Goal: Task Accomplishment & Management: Use online tool/utility

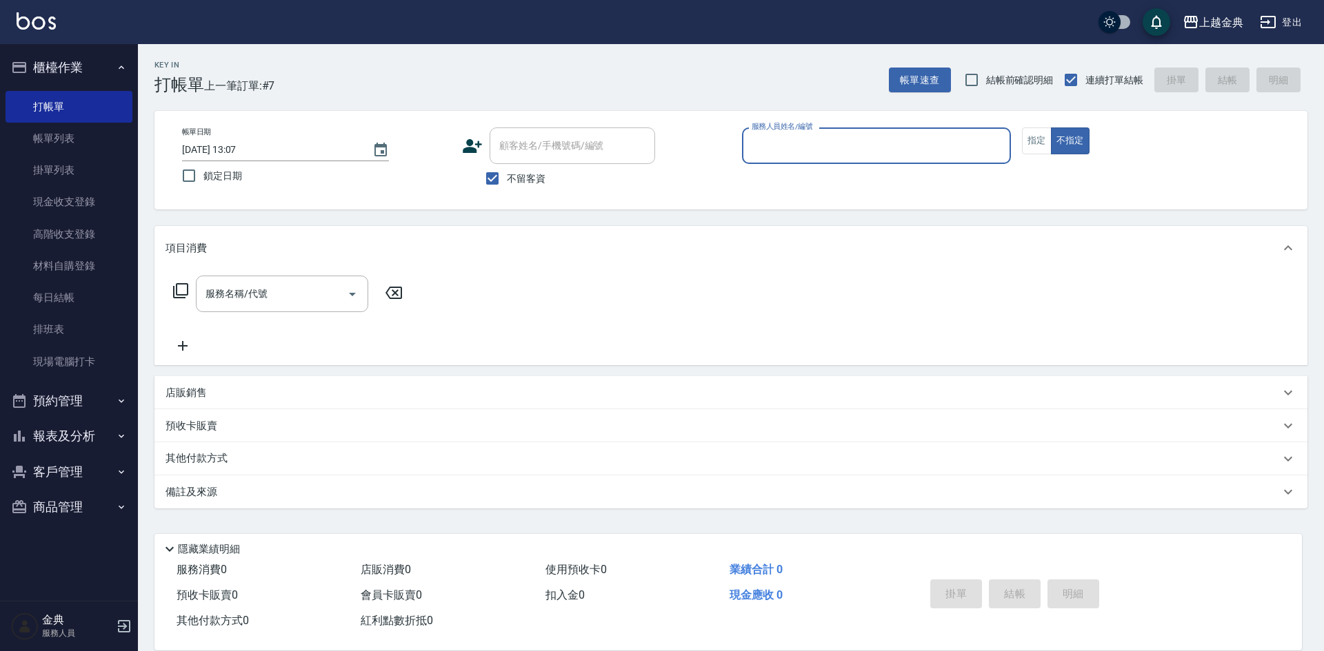
click at [899, 145] on input "服務人員姓名/編號" at bounding box center [876, 146] width 256 height 24
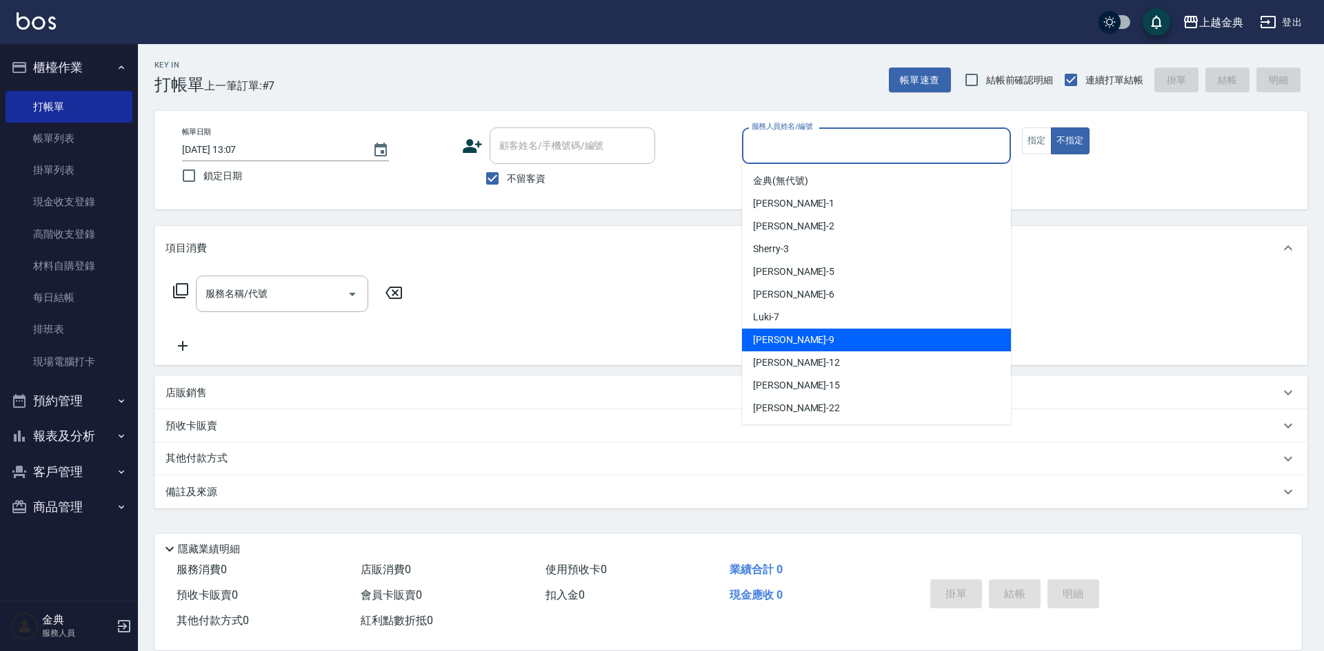
click at [829, 340] on div "[PERSON_NAME] -9" at bounding box center [876, 340] width 269 height 23
type input "[PERSON_NAME]-9"
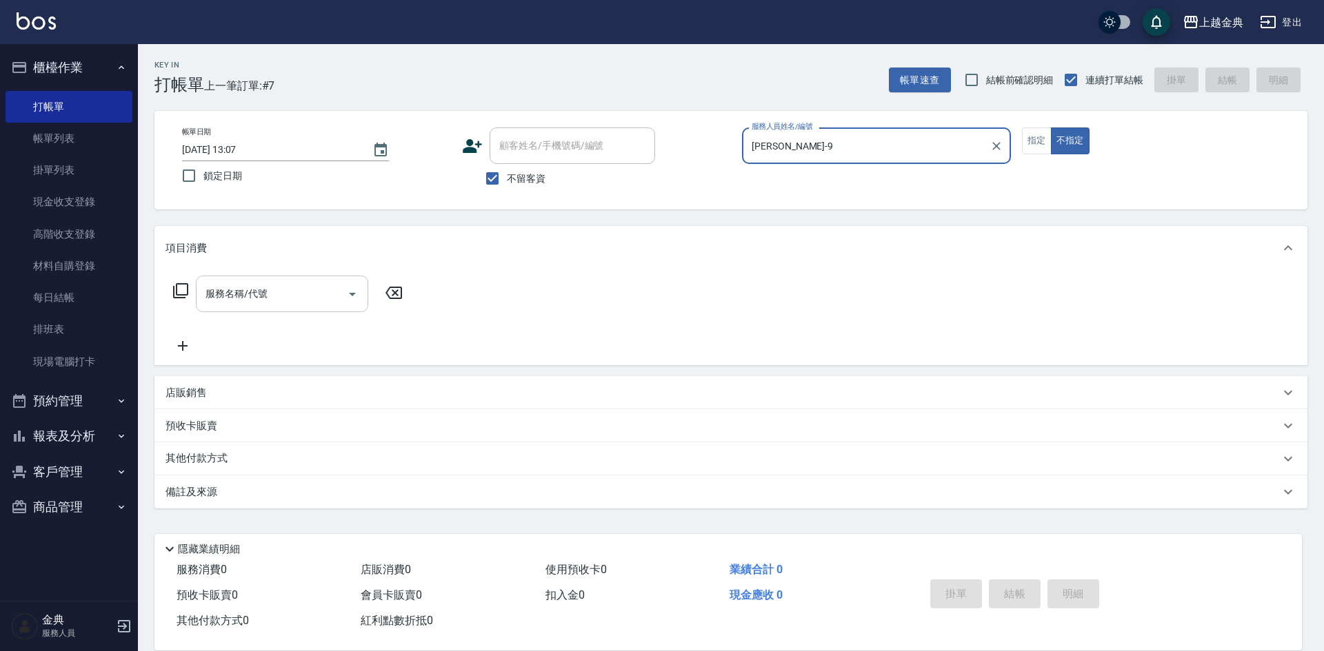
click at [325, 310] on div "服務名稱/代號" at bounding box center [282, 294] width 172 height 37
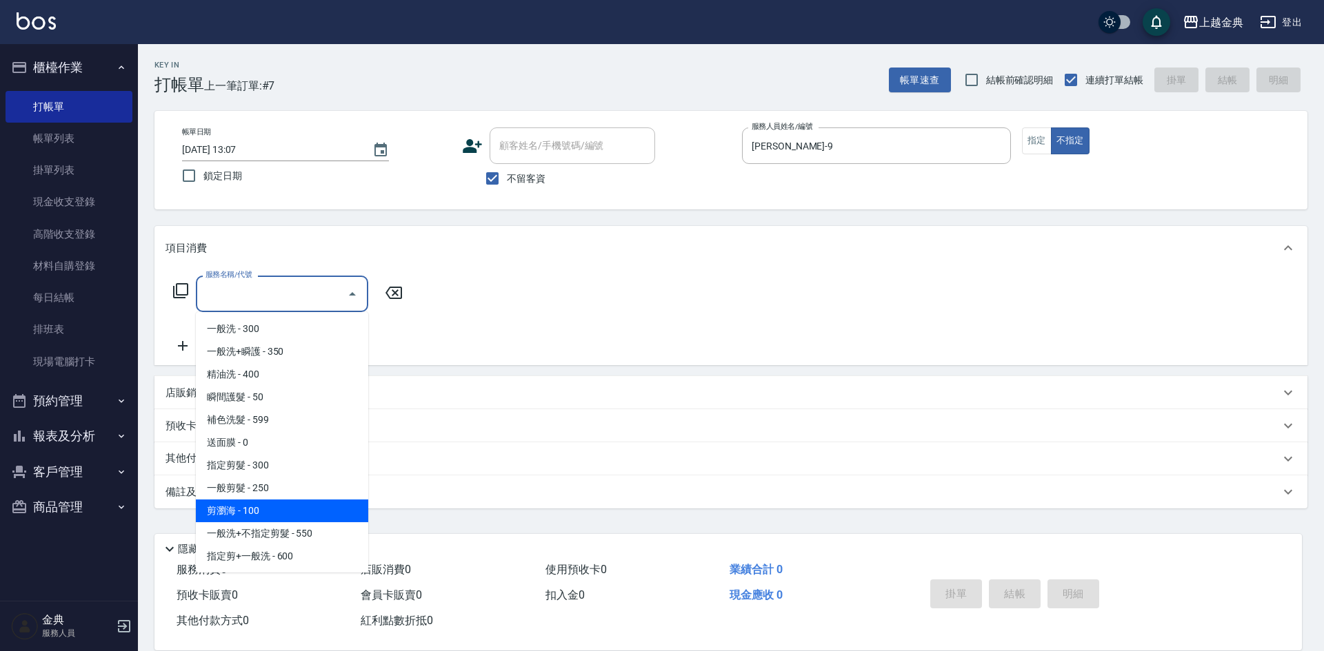
click at [287, 507] on span "剪瀏海 - 100" at bounding box center [282, 511] width 172 height 23
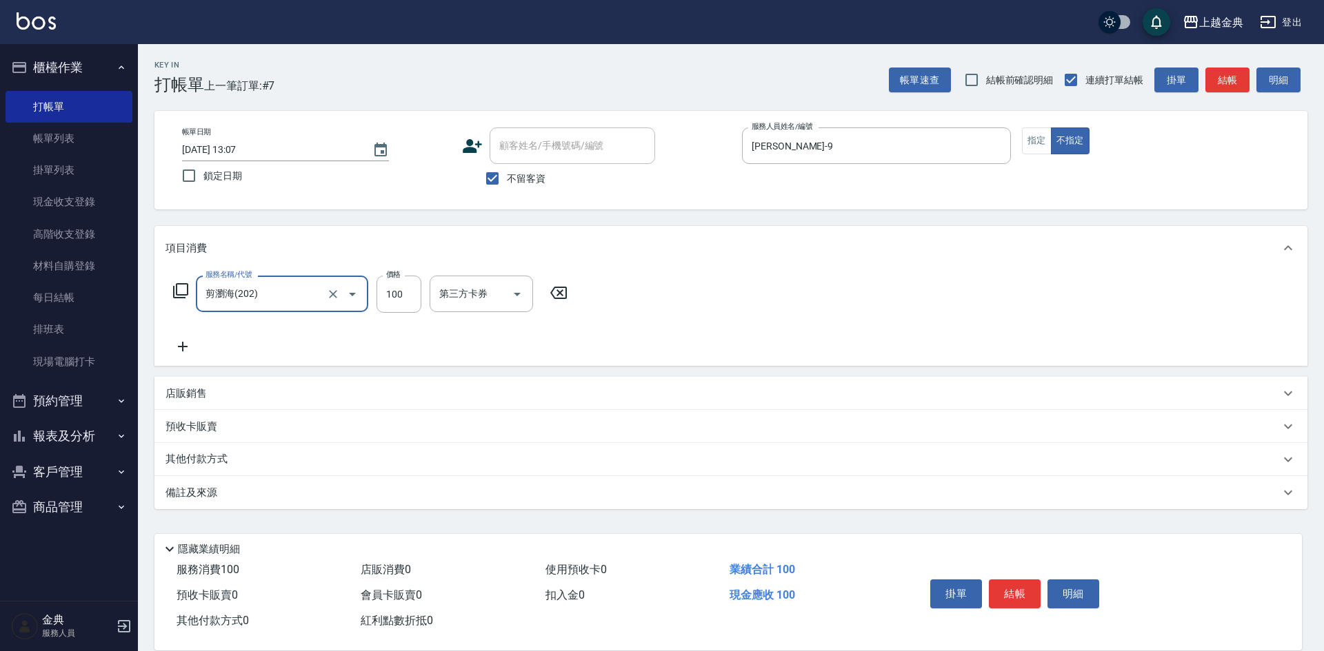
click at [296, 267] on div "項目消費" at bounding box center [730, 248] width 1153 height 44
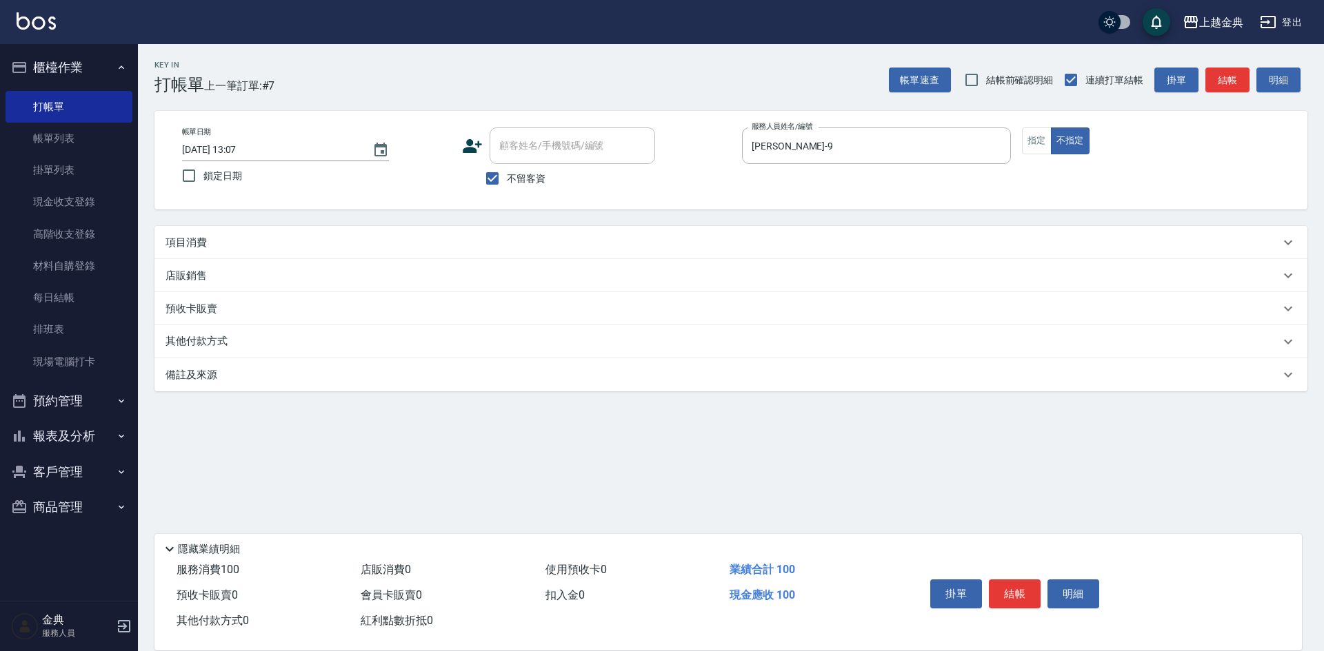
click at [311, 238] on div "項目消費" at bounding box center [722, 243] width 1114 height 14
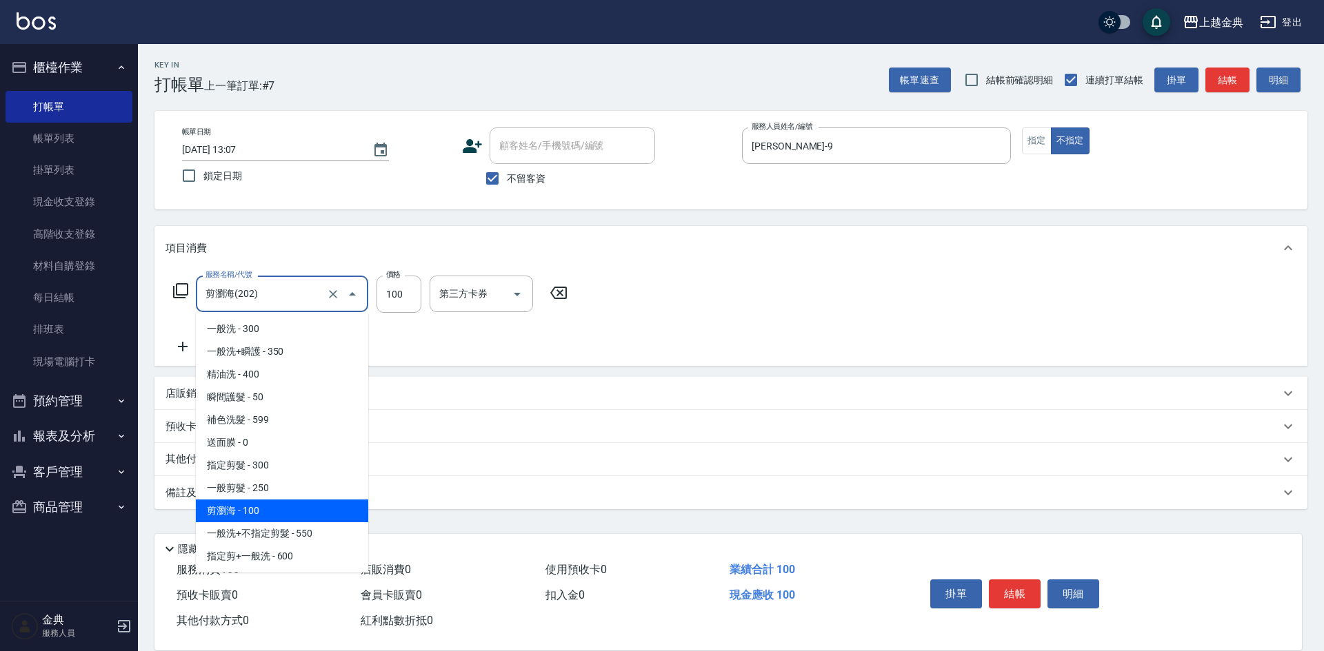
click at [312, 296] on input "剪瀏海(202)" at bounding box center [262, 294] width 121 height 24
click at [279, 480] on span "一般剪髮 - 250" at bounding box center [282, 488] width 172 height 23
type input "一般剪髮(200)"
type input "250"
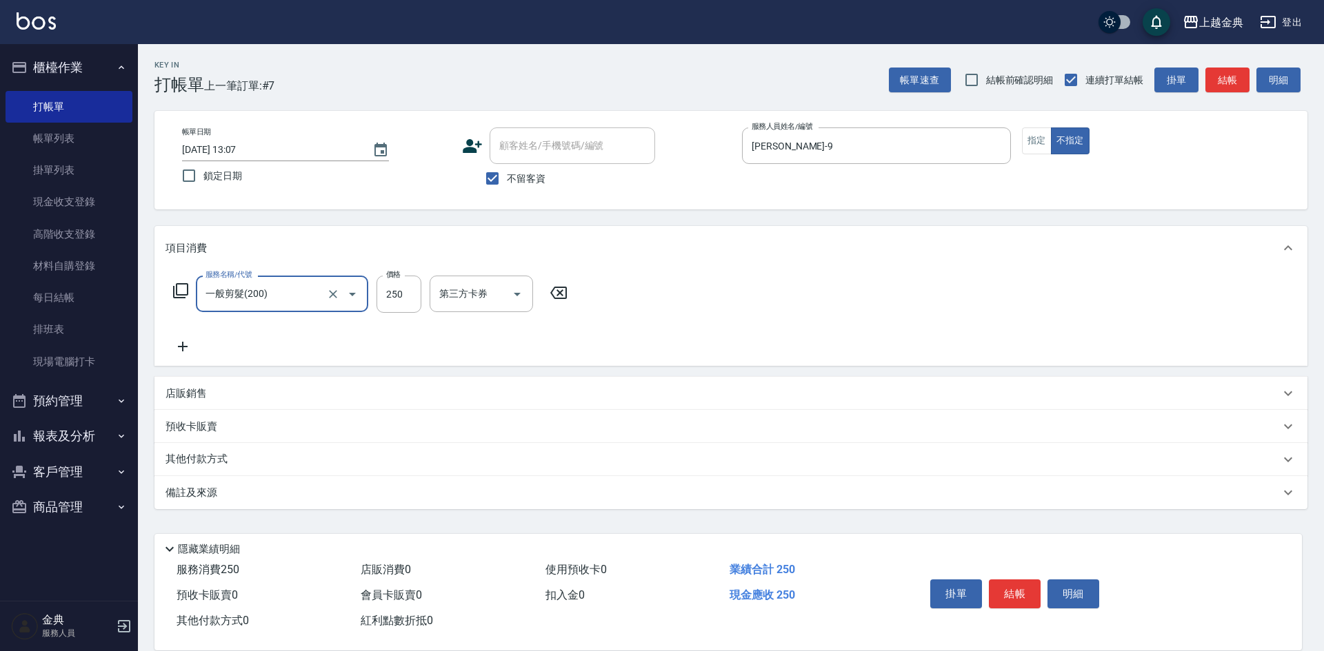
click at [181, 348] on icon at bounding box center [182, 347] width 34 height 17
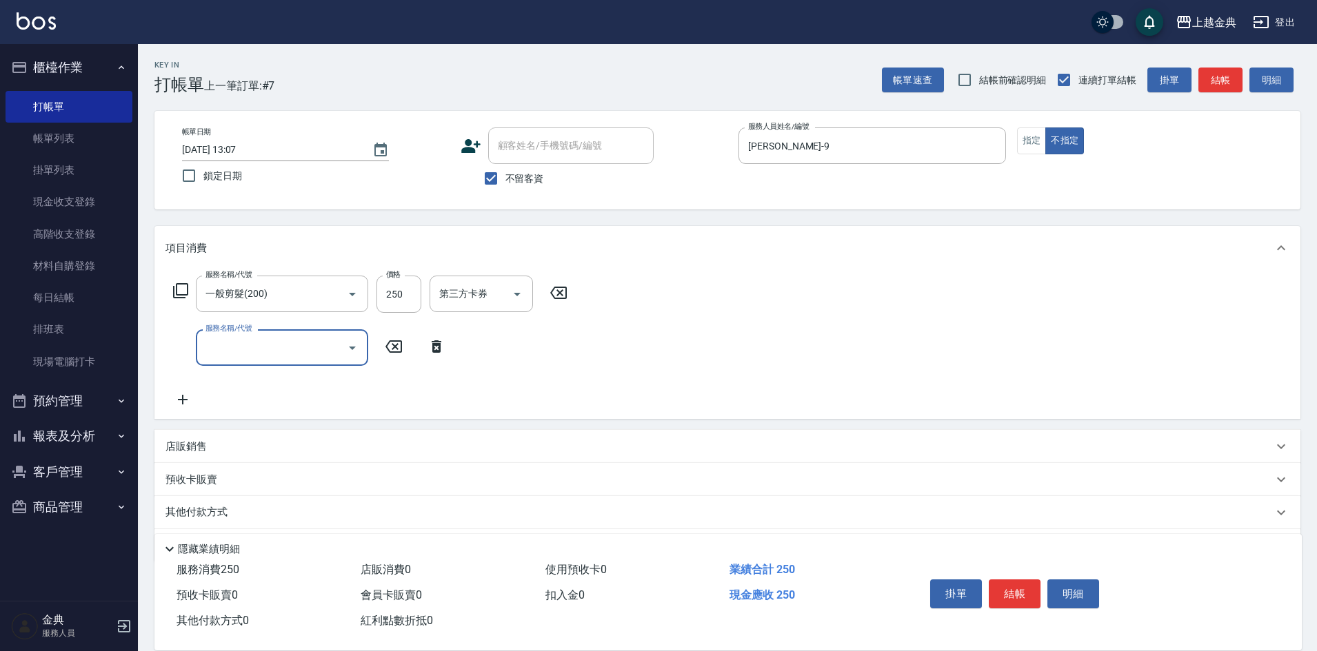
click at [192, 347] on div "服務名稱/代號 服務名稱/代號" at bounding box center [309, 348] width 288 height 37
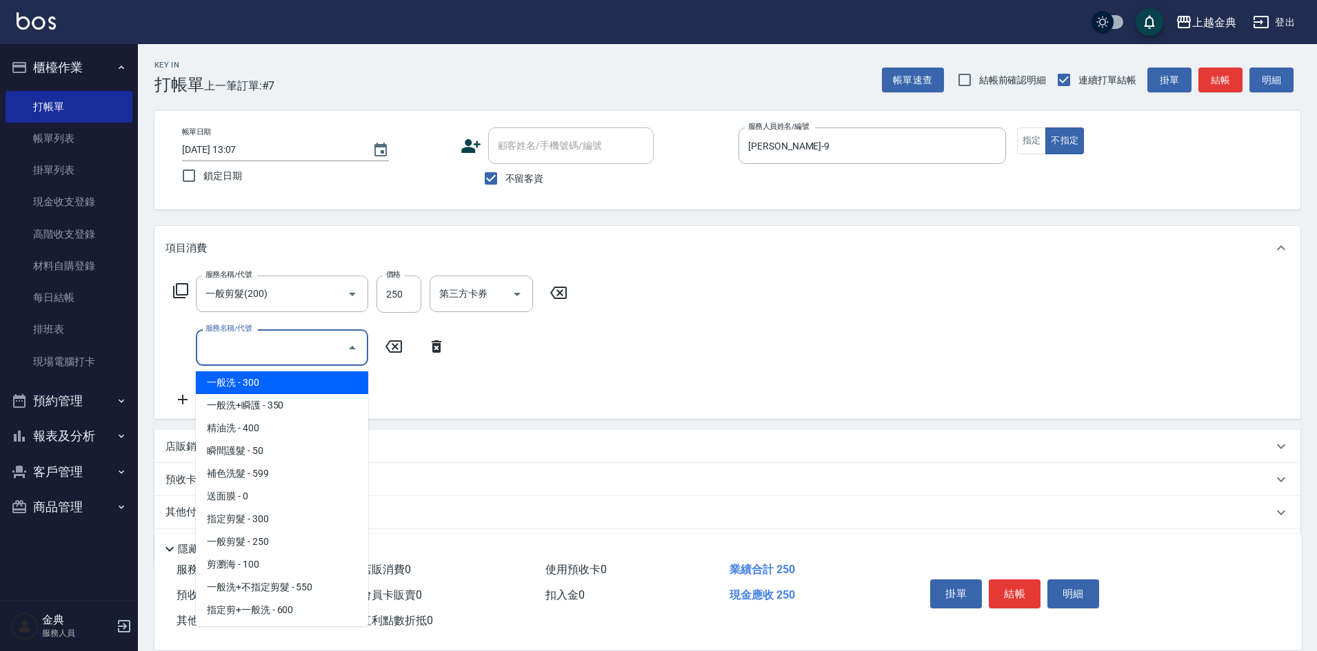
click at [242, 354] on input "服務名稱/代號" at bounding box center [271, 348] width 139 height 24
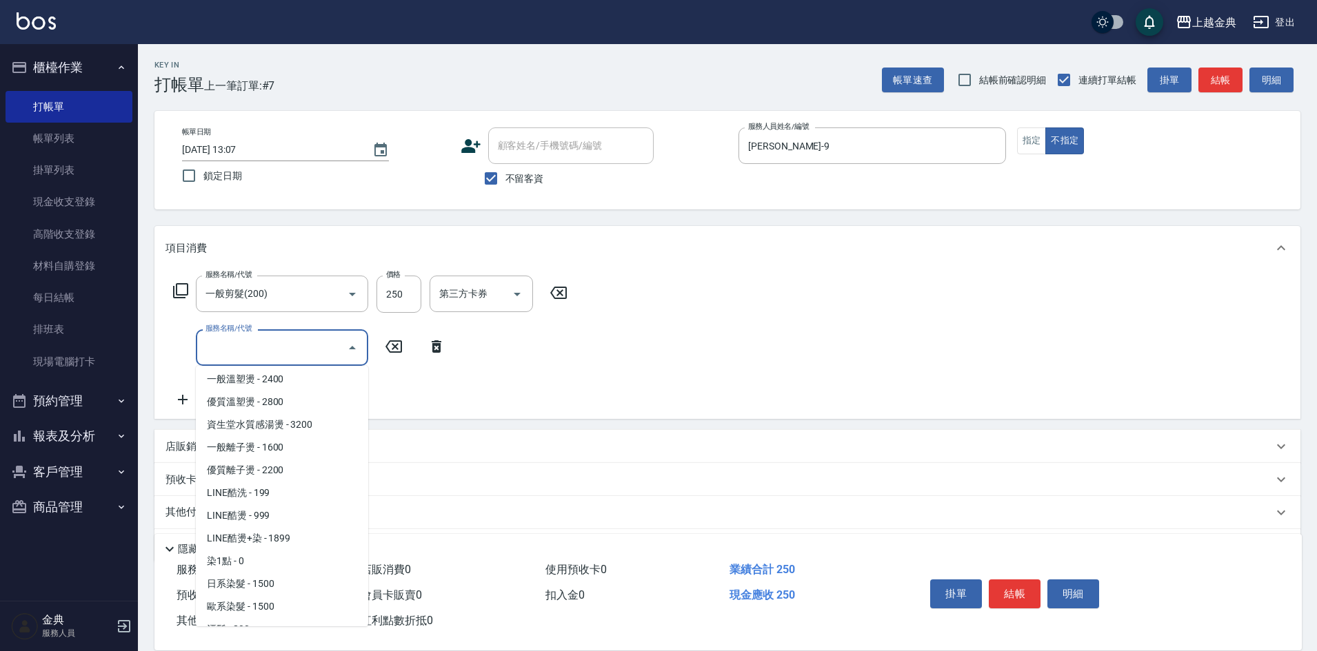
scroll to position [414, 0]
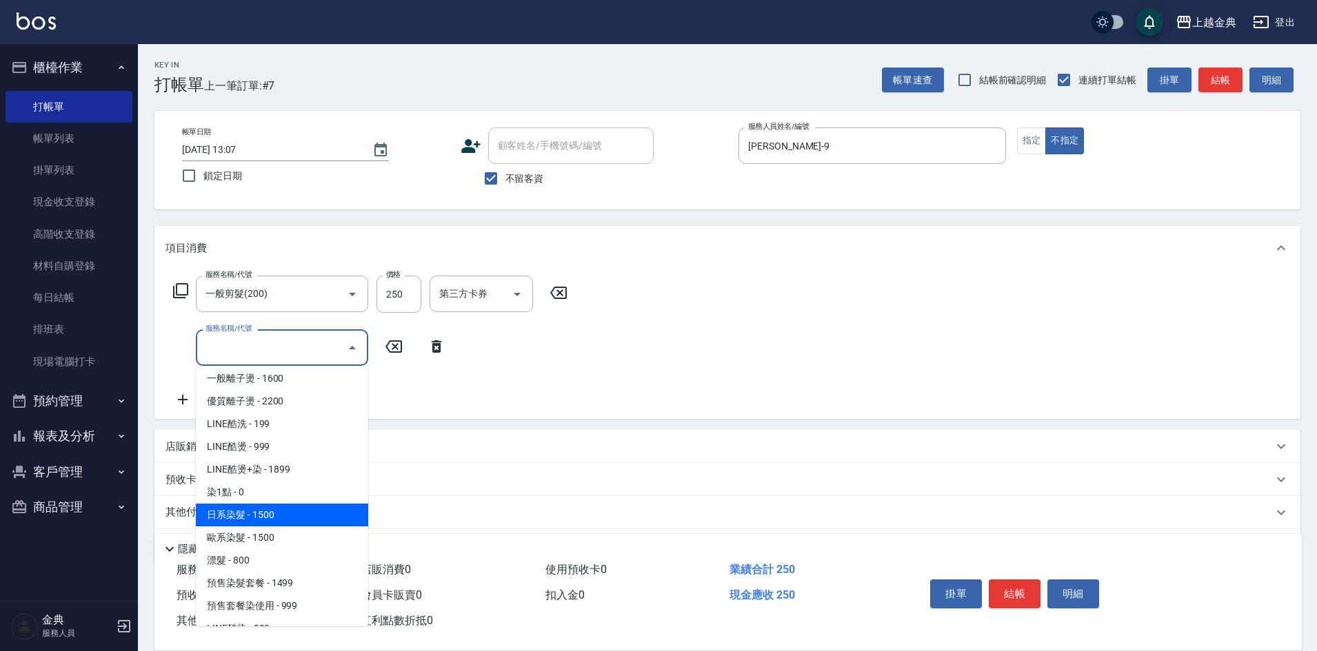
click at [258, 521] on span "日系染髮 - 1500" at bounding box center [282, 515] width 172 height 23
type input "日系染髮(401)"
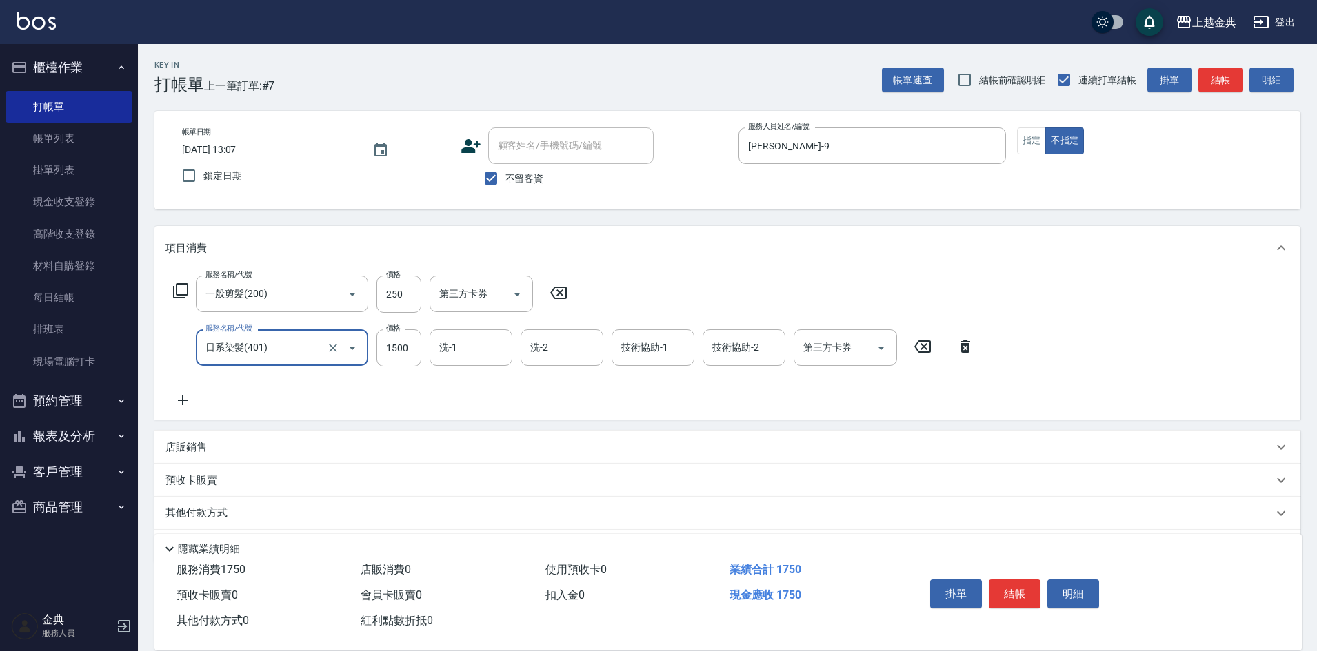
click at [202, 404] on div "服務名稱/代號 一般剪髮(200) 服務名稱/代號 價格 250 價格 第三方卡券 第三方卡券 服務名稱/代號 日系染髮(401) 服務名稱/代號 價格 15…" at bounding box center [573, 342] width 817 height 133
click at [226, 404] on div "服務名稱/代號 一般剪髮(200) 服務名稱/代號 價格 250 價格 第三方卡券 第三方卡券 服務名稱/代號 日系染髮(401) 服務名稱/代號 價格 15…" at bounding box center [573, 342] width 817 height 133
click at [190, 398] on icon at bounding box center [182, 400] width 34 height 17
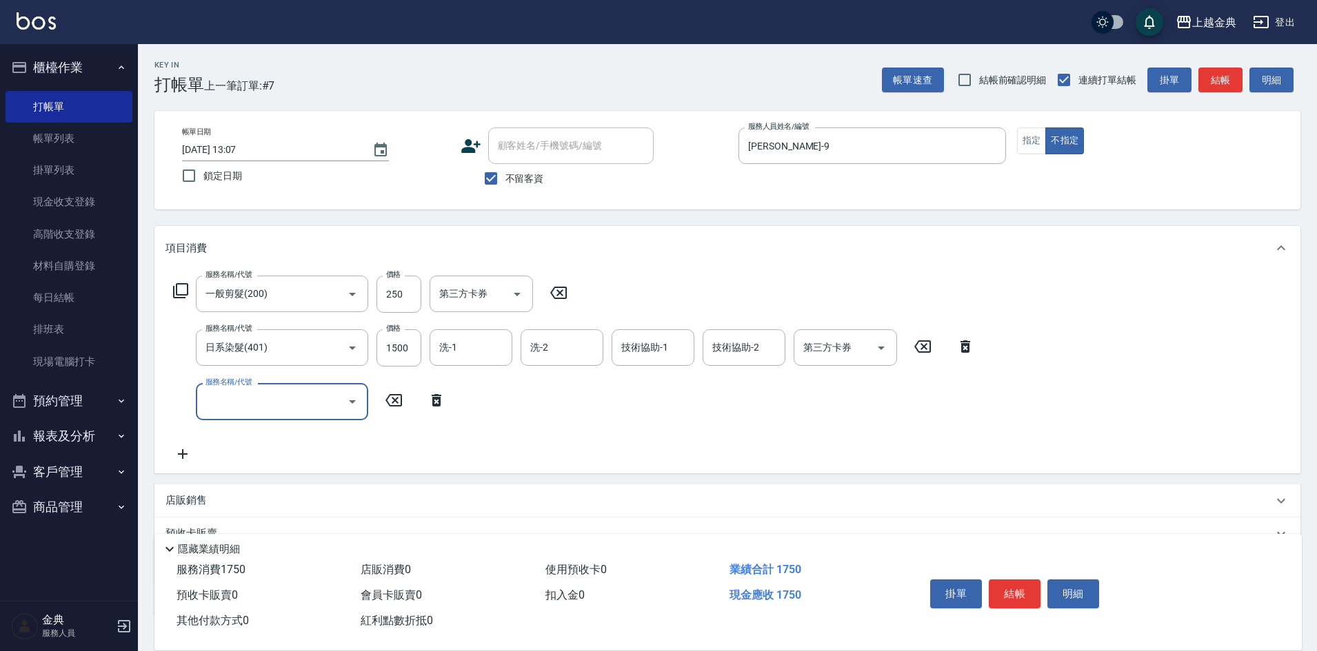
click at [239, 404] on input "服務名稱/代號" at bounding box center [271, 402] width 139 height 24
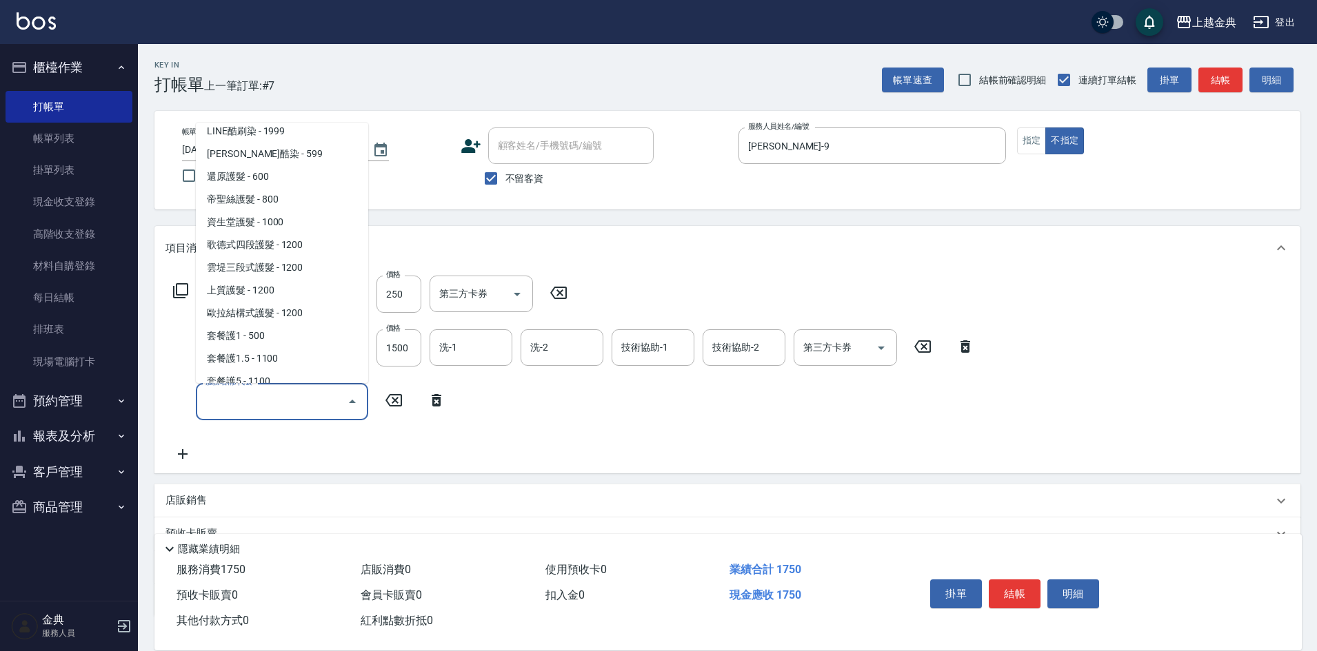
scroll to position [689, 0]
click at [267, 290] on span "上質護髮 - 1200" at bounding box center [282, 292] width 172 height 23
type input "上質護髮(506)"
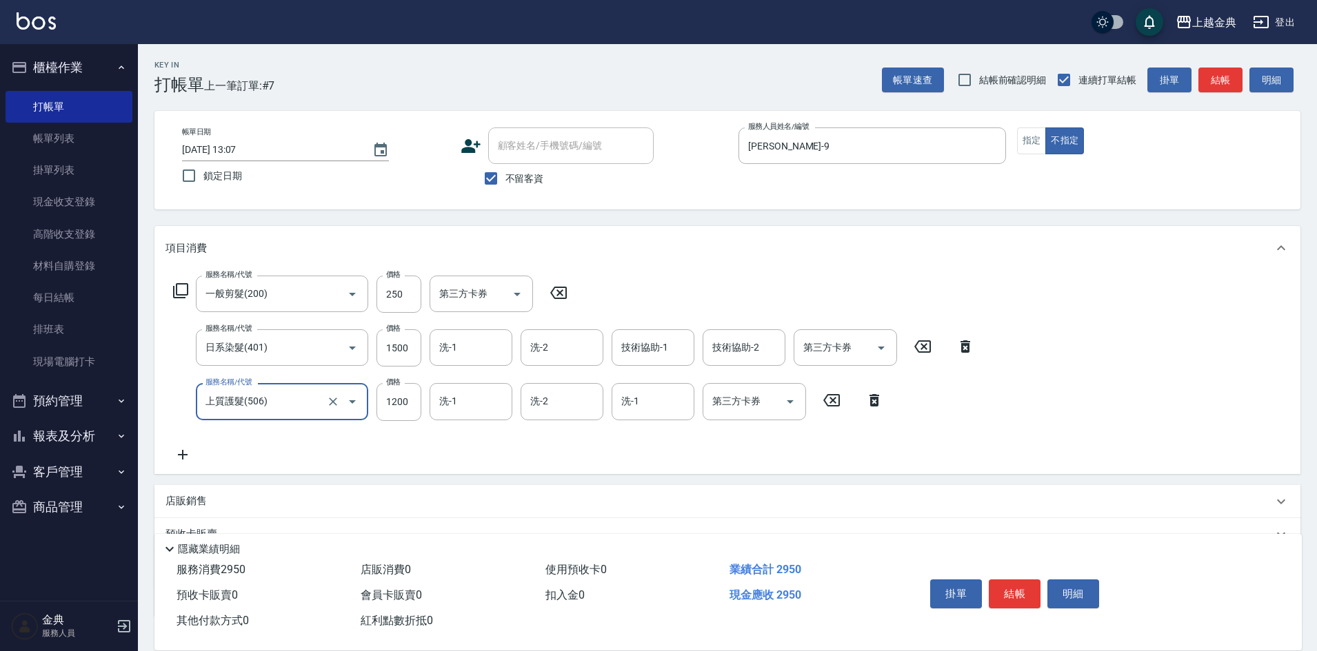
click at [178, 457] on icon at bounding box center [182, 455] width 34 height 17
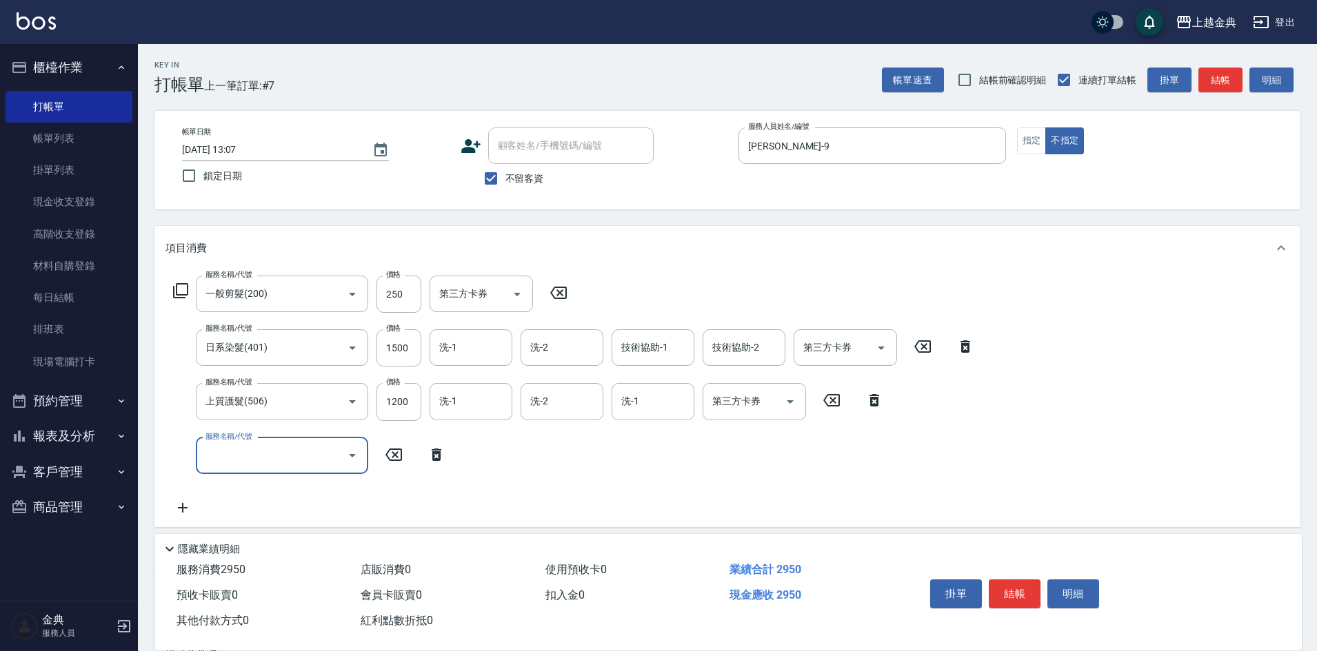
click at [223, 458] on input "服務名稱/代號" at bounding box center [271, 456] width 139 height 24
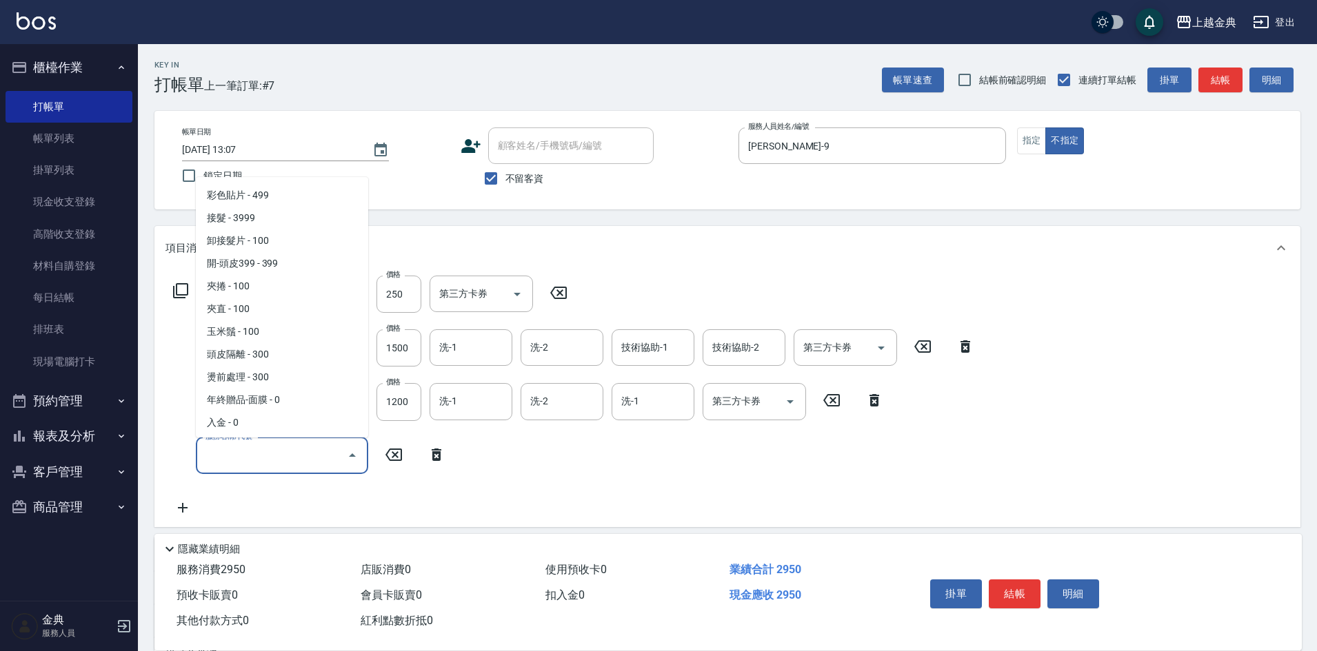
scroll to position [1161, 0]
click at [255, 360] on span "頭皮隔離 - 300" at bounding box center [282, 352] width 172 height 23
type input "頭皮隔離(904)"
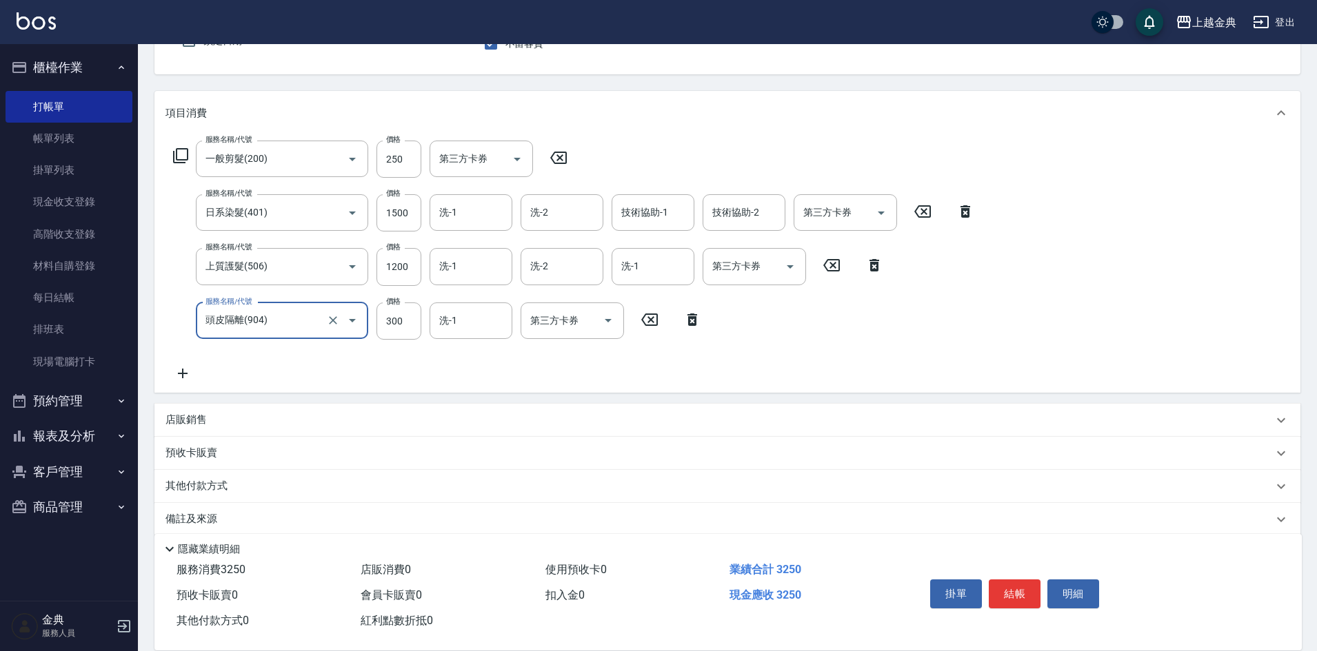
scroll to position [152, 0]
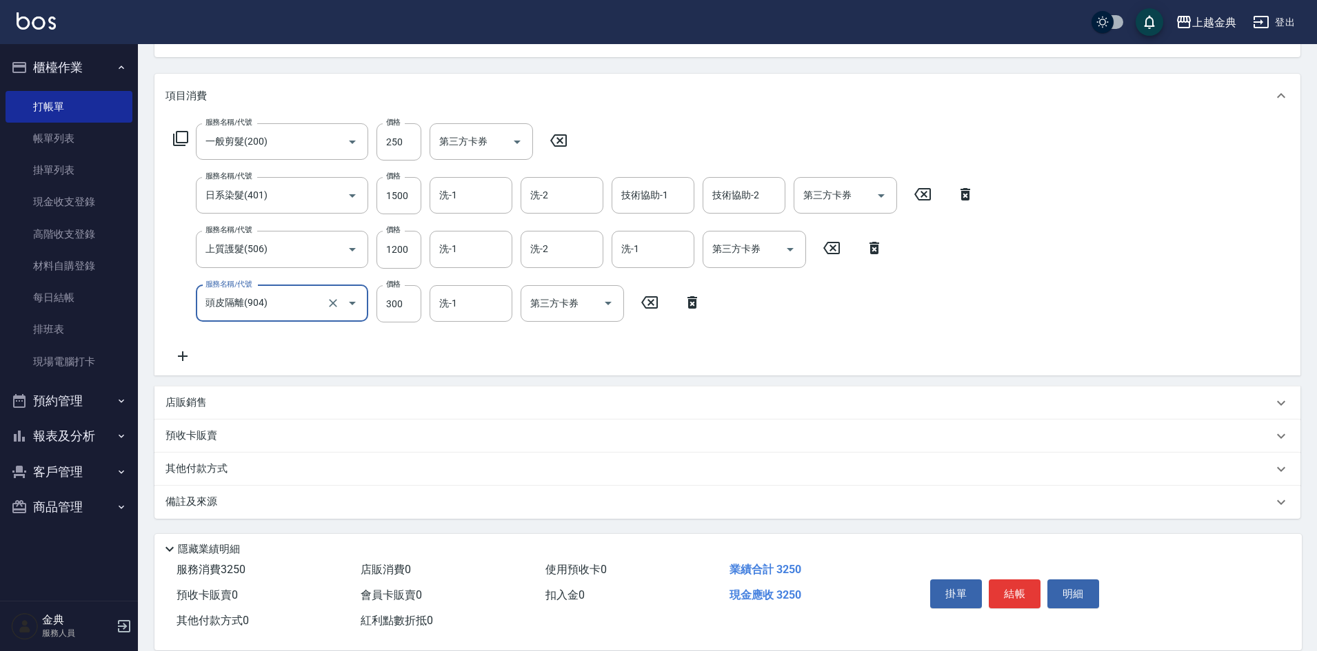
click at [456, 188] on div "洗-1 洗-1" at bounding box center [471, 195] width 83 height 37
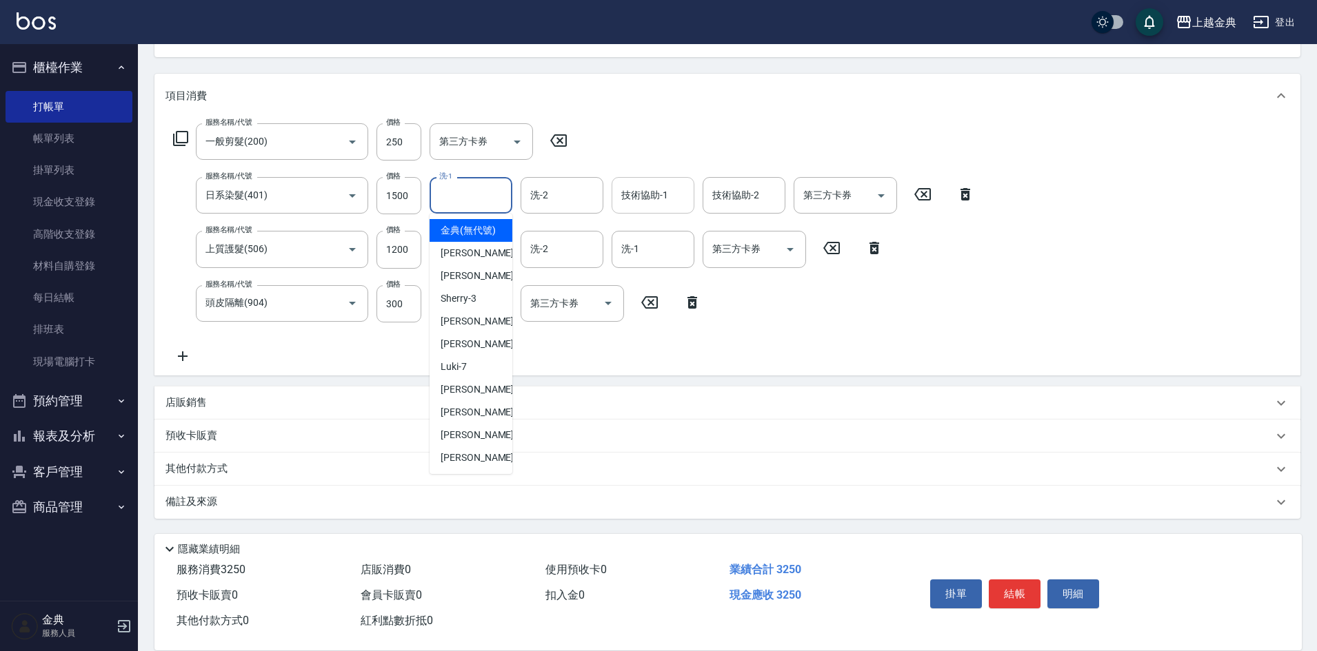
click at [630, 177] on div "技術協助-1" at bounding box center [653, 195] width 83 height 37
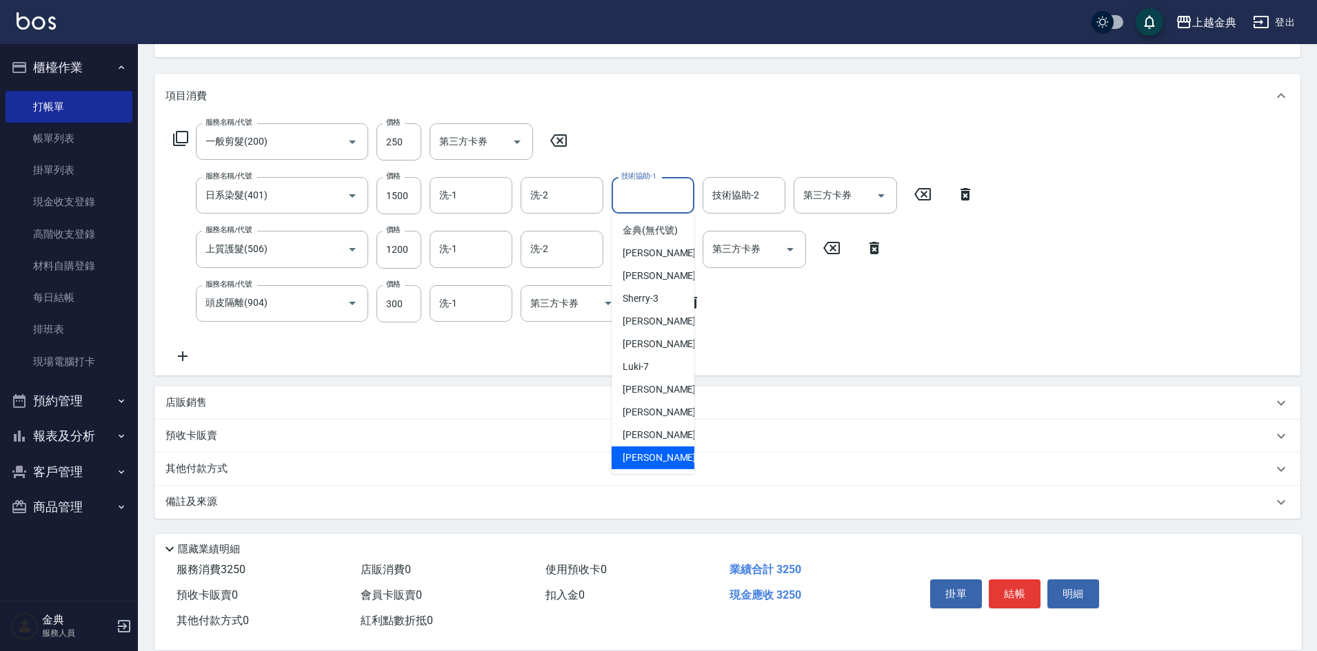
click at [654, 465] on div "[PERSON_NAME] -22" at bounding box center [653, 458] width 83 height 23
type input "[PERSON_NAME]-22"
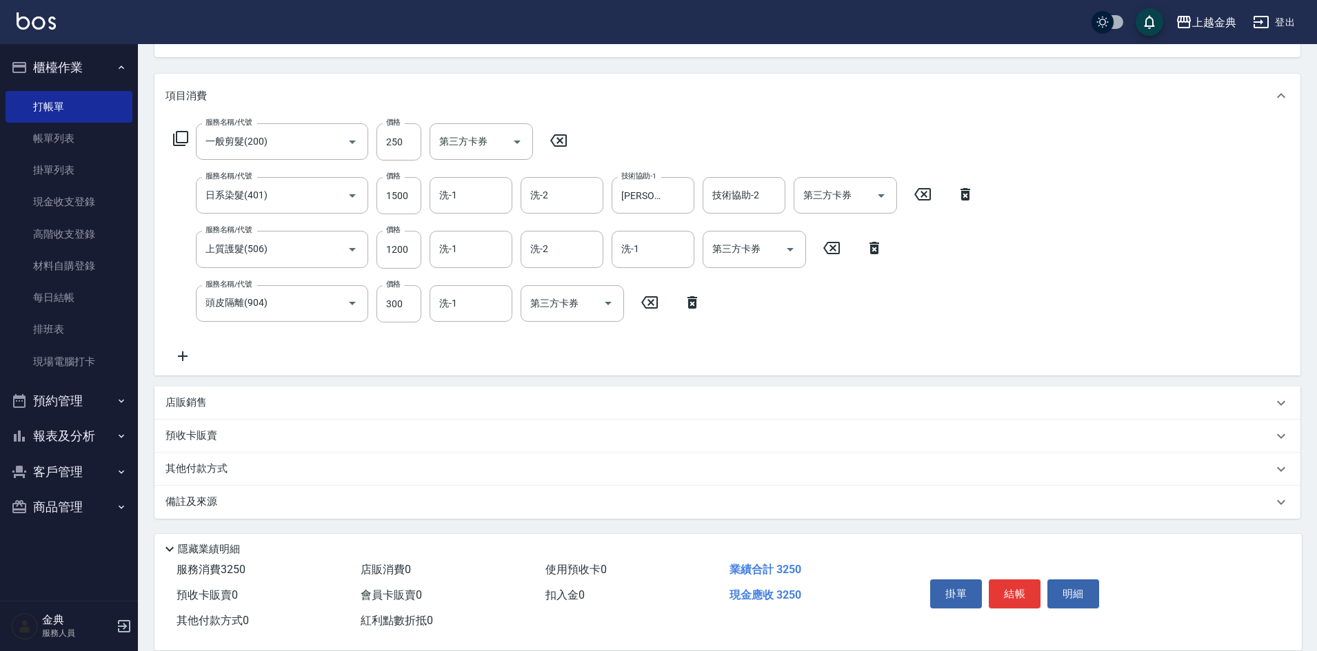
click at [212, 469] on p "其他付款方式" at bounding box center [199, 469] width 69 height 15
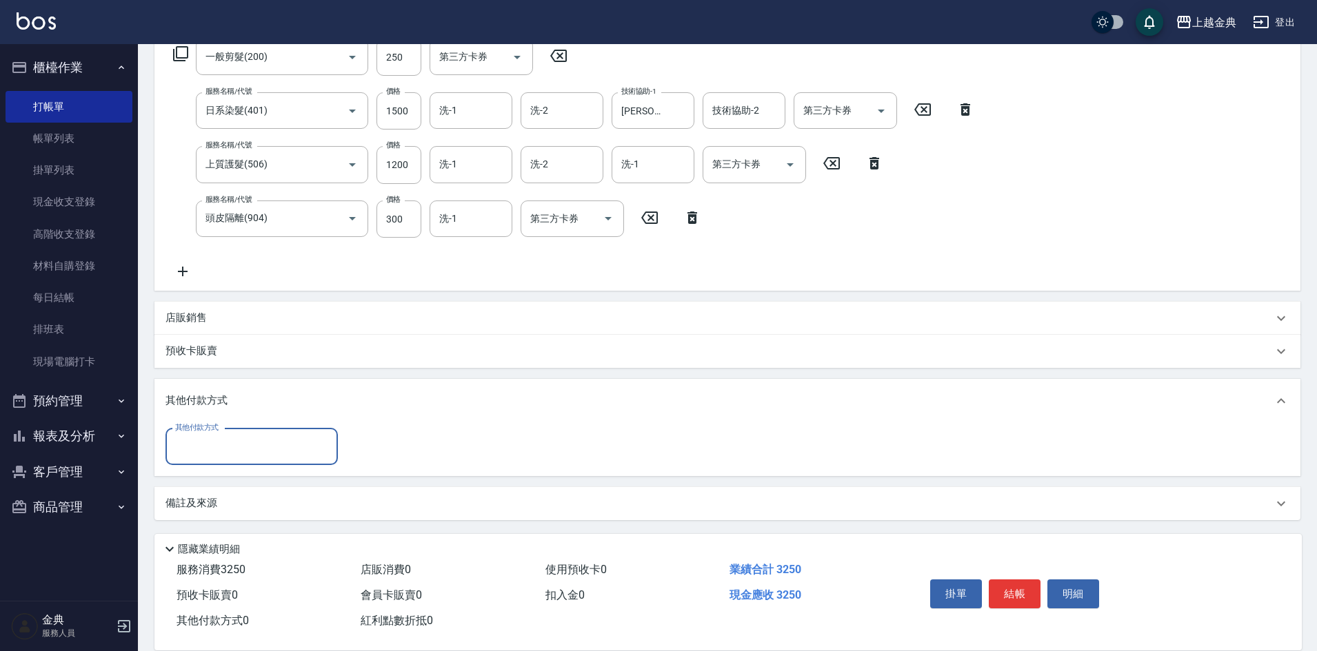
scroll to position [238, 0]
click at [232, 449] on input "其他付款方式" at bounding box center [252, 446] width 160 height 24
drag, startPoint x: 232, startPoint y: 500, endPoint x: 299, endPoint y: 491, distance: 66.8
click at [233, 501] on span "信用卡" at bounding box center [251, 504] width 172 height 23
type input "信用卡"
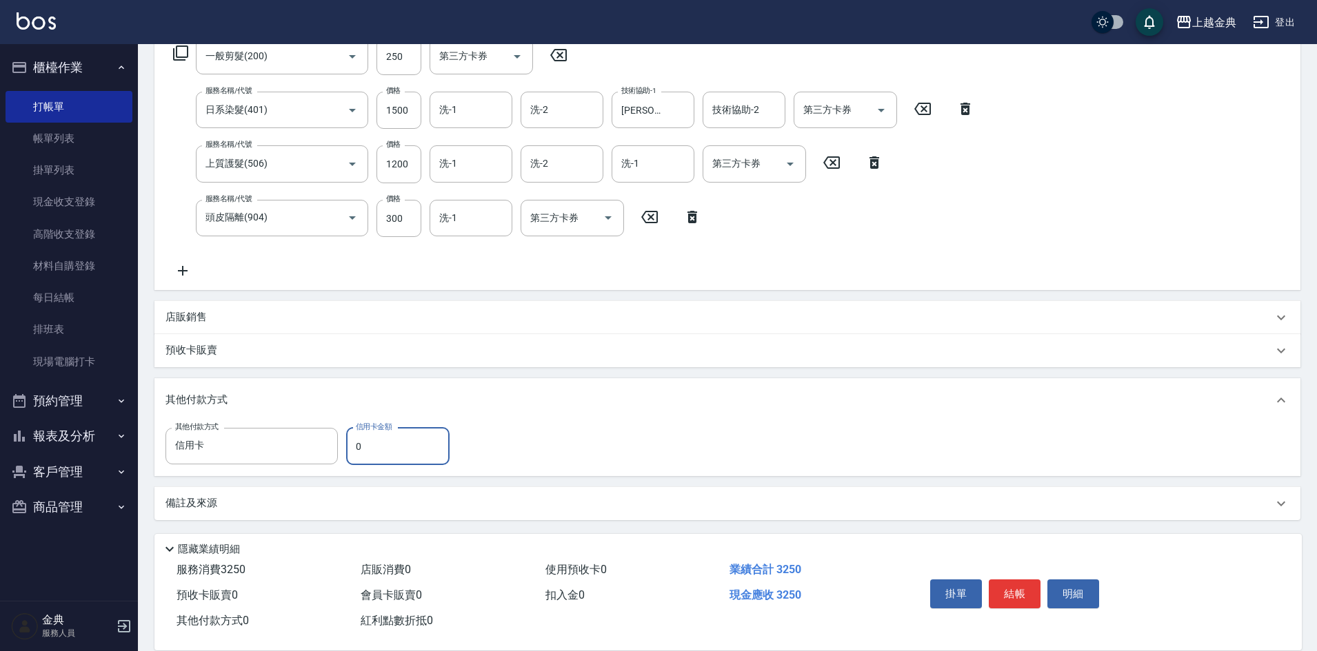
click at [365, 456] on input "0" at bounding box center [397, 446] width 103 height 37
type input "3250"
click at [1016, 591] on button "結帳" at bounding box center [1015, 594] width 52 height 29
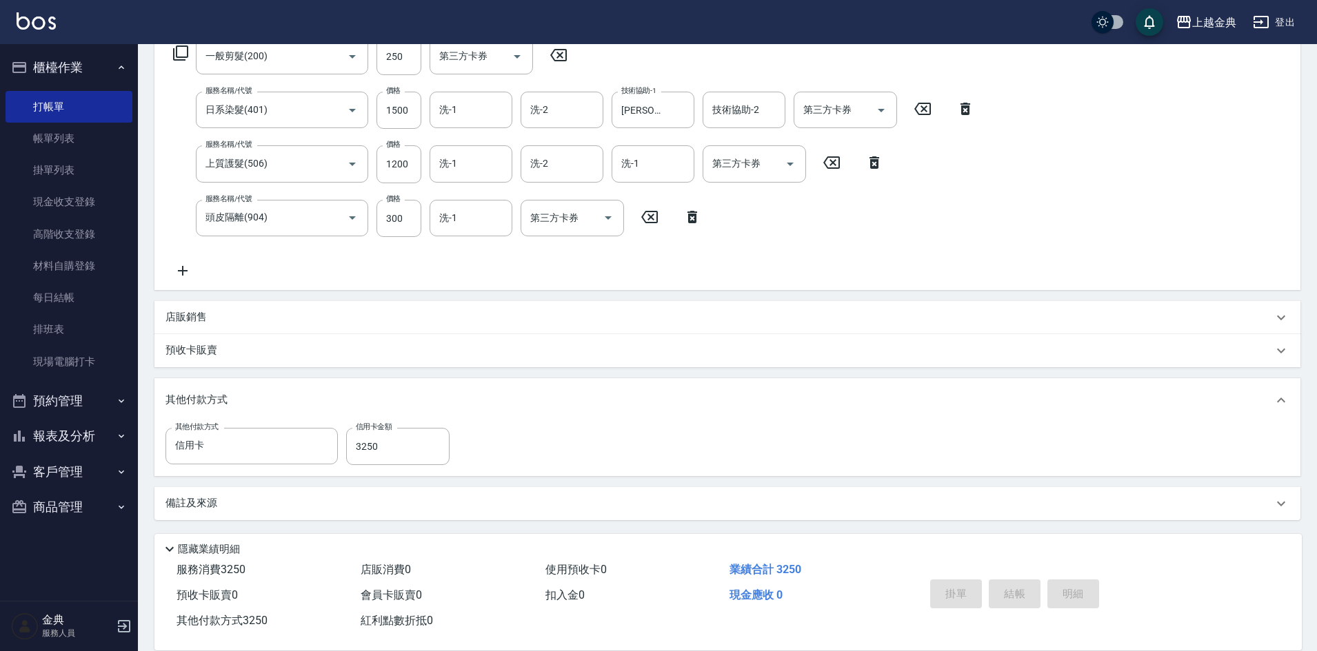
type input "[DATE] 14:58"
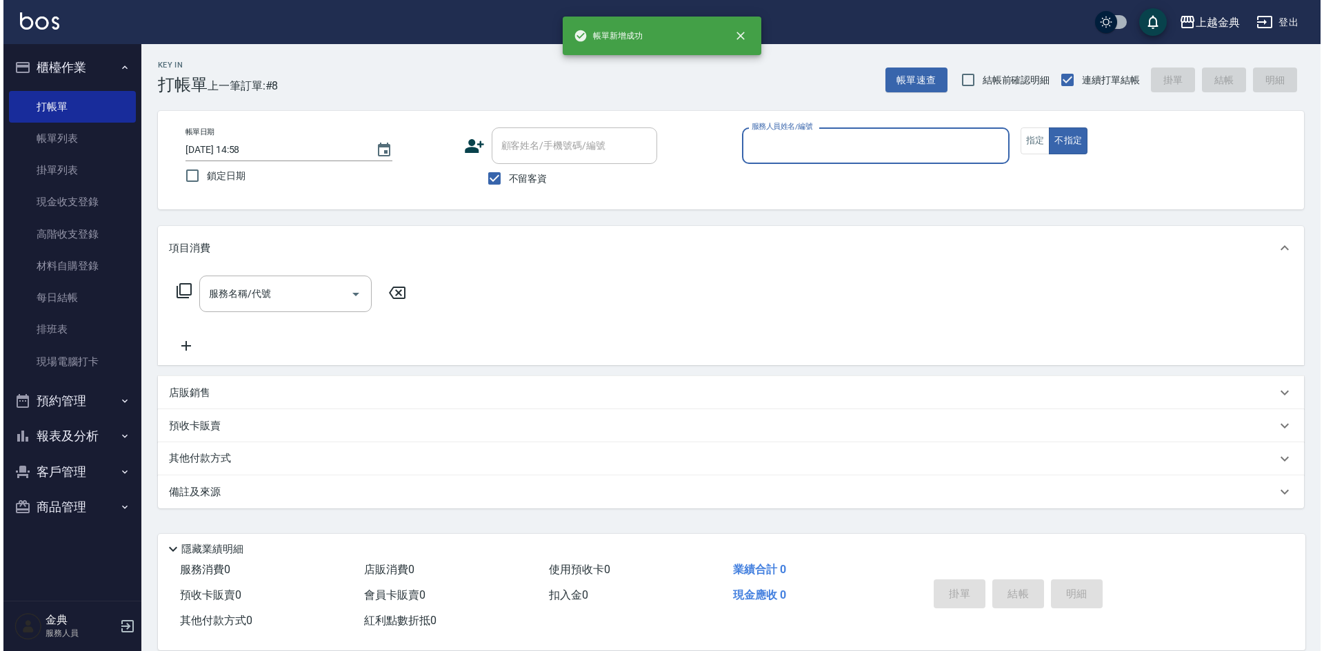
scroll to position [0, 0]
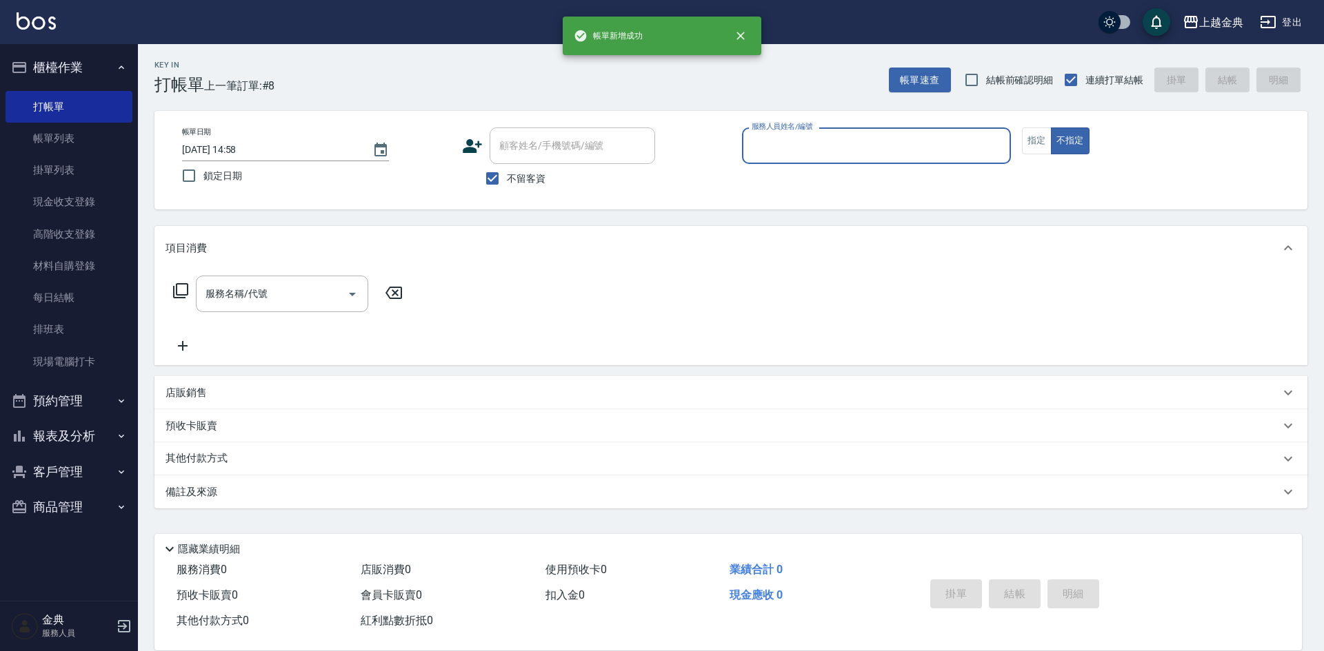
click at [860, 168] on p at bounding box center [876, 171] width 269 height 14
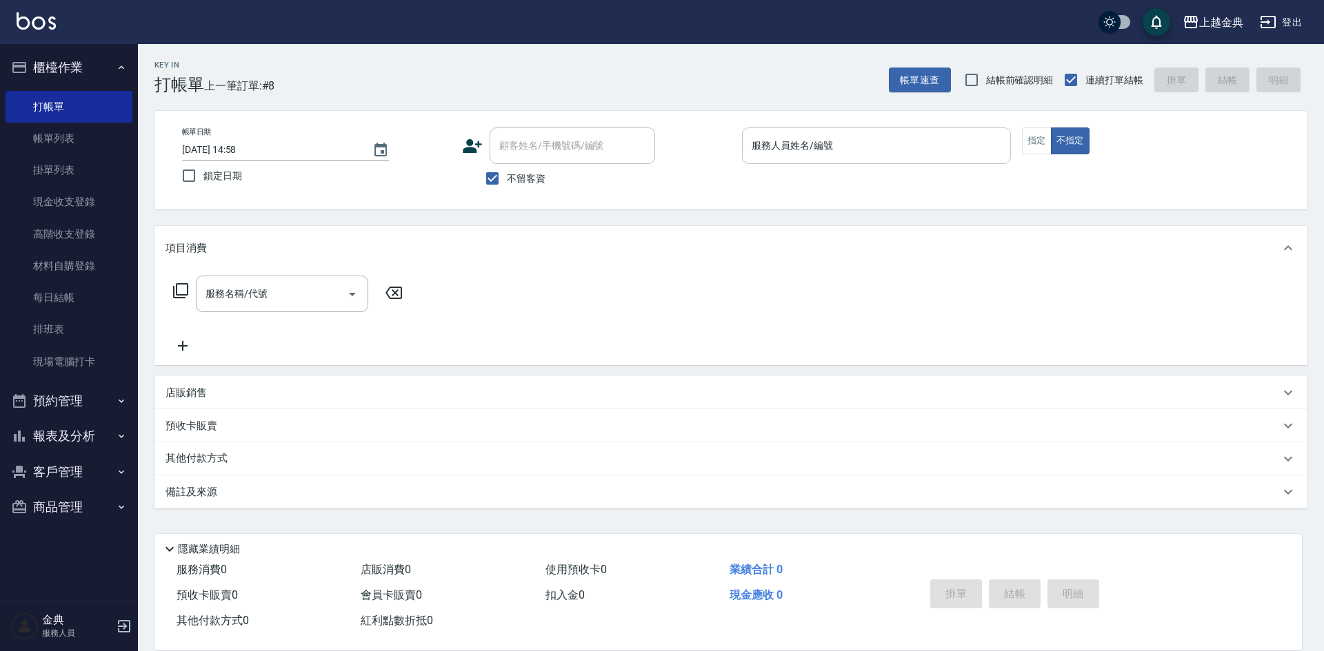
click at [846, 155] on input "服務人員姓名/編號" at bounding box center [876, 146] width 256 height 24
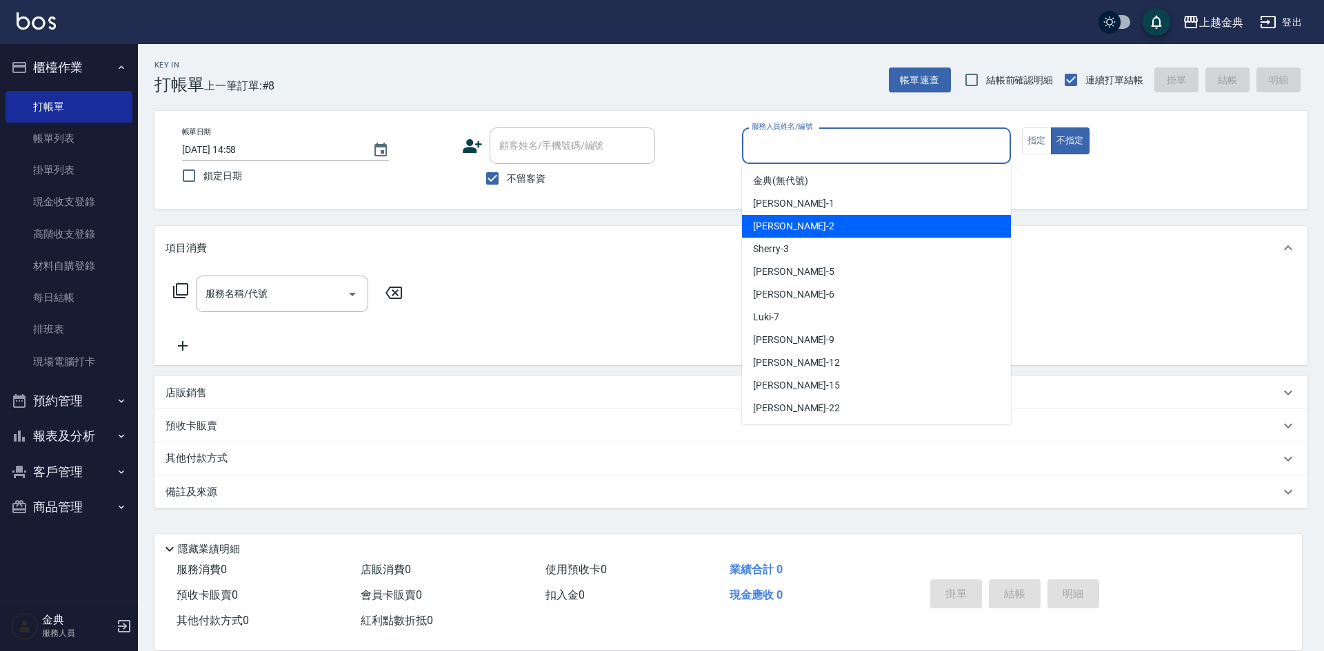
click at [815, 229] on div "Cindy -2" at bounding box center [876, 226] width 269 height 23
type input "Cindy-2"
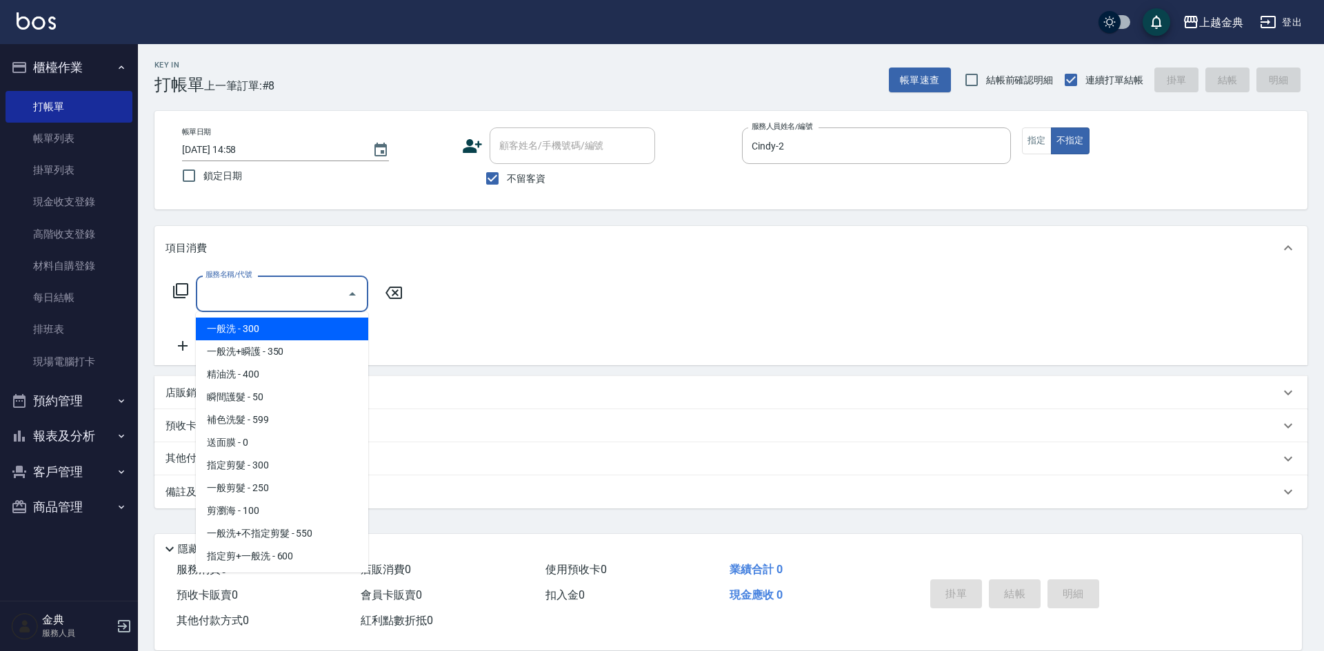
click at [317, 294] on input "服務名稱/代號" at bounding box center [271, 294] width 139 height 24
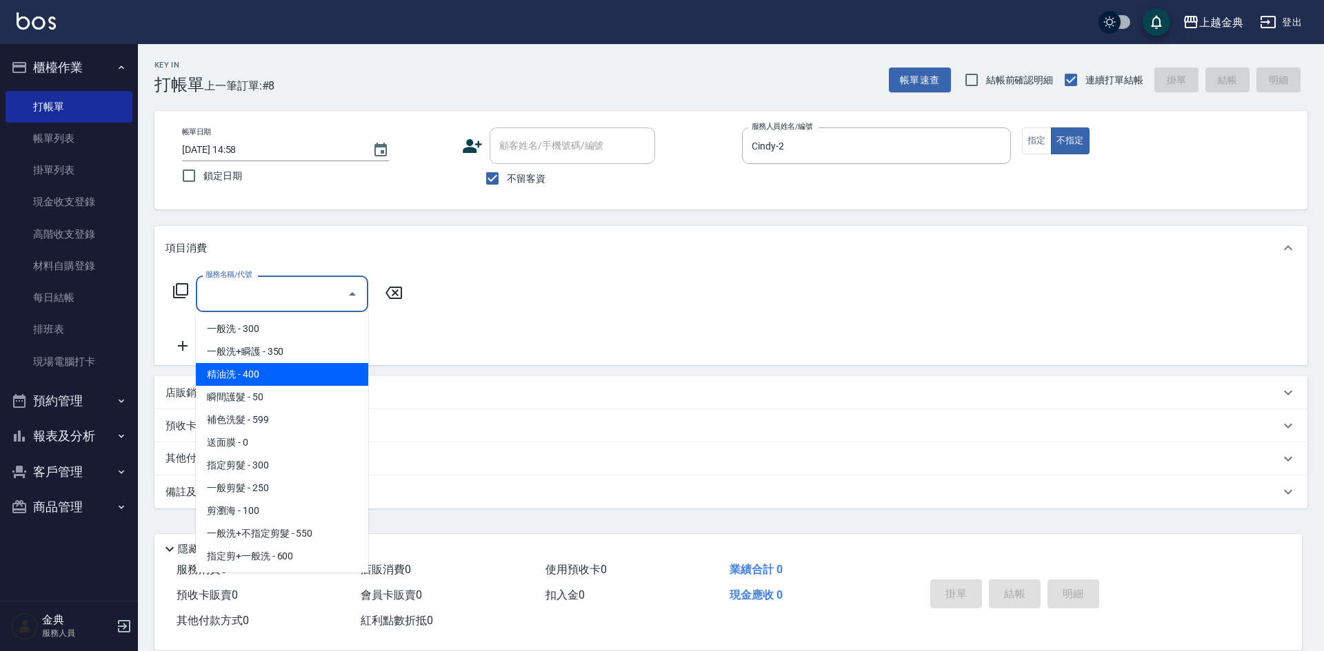
click at [284, 374] on span "精油洗 - 400" at bounding box center [282, 374] width 172 height 23
type input "精油洗(102)"
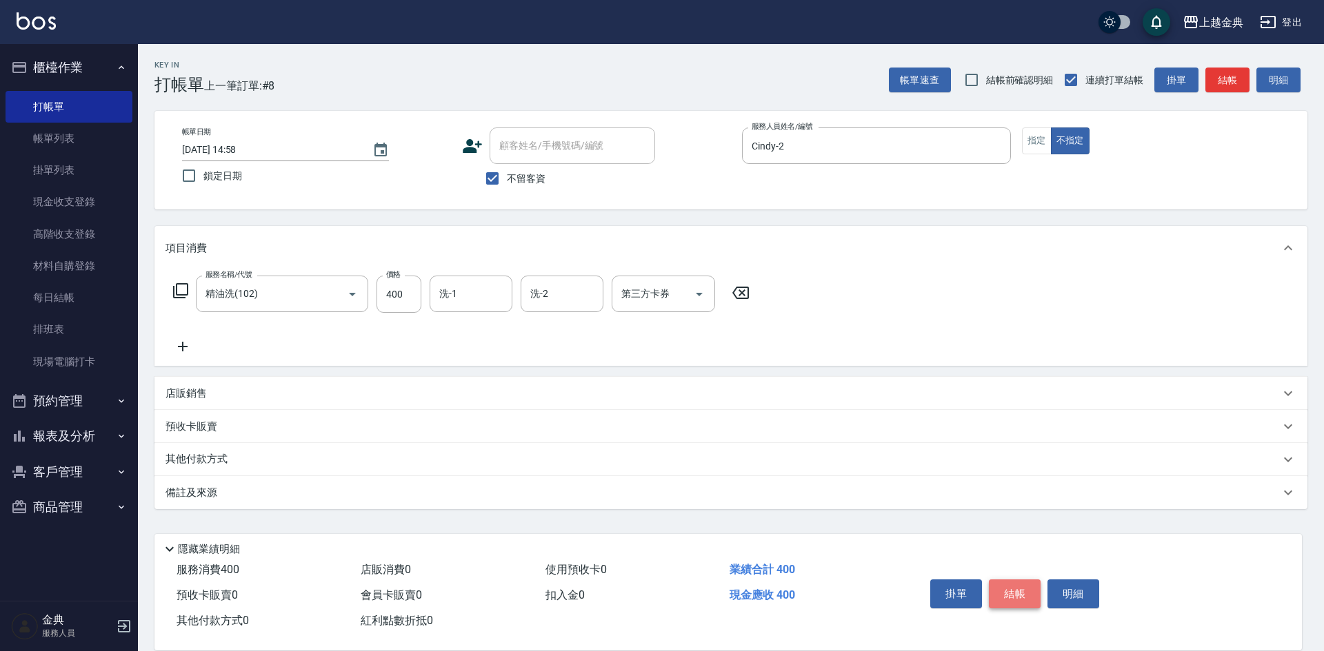
click at [1026, 584] on button "結帳" at bounding box center [1015, 594] width 52 height 29
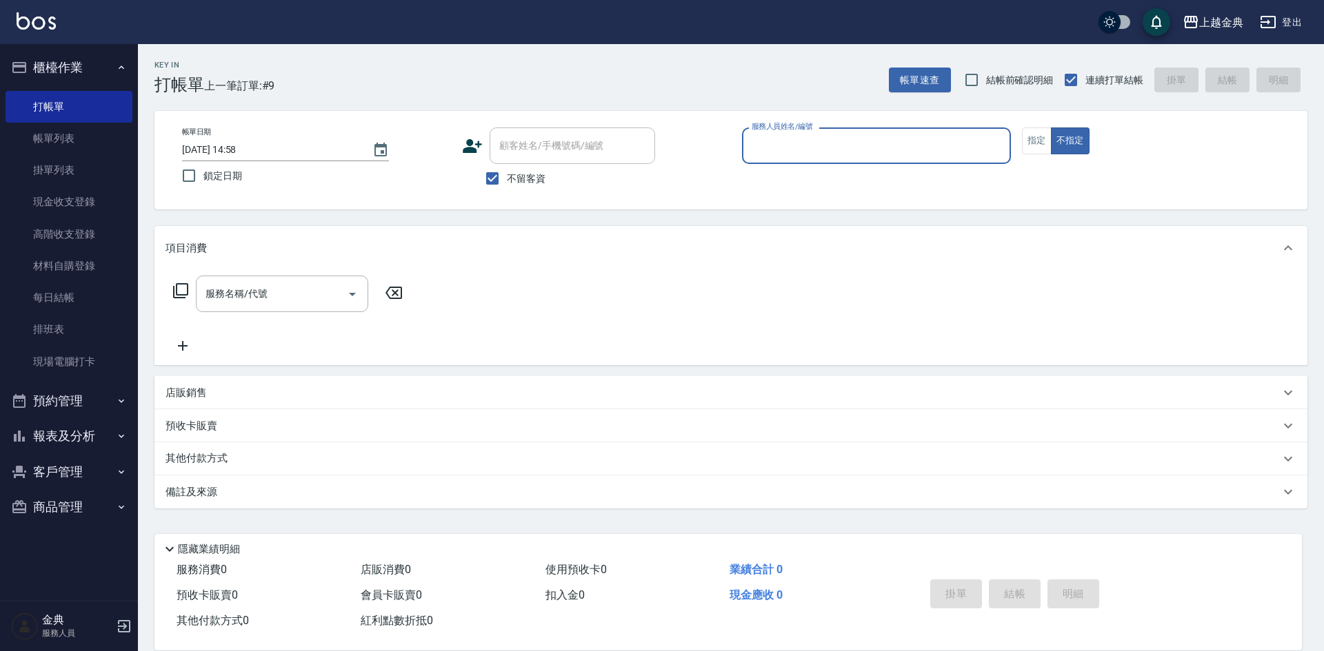
click at [904, 135] on input "服務人員姓名/編號" at bounding box center [876, 146] width 256 height 24
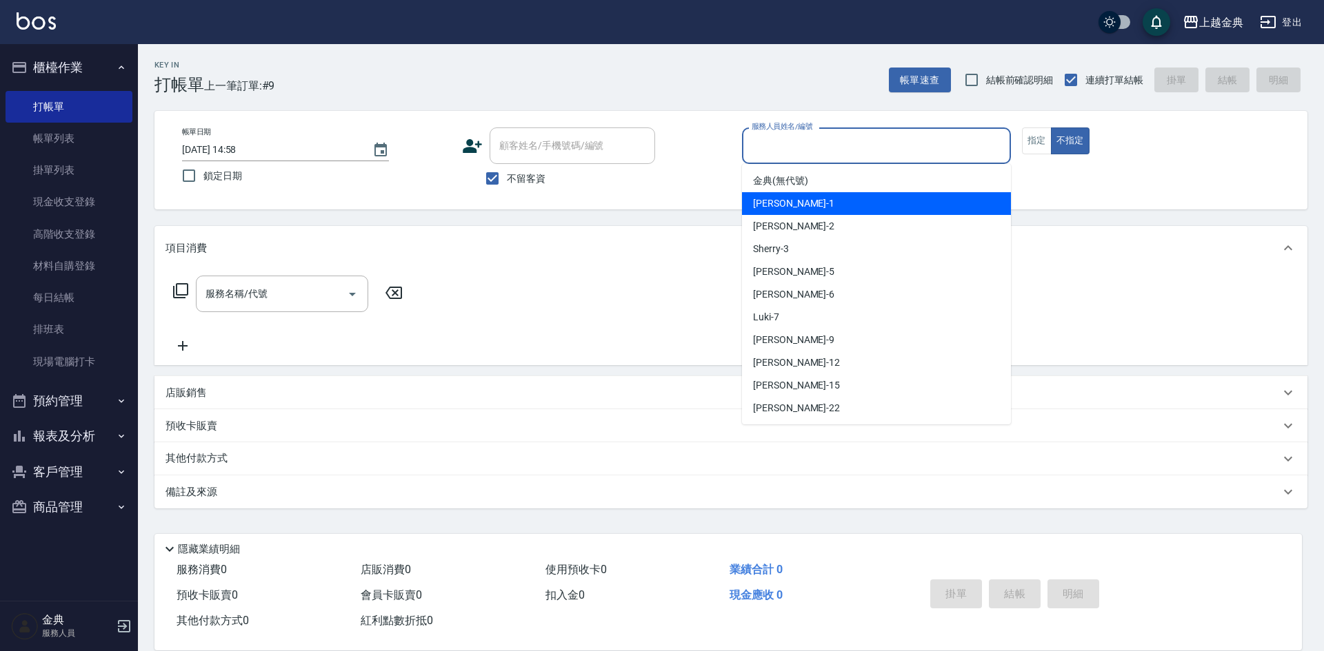
click at [787, 208] on span "Emma -1" at bounding box center [793, 203] width 81 height 14
type input "Emma-1"
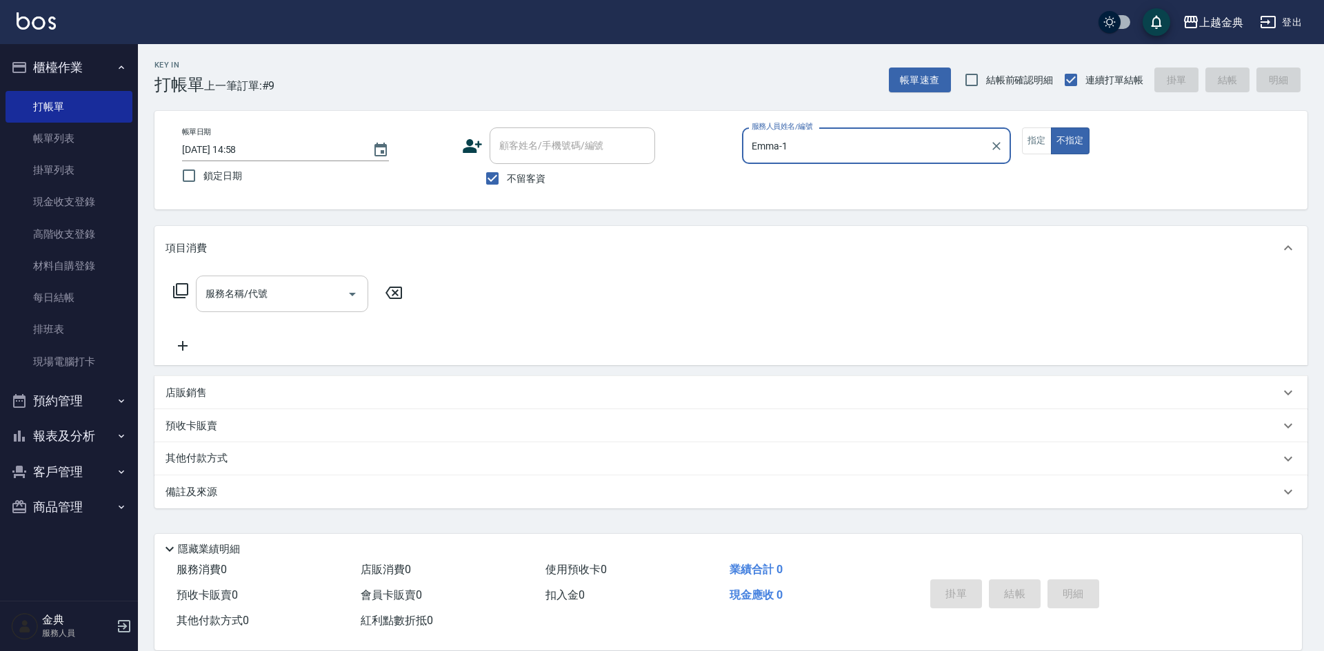
click at [338, 303] on input "服務名稱/代號" at bounding box center [271, 294] width 139 height 24
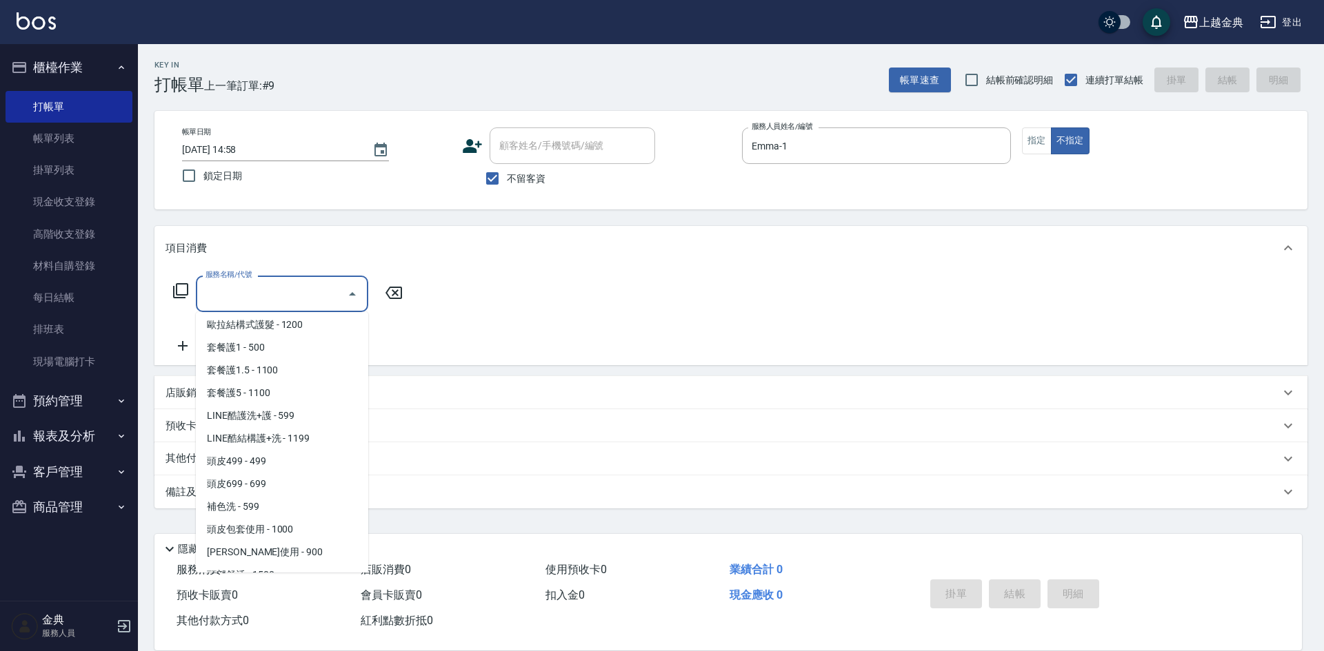
scroll to position [896, 0]
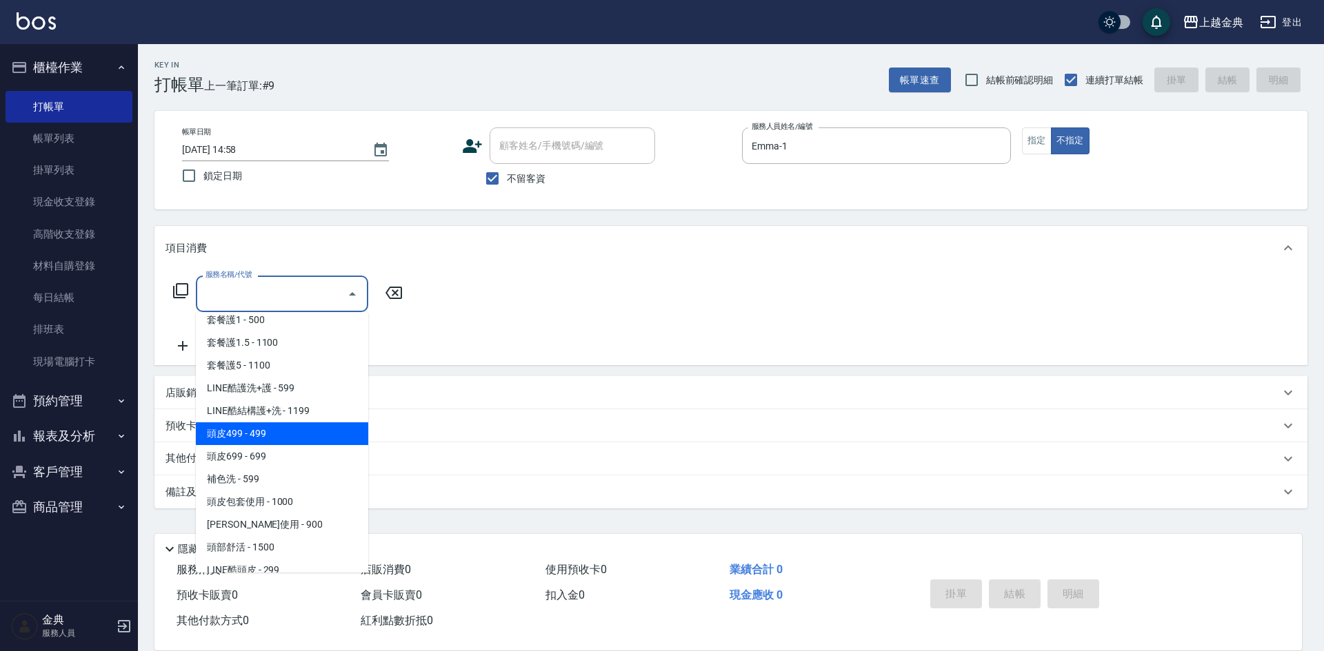
click at [289, 431] on span "頭皮499 - 499" at bounding box center [282, 434] width 172 height 23
type input "頭皮499(601)"
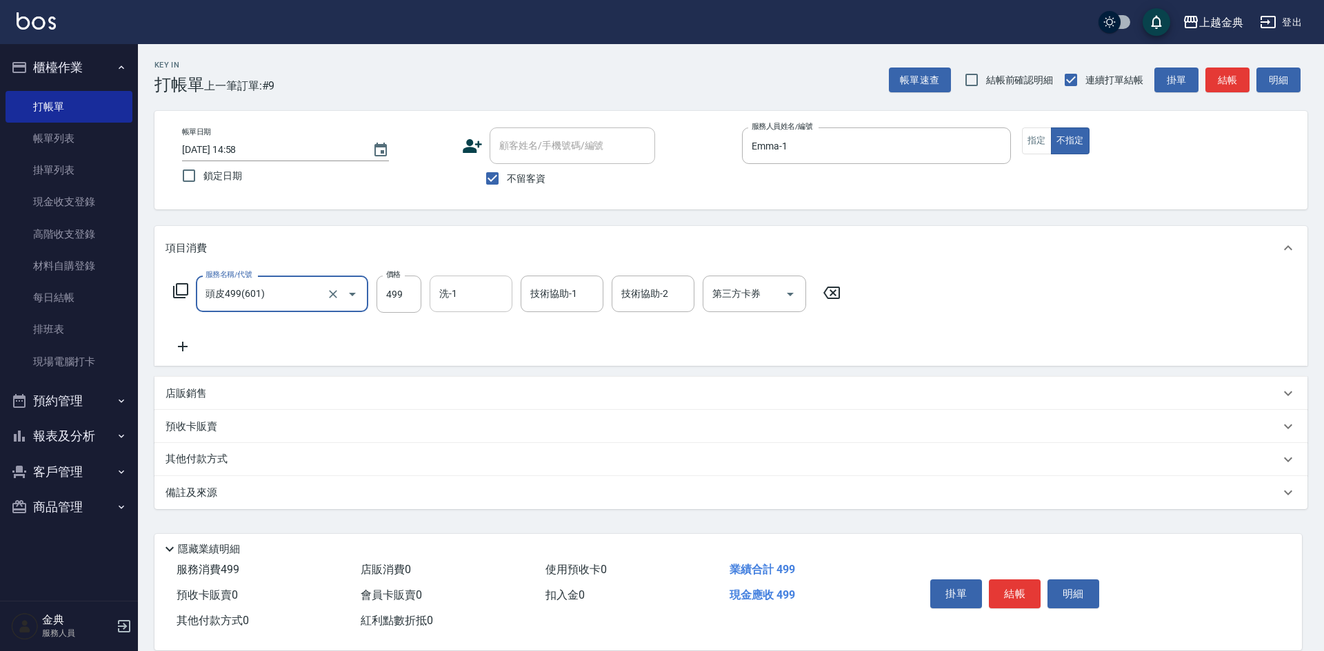
click at [441, 292] on input "洗-1" at bounding box center [471, 294] width 70 height 24
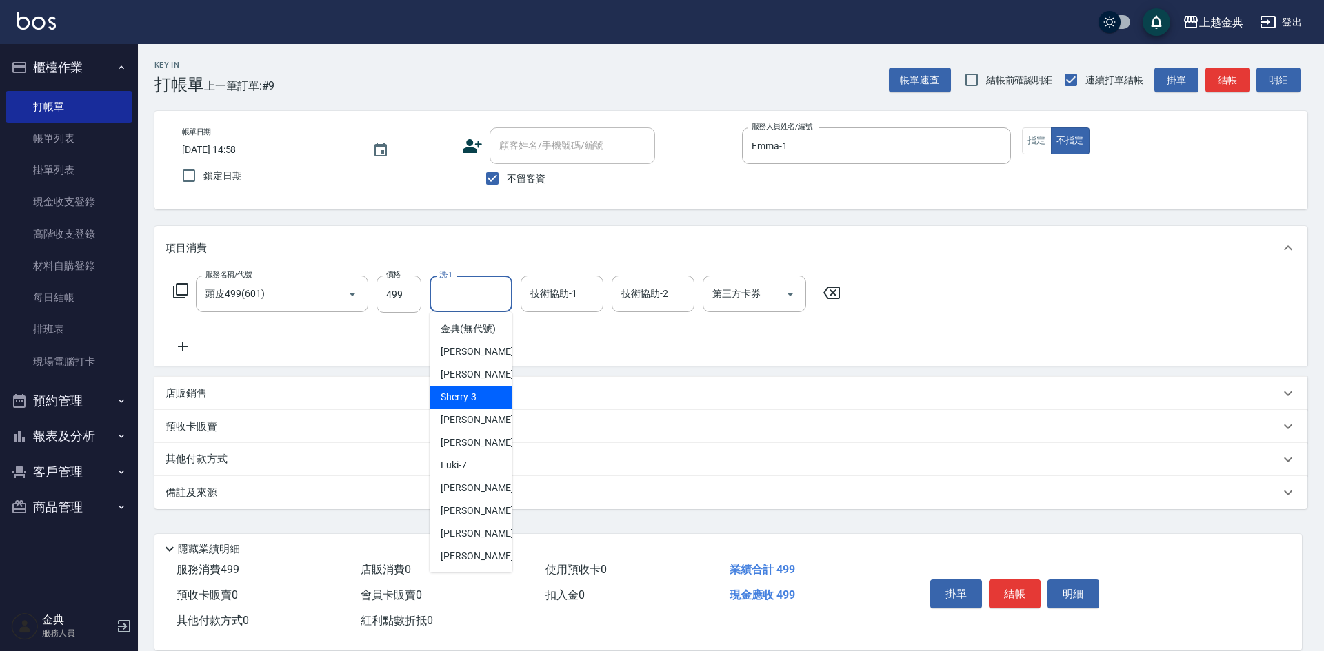
click at [471, 405] on span "Sherry -3" at bounding box center [459, 397] width 36 height 14
type input "Sherry-3"
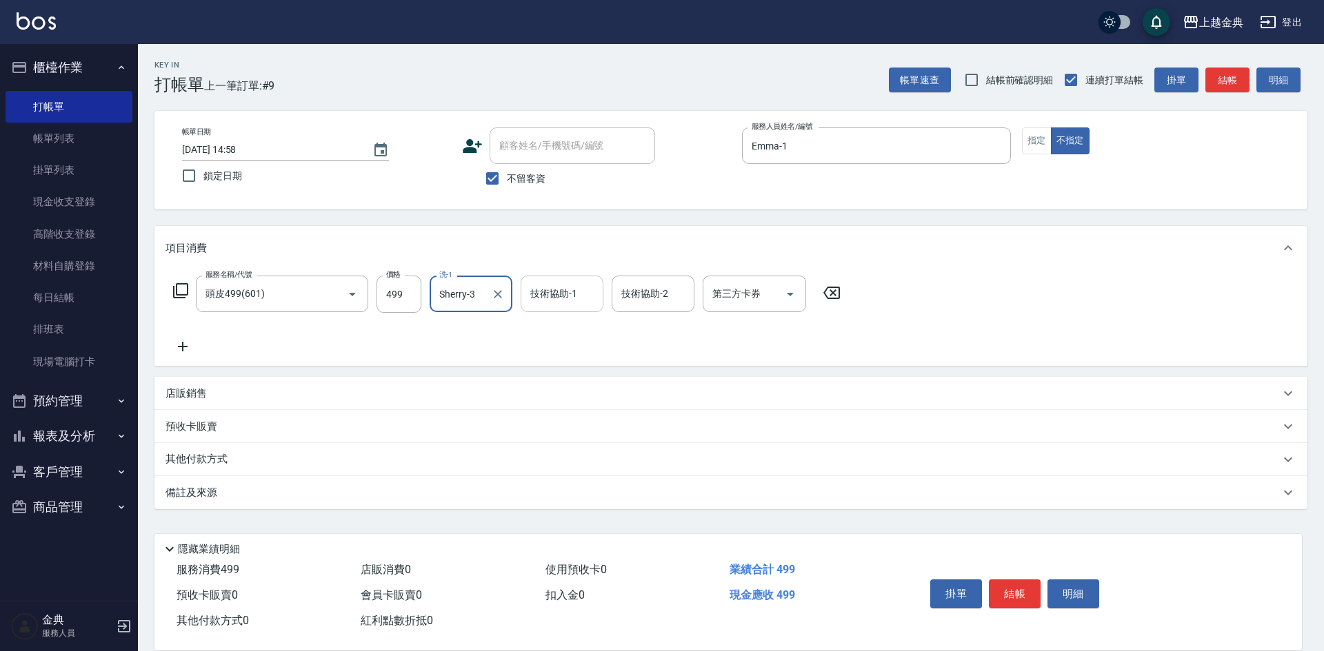
click at [538, 303] on input "技術協助-1" at bounding box center [562, 294] width 70 height 24
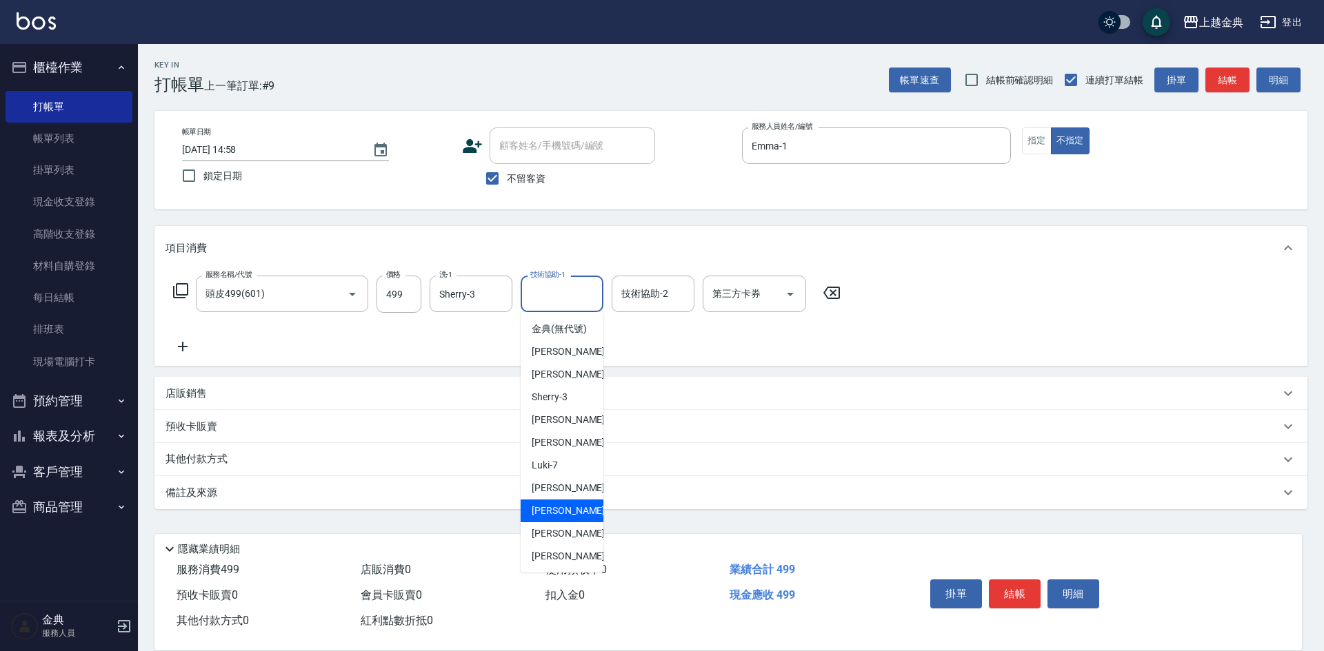
click at [560, 518] on span "[PERSON_NAME]-12" at bounding box center [575, 511] width 87 height 14
type input "[PERSON_NAME]-12"
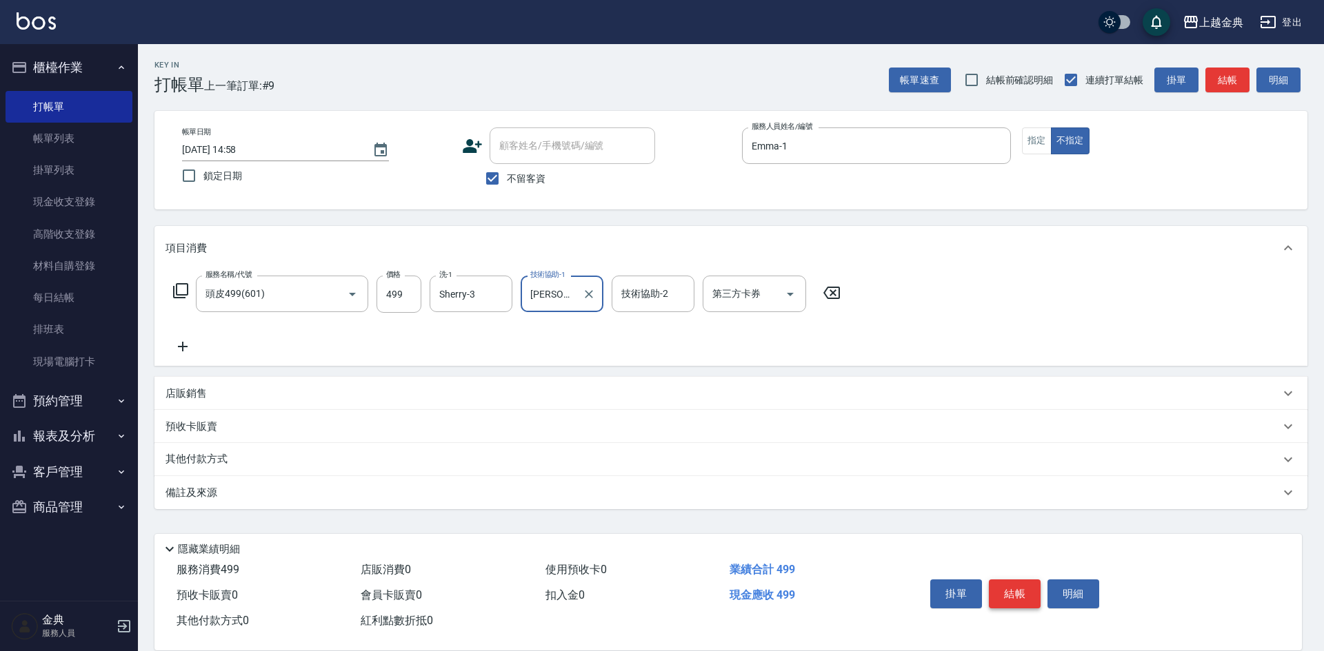
click at [1014, 595] on button "結帳" at bounding box center [1015, 594] width 52 height 29
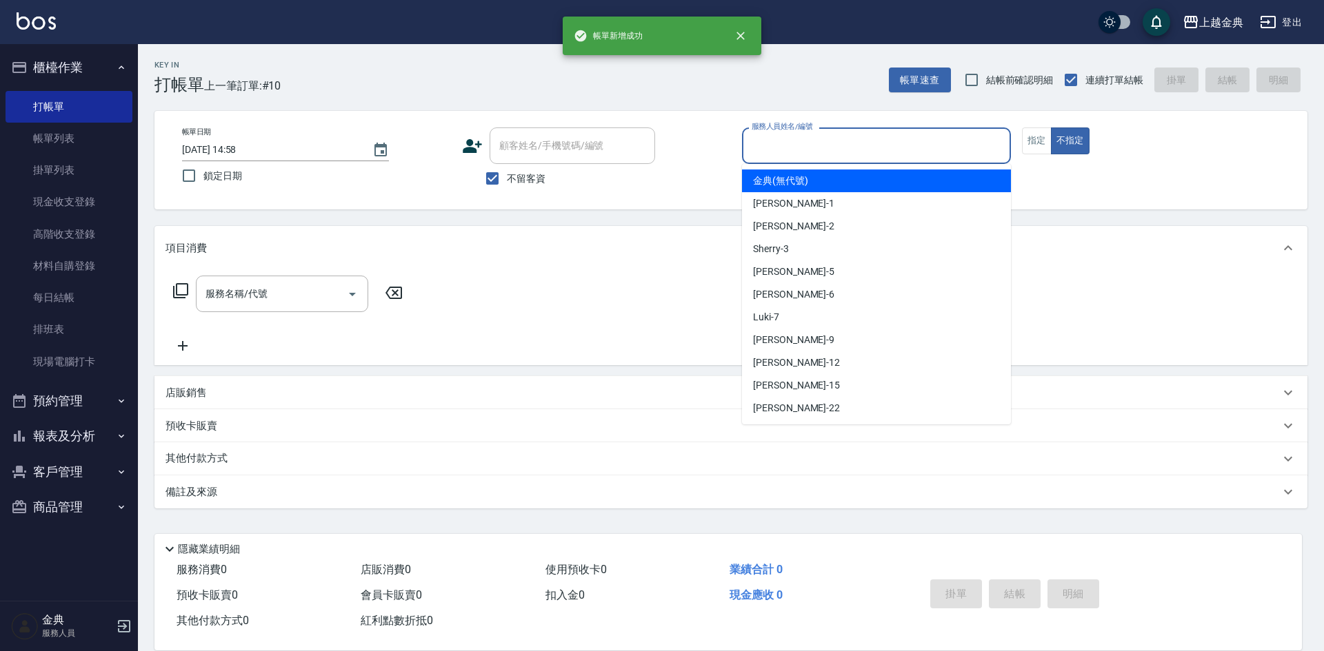
click at [980, 153] on input "服務人員姓名/編號" at bounding box center [876, 146] width 256 height 24
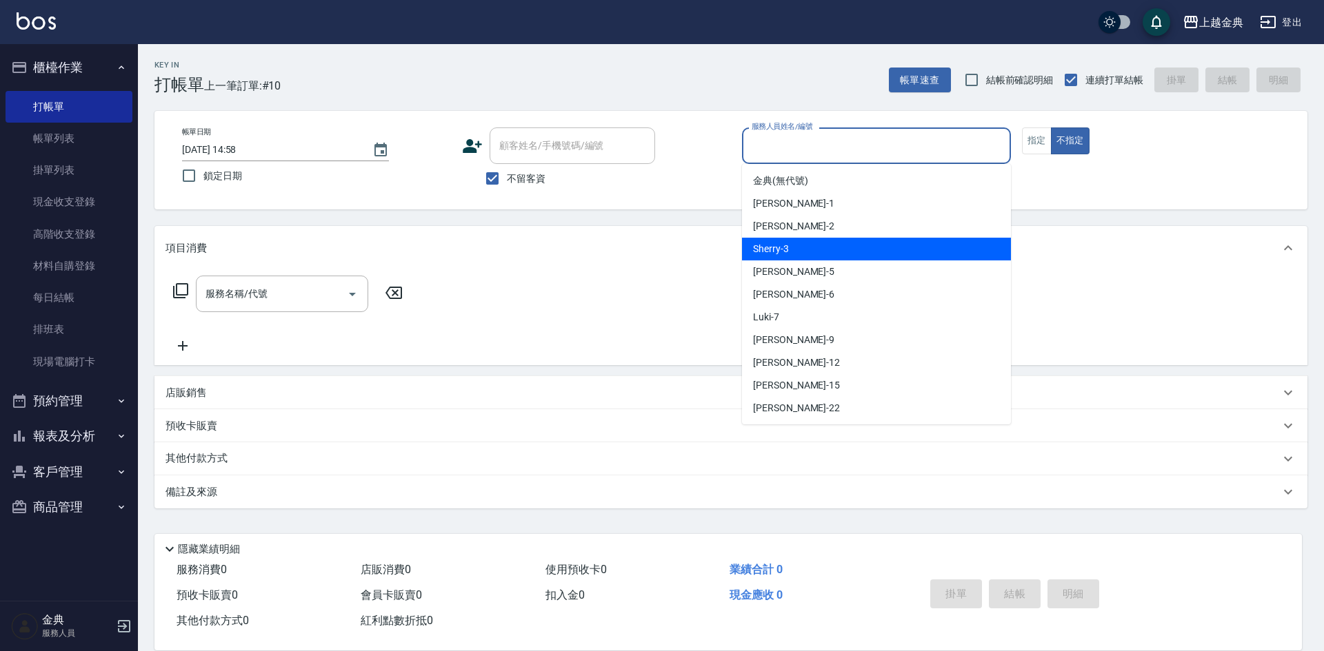
click at [861, 249] on div "Sherry -3" at bounding box center [876, 249] width 269 height 23
type input "Sherry-3"
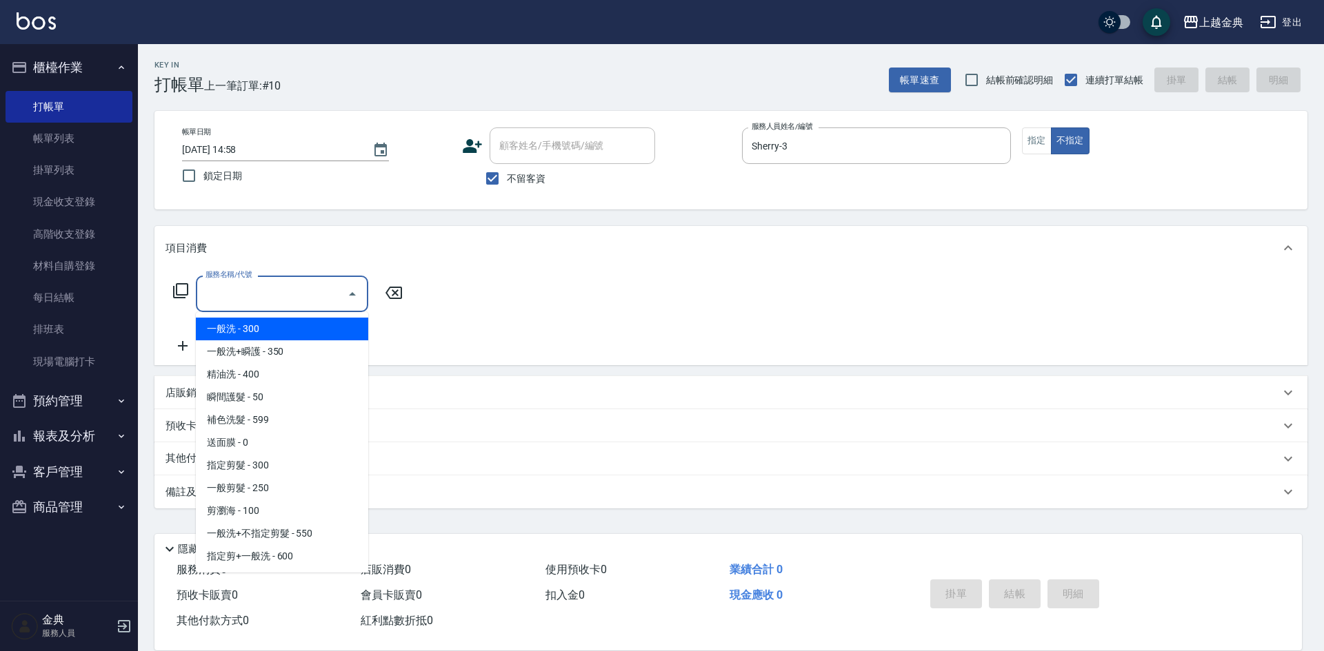
click at [282, 290] on input "服務名稱/代號" at bounding box center [271, 294] width 139 height 24
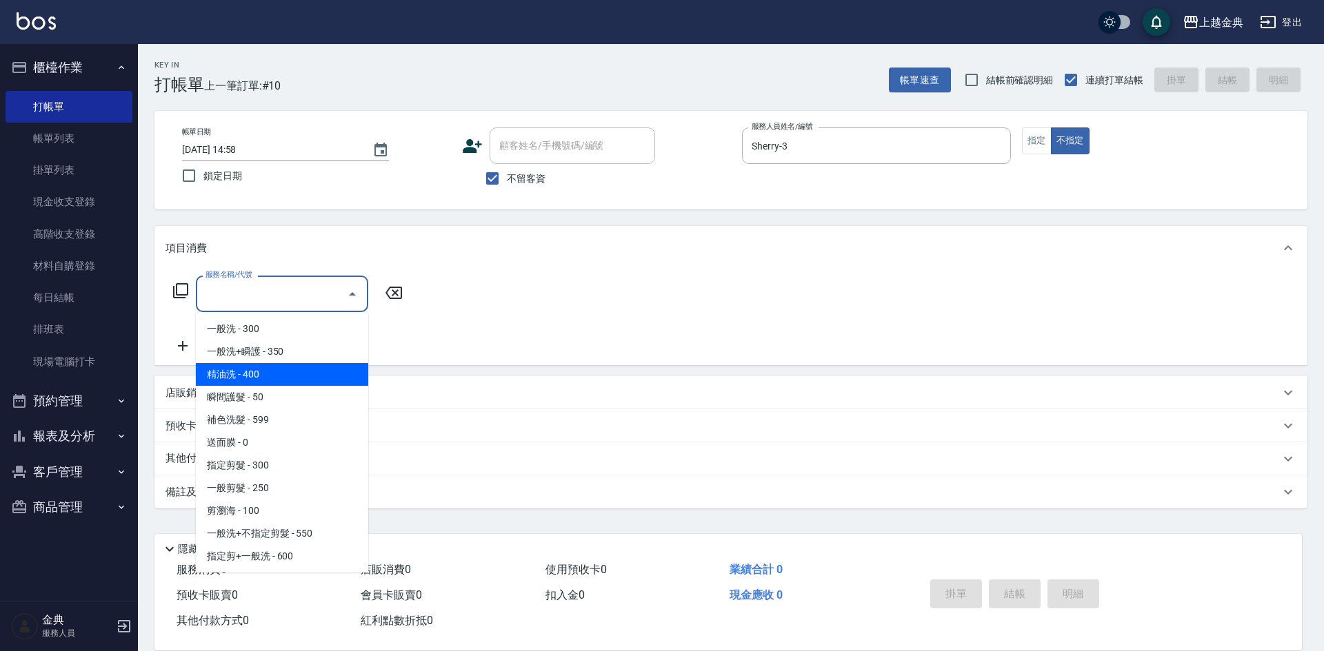
click at [265, 377] on span "精油洗 - 400" at bounding box center [282, 374] width 172 height 23
type input "精油洗(102)"
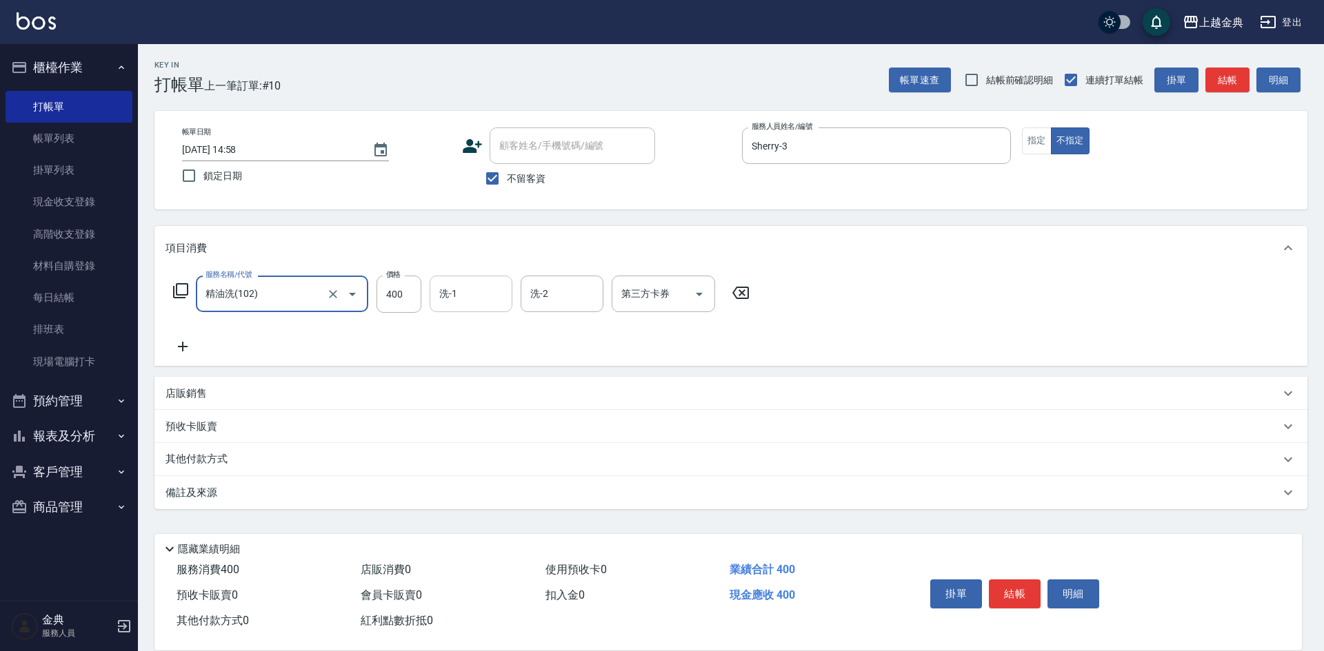
click at [463, 300] on input "洗-1" at bounding box center [471, 294] width 70 height 24
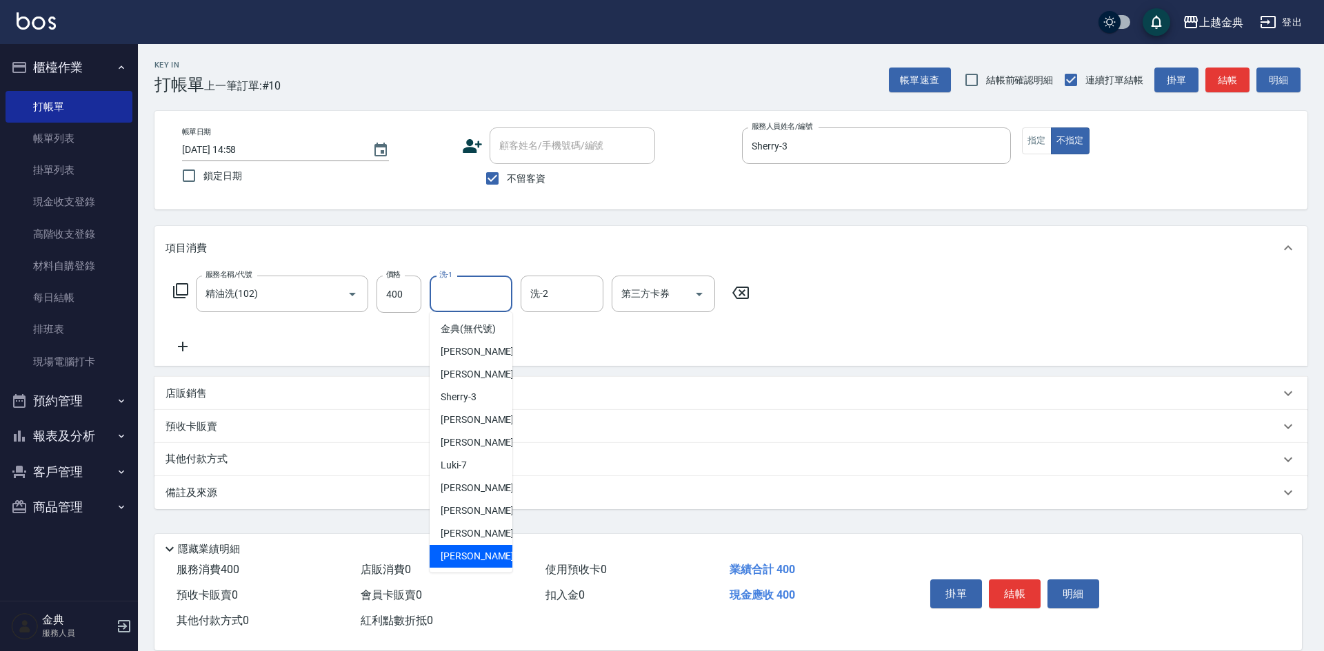
click at [456, 564] on span "[PERSON_NAME] -22" at bounding box center [484, 556] width 87 height 14
type input "[PERSON_NAME]-22"
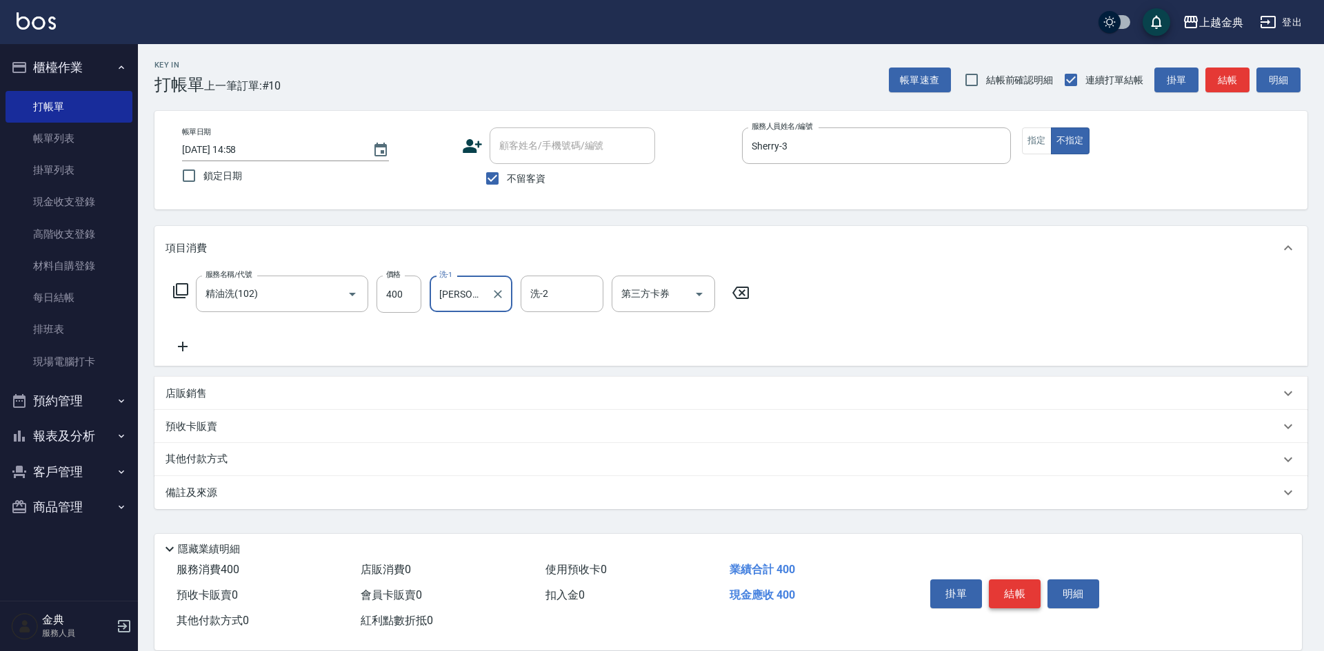
click at [1018, 589] on button "結帳" at bounding box center [1015, 594] width 52 height 29
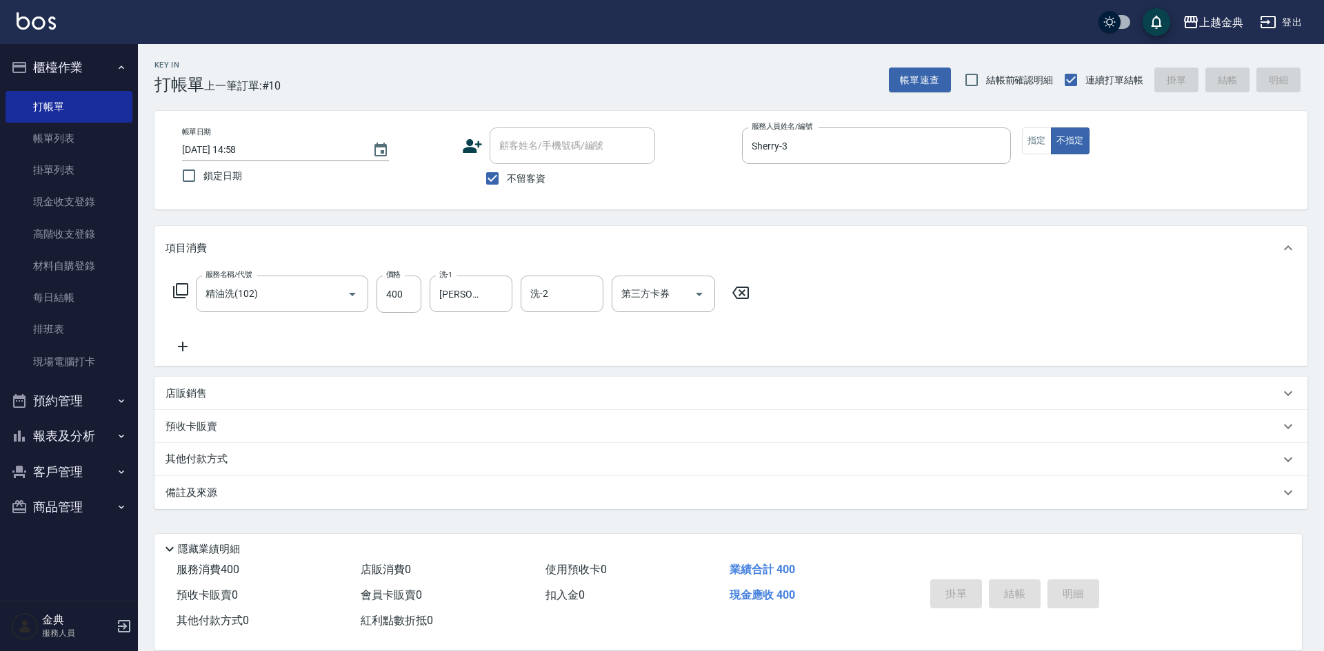
type input "[DATE] 14:59"
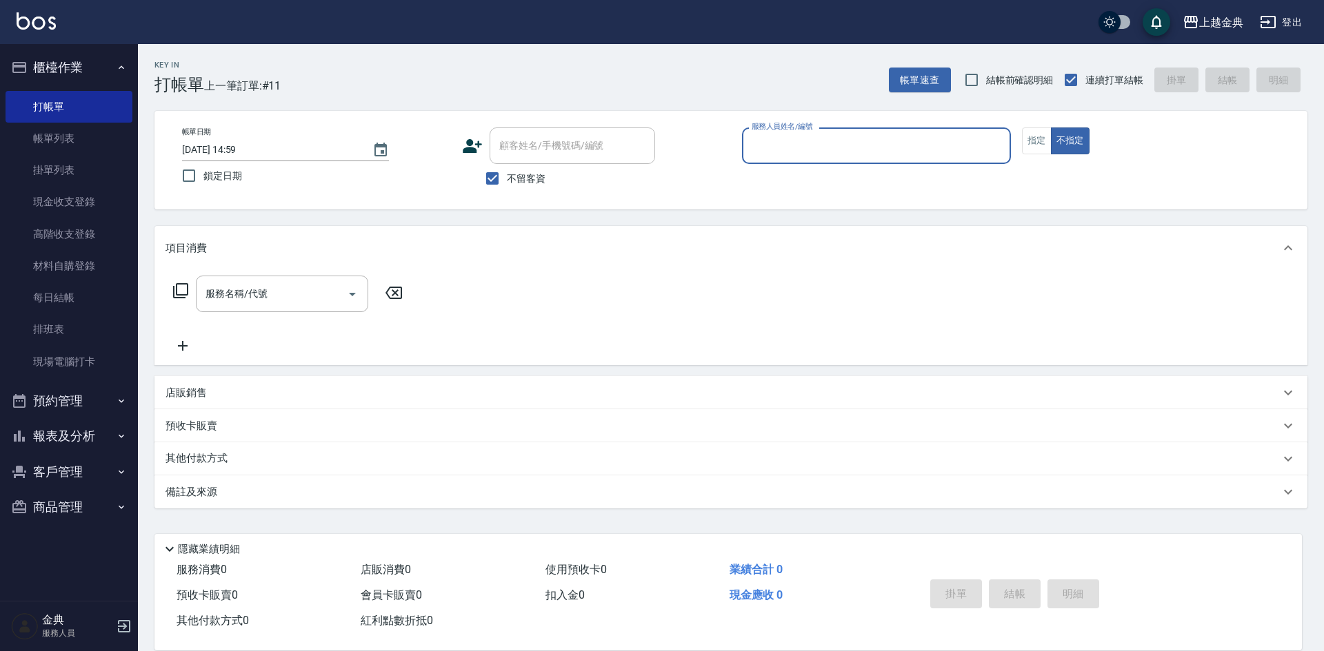
click at [943, 154] on input "服務人員姓名/編號" at bounding box center [876, 146] width 256 height 24
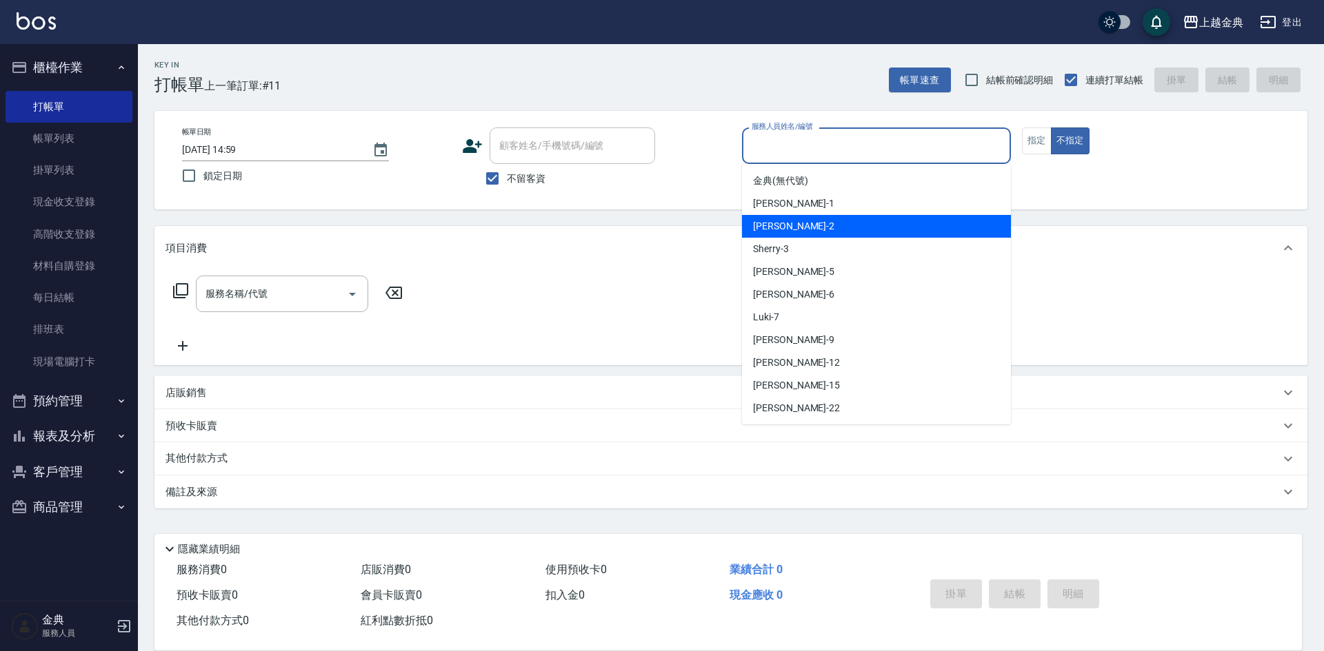
click at [848, 233] on div "Cindy -2" at bounding box center [876, 226] width 269 height 23
type input "Cindy-2"
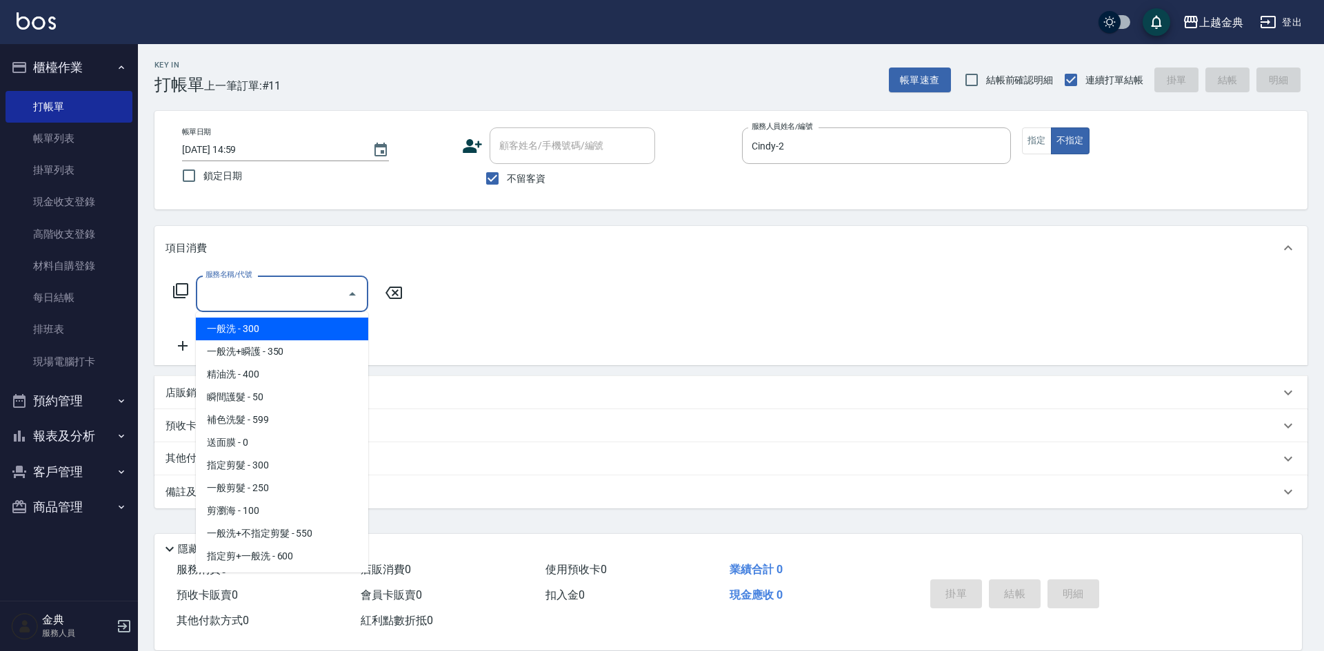
click at [306, 305] on input "服務名稱/代號" at bounding box center [271, 294] width 139 height 24
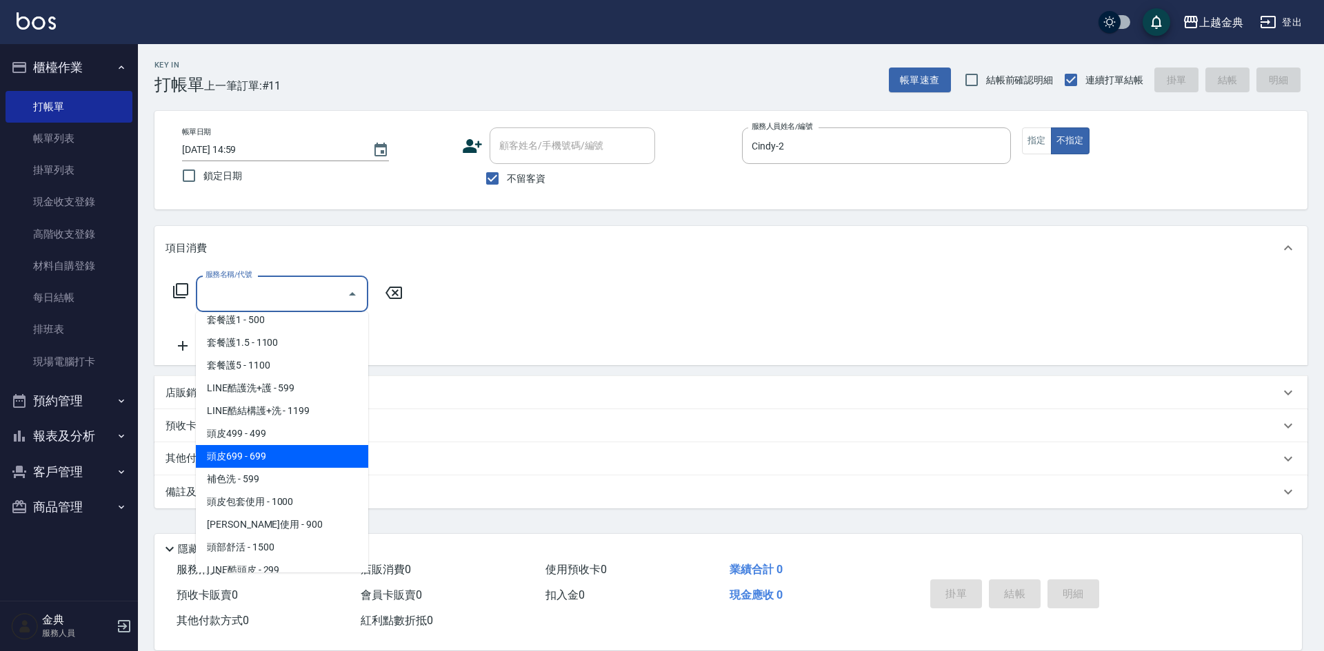
click at [299, 461] on span "頭皮699 - 699" at bounding box center [282, 456] width 172 height 23
type input "頭皮699(602)"
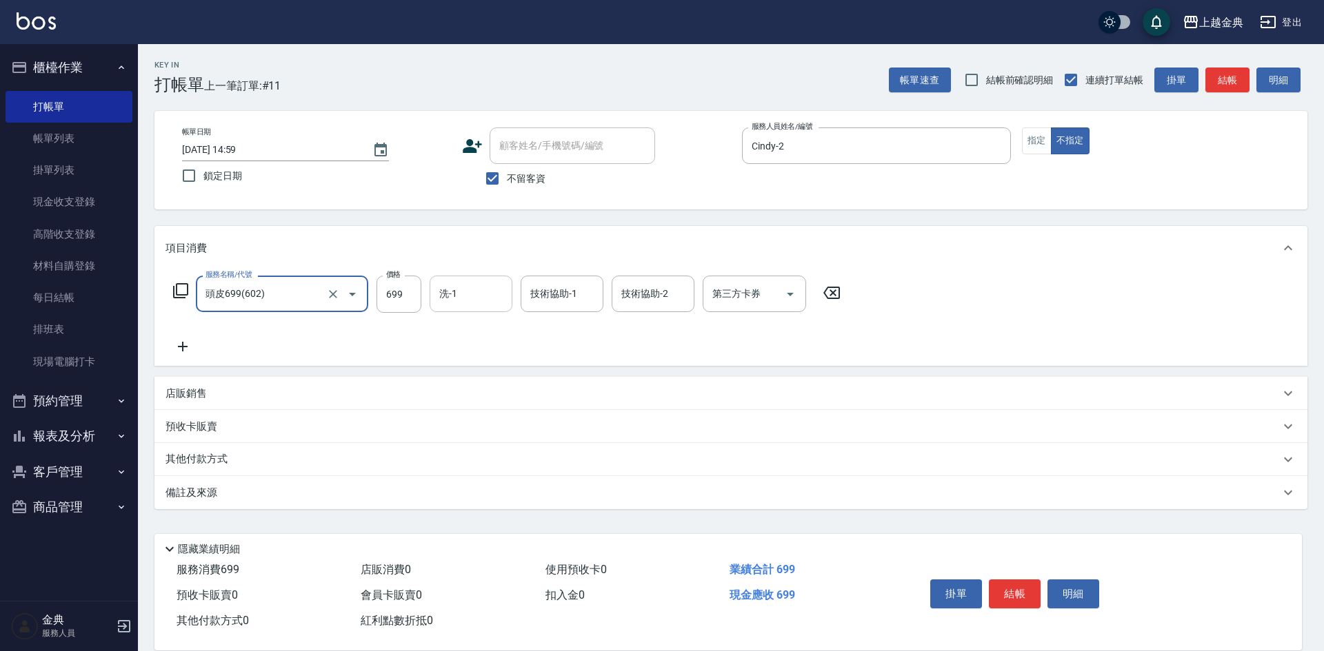
click at [471, 288] on input "洗-1" at bounding box center [471, 294] width 70 height 24
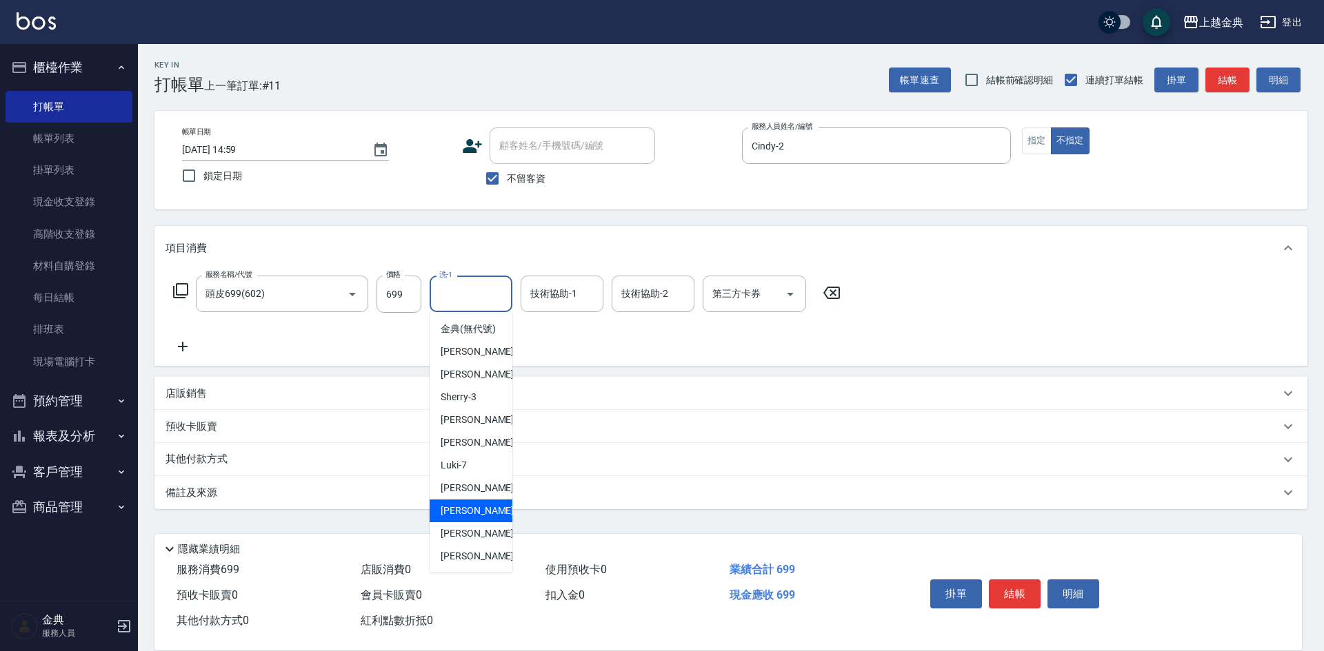
click at [471, 515] on div "[PERSON_NAME]-12" at bounding box center [471, 511] width 83 height 23
type input "[PERSON_NAME]-12"
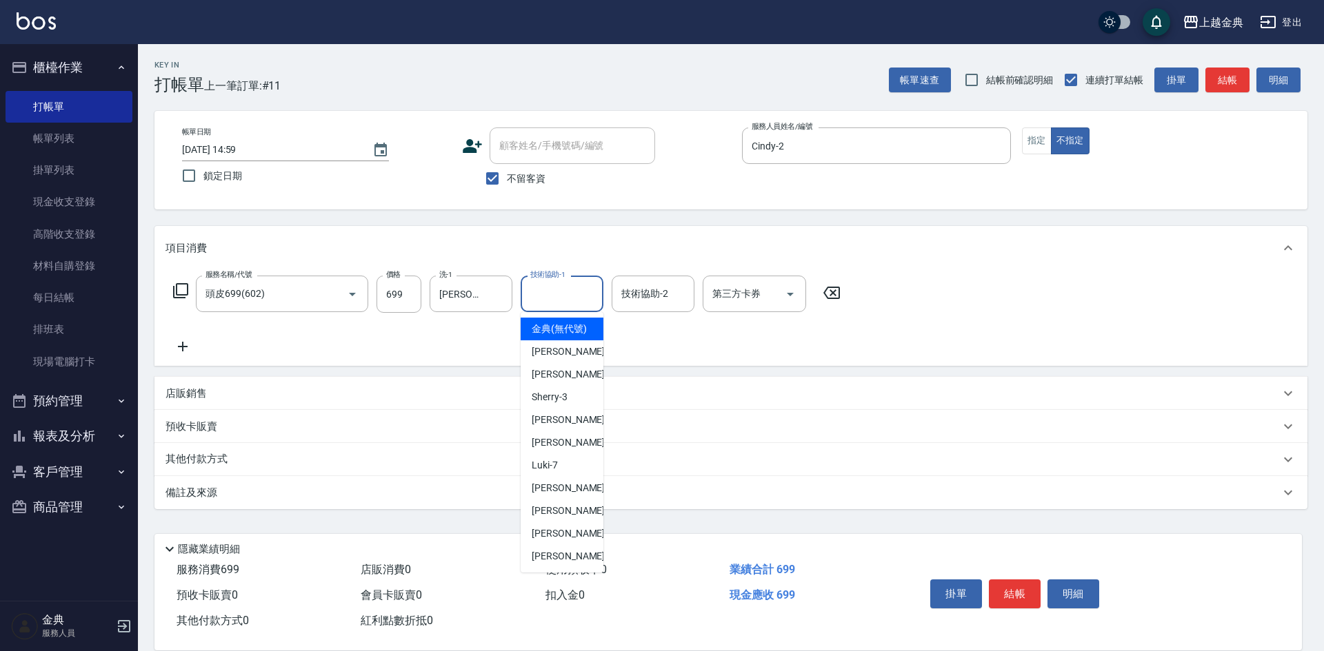
click at [562, 290] on div "技術協助-1 技術協助-1" at bounding box center [562, 294] width 83 height 37
click at [548, 382] on span "Cindy -2" at bounding box center [572, 374] width 81 height 14
type input "Cindy-2"
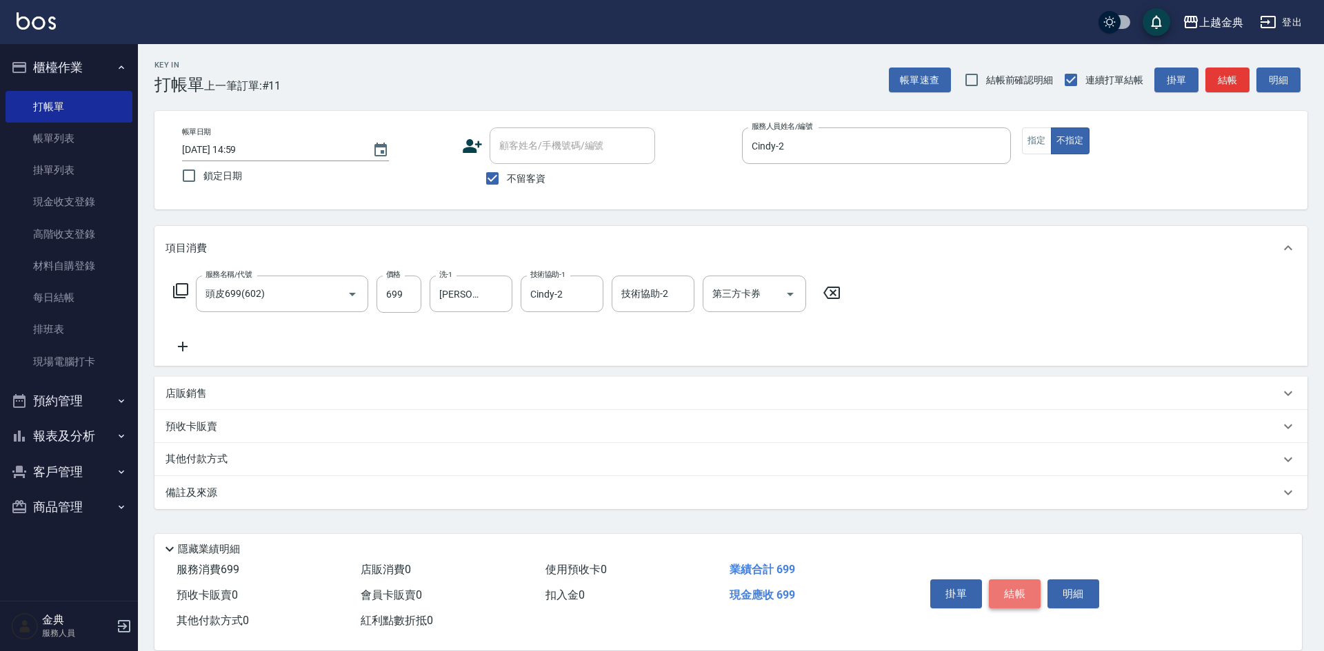
click at [1010, 592] on button "結帳" at bounding box center [1015, 594] width 52 height 29
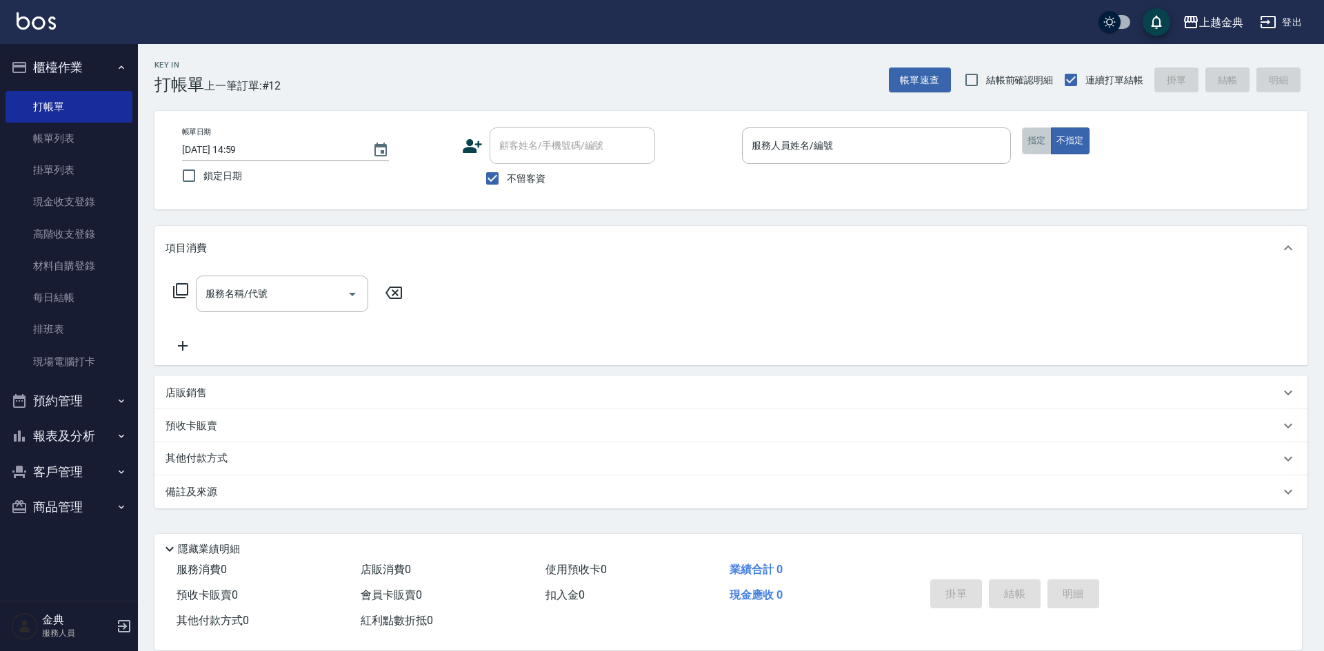
click at [1029, 134] on button "指定" at bounding box center [1037, 141] width 30 height 27
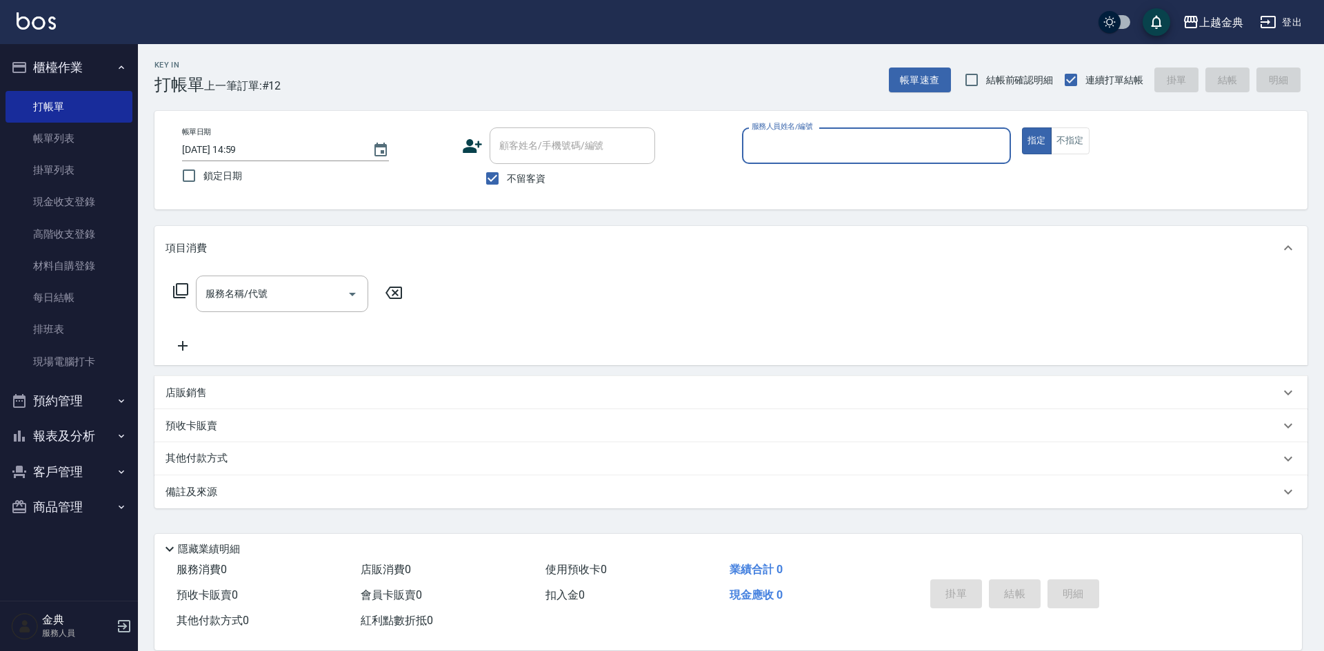
click at [978, 148] on input "服務人員姓名/編號" at bounding box center [876, 146] width 256 height 24
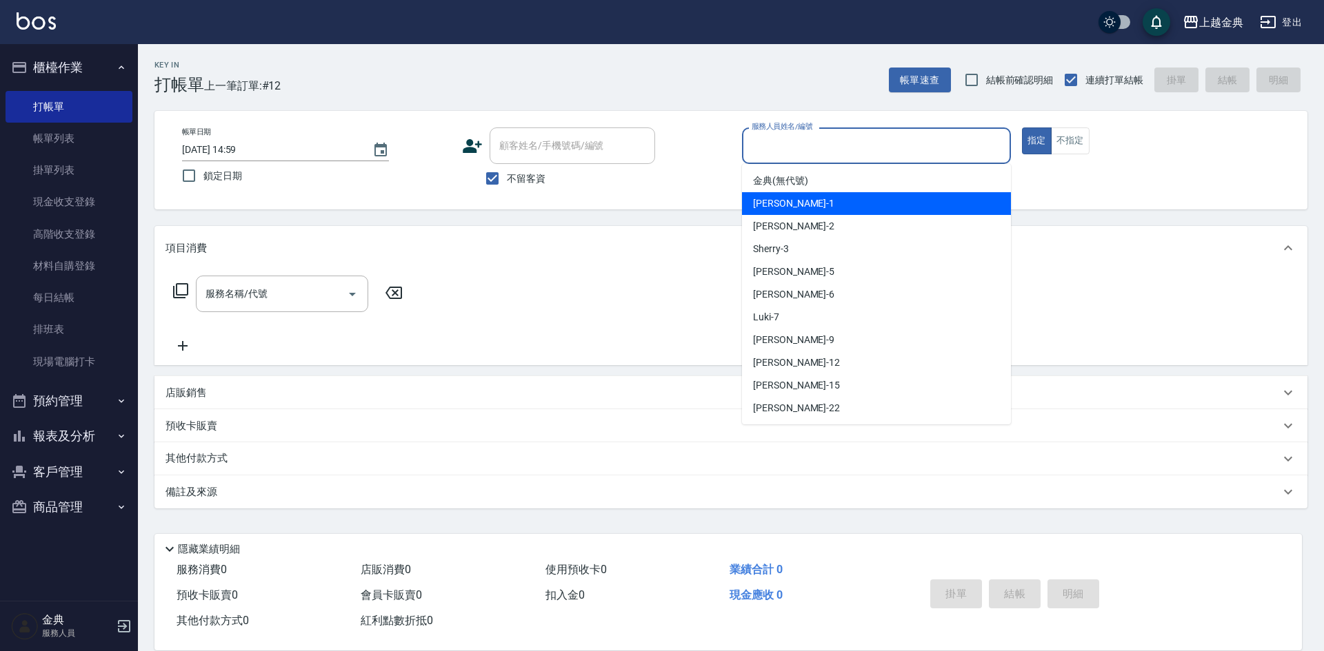
click at [789, 205] on div "Emma -1" at bounding box center [876, 203] width 269 height 23
type input "Emma-1"
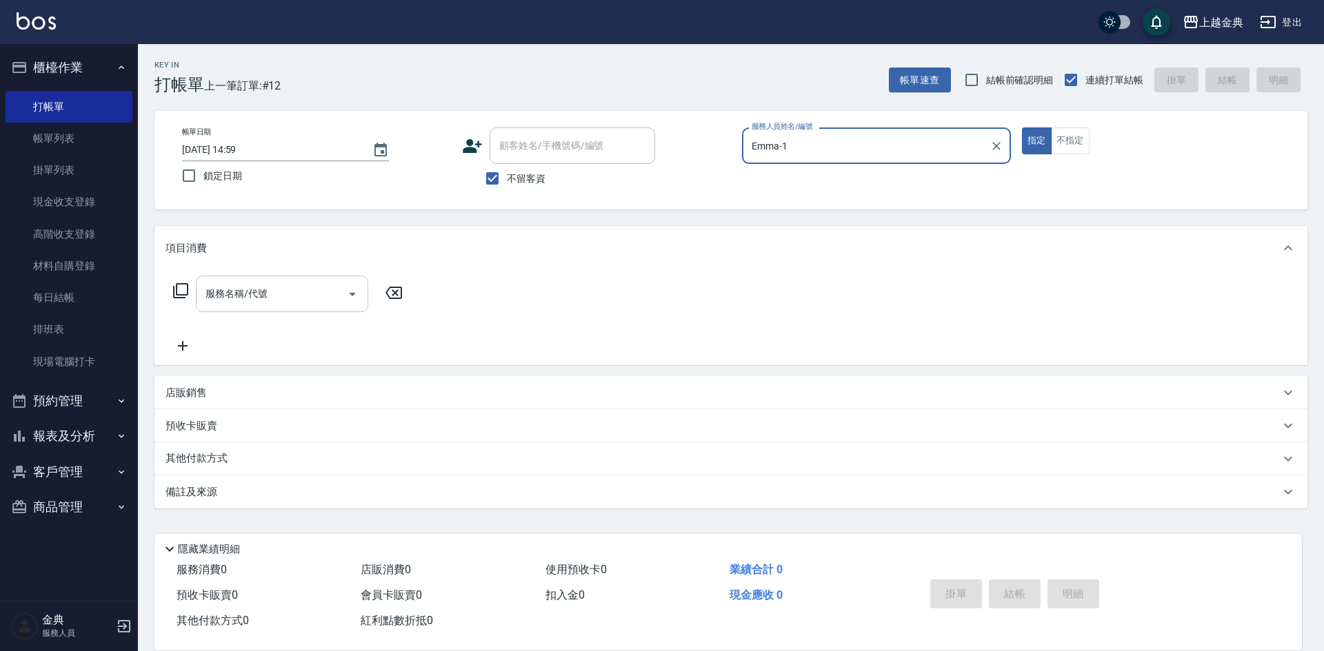
click at [298, 304] on input "服務名稱/代號" at bounding box center [271, 294] width 139 height 24
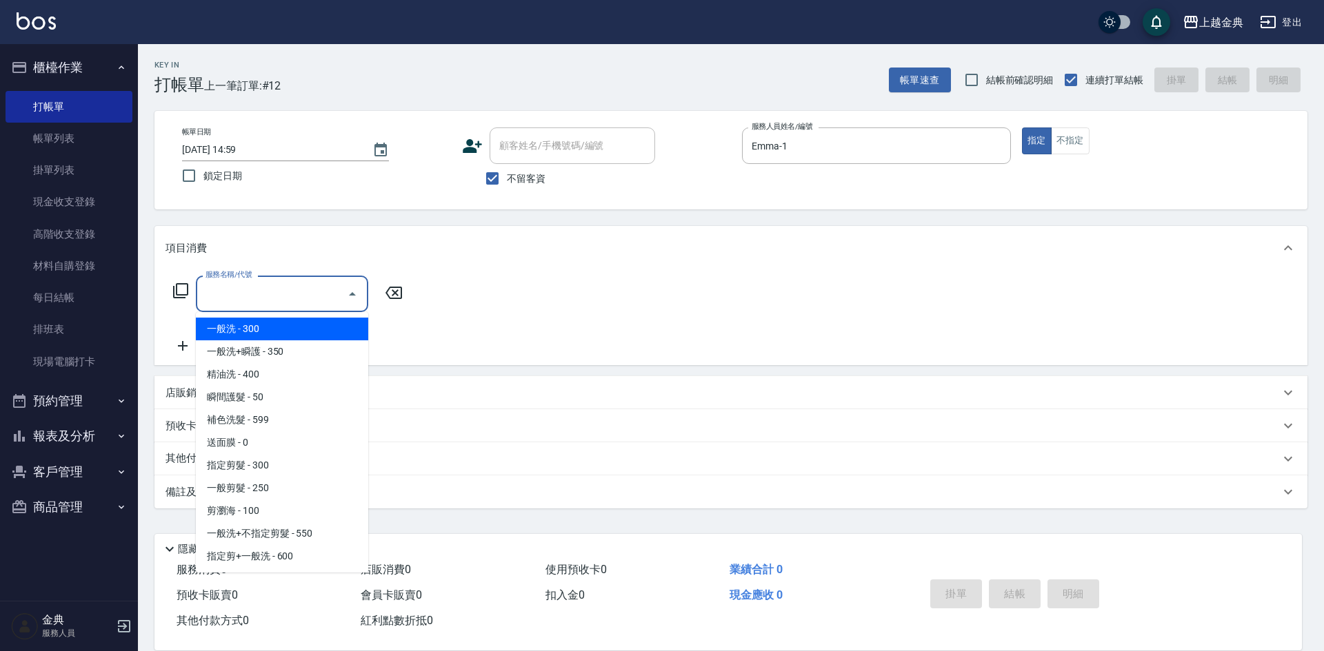
click at [293, 329] on span "一般洗 - 300" at bounding box center [282, 329] width 172 height 23
type input "一般洗(100)"
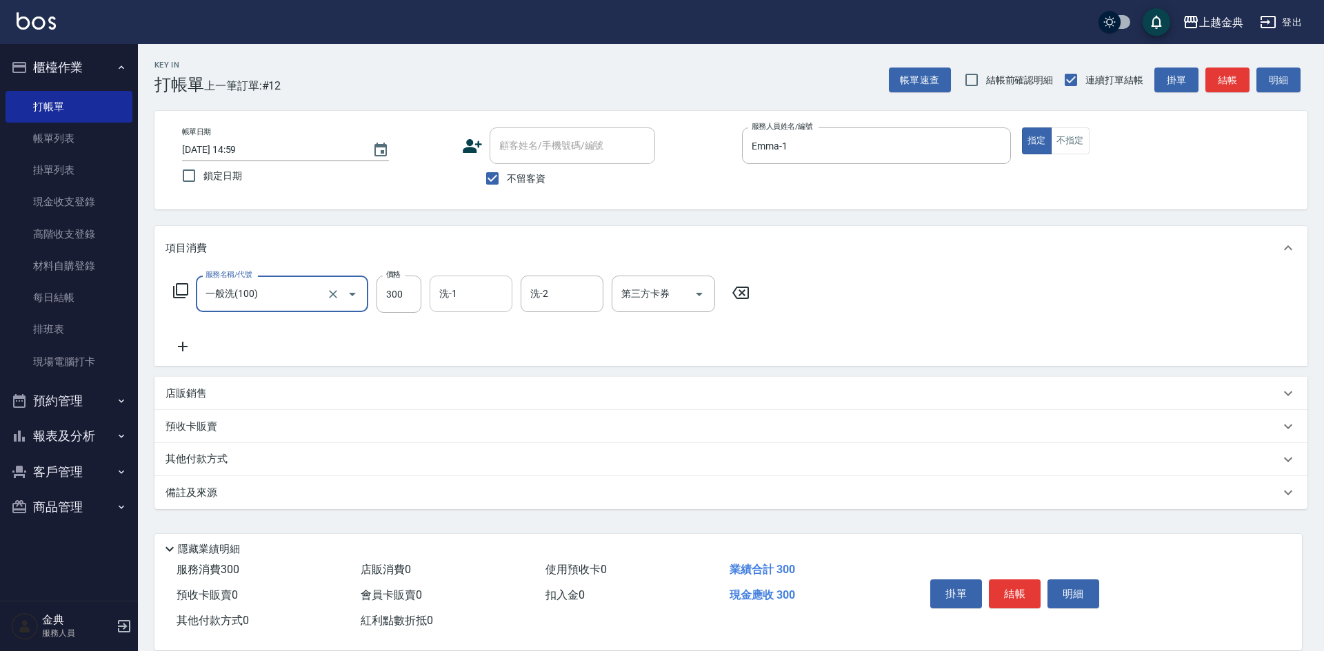
click at [466, 305] on input "洗-1" at bounding box center [471, 294] width 70 height 24
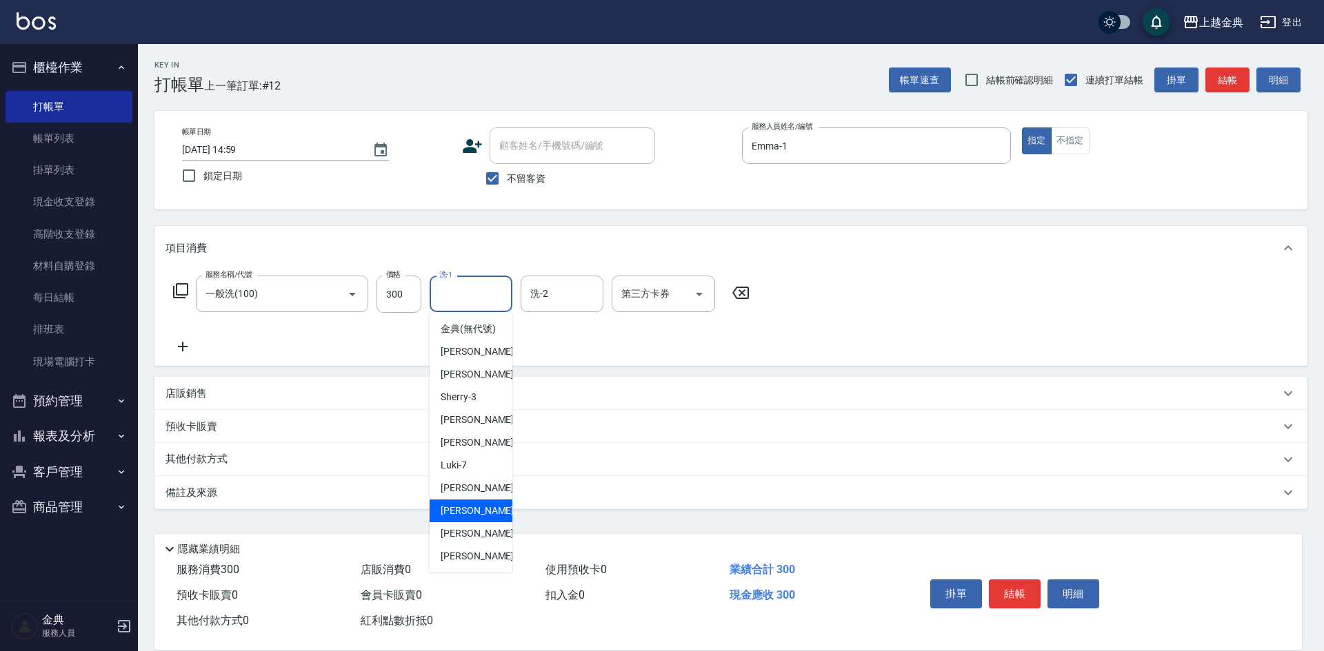
click at [494, 521] on div "[PERSON_NAME]-12" at bounding box center [471, 511] width 83 height 23
type input "[PERSON_NAME]-12"
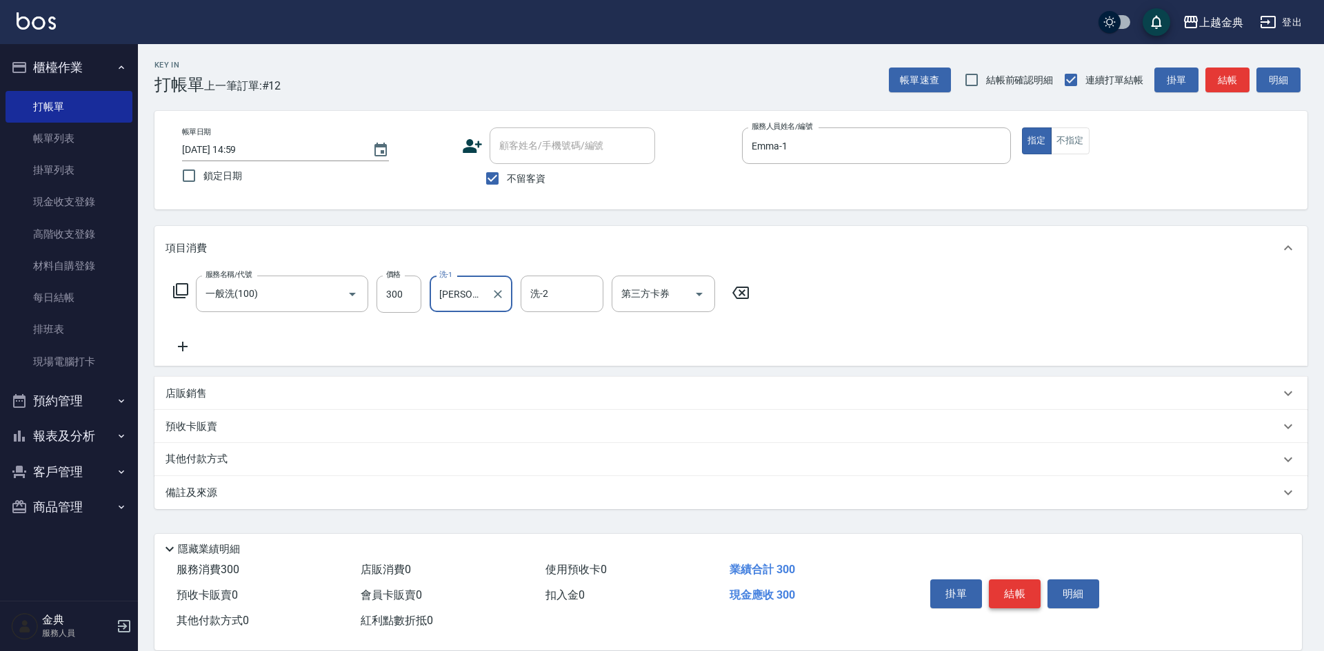
click at [1019, 581] on button "結帳" at bounding box center [1015, 594] width 52 height 29
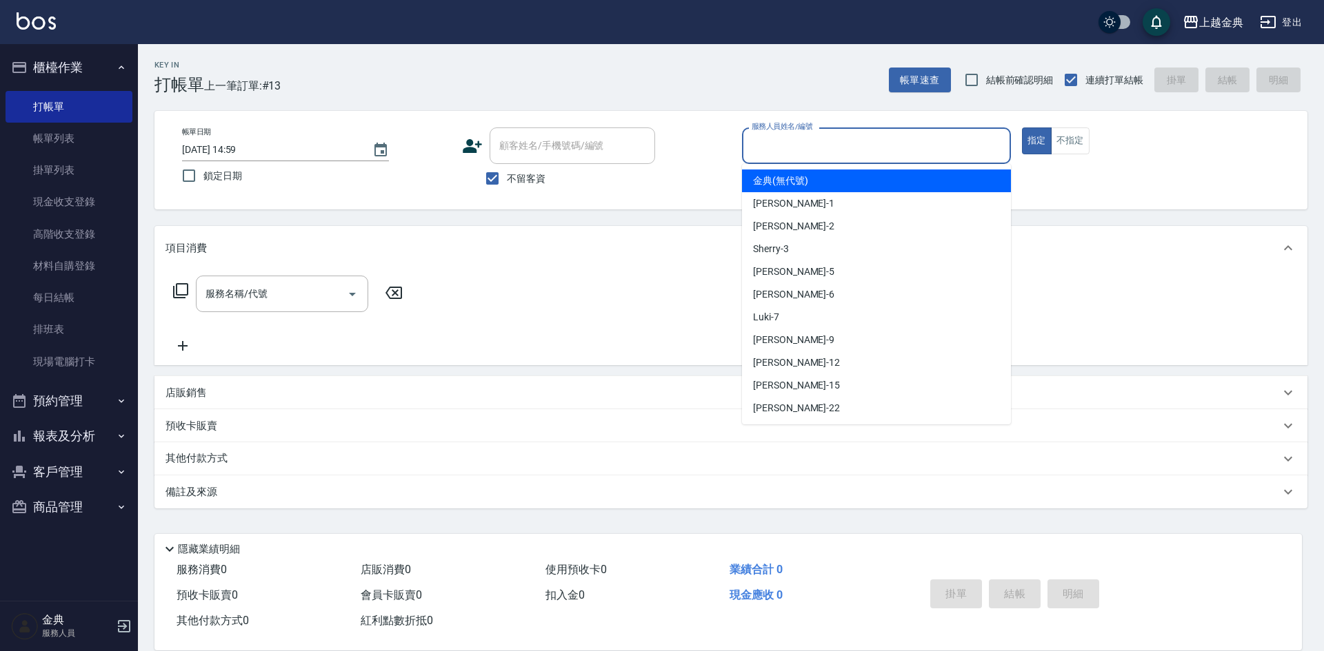
click at [928, 146] on input "服務人員姓名/編號" at bounding box center [876, 146] width 256 height 24
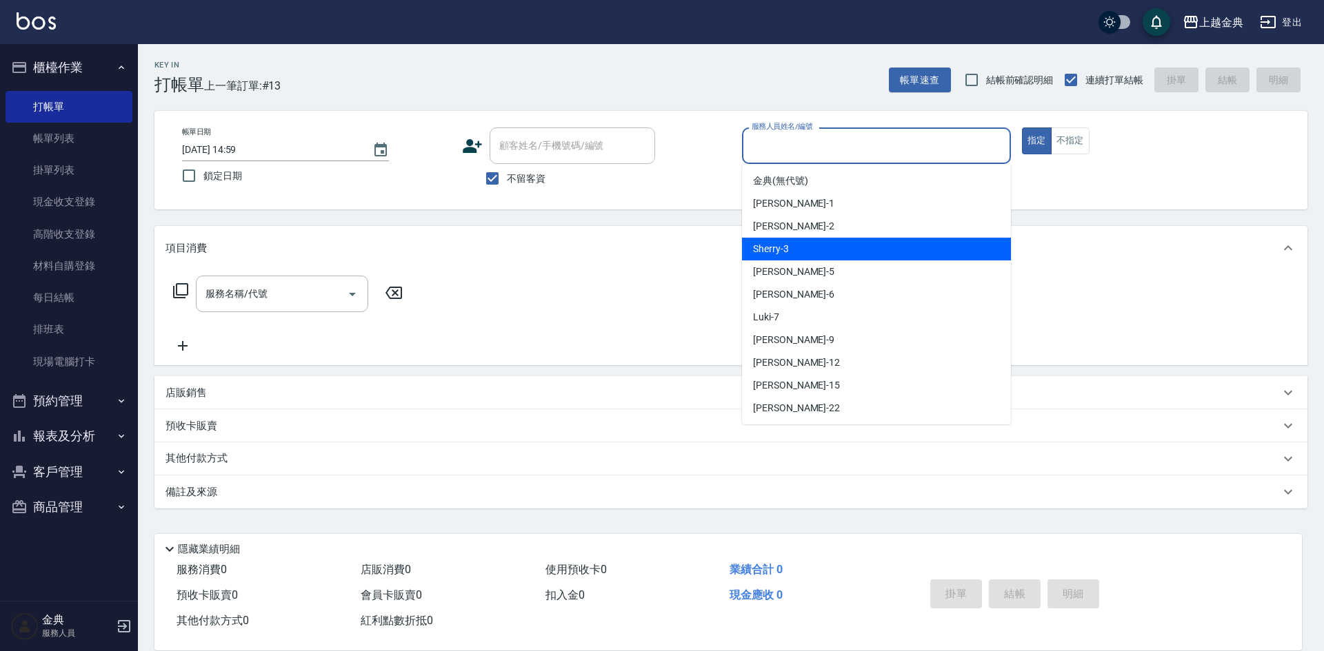
click at [844, 246] on div "Sherry -3" at bounding box center [876, 249] width 269 height 23
type input "Sherry-3"
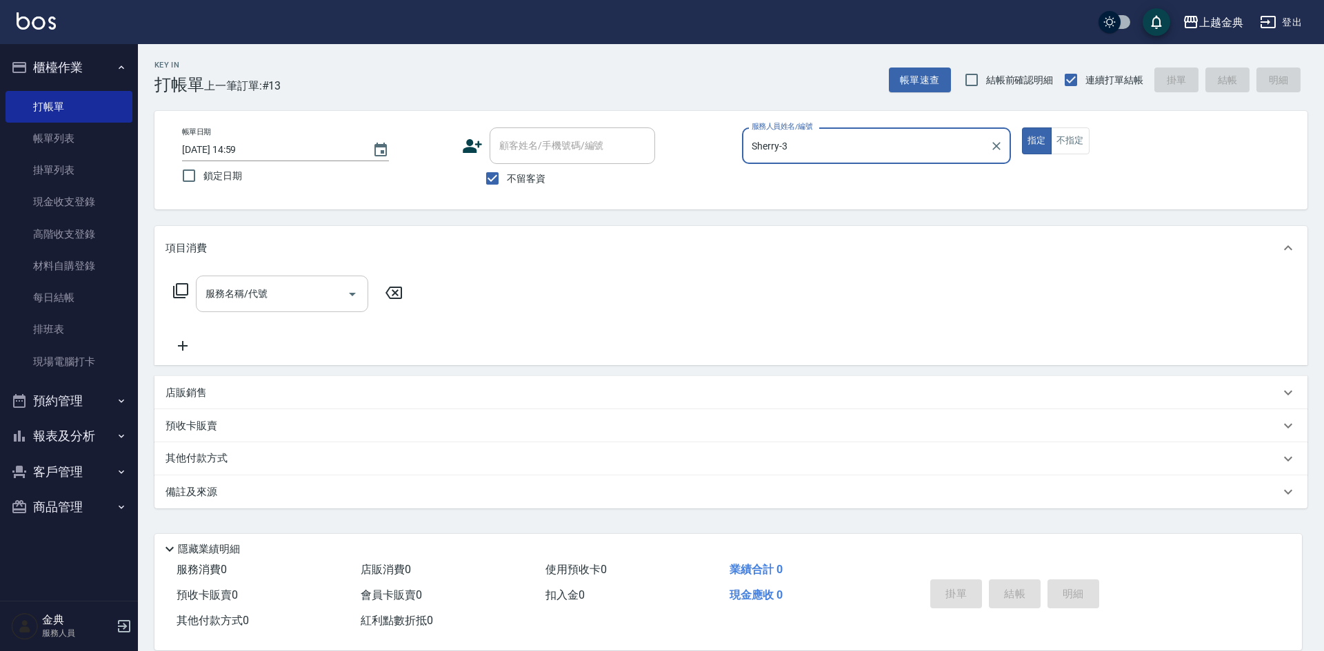
click at [292, 302] on input "服務名稱/代號" at bounding box center [271, 294] width 139 height 24
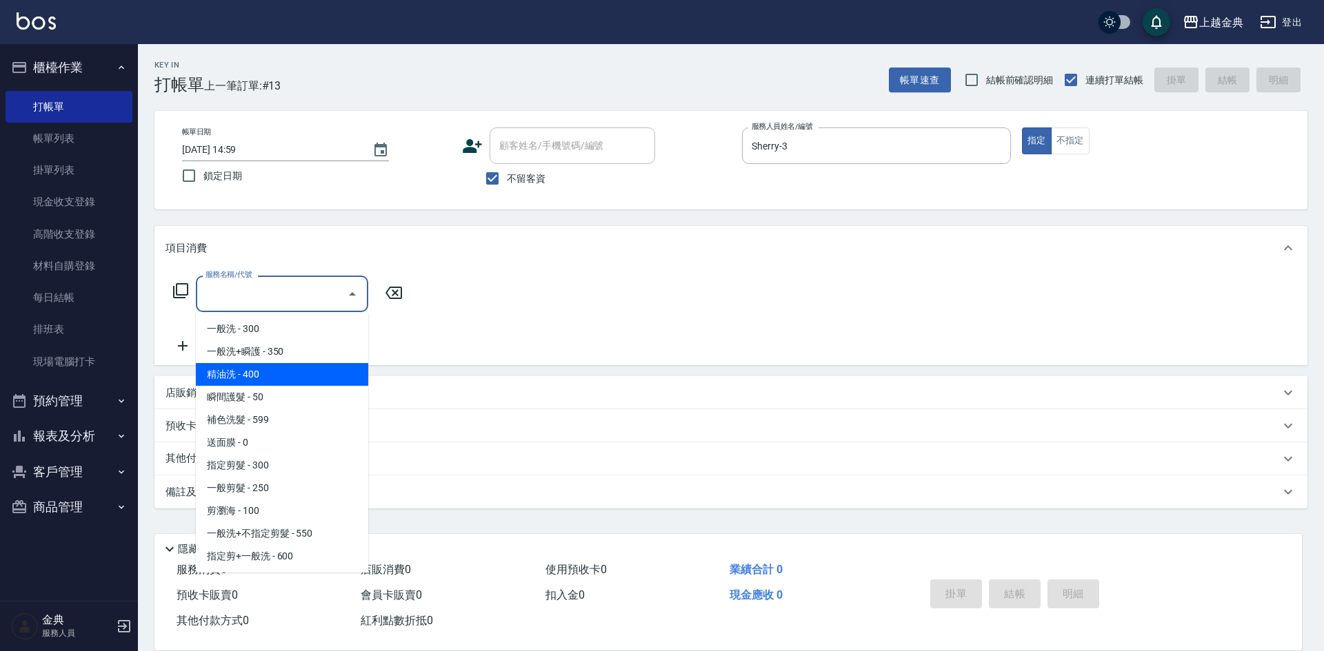
click at [276, 379] on span "精油洗 - 400" at bounding box center [282, 374] width 172 height 23
type input "精油洗(102)"
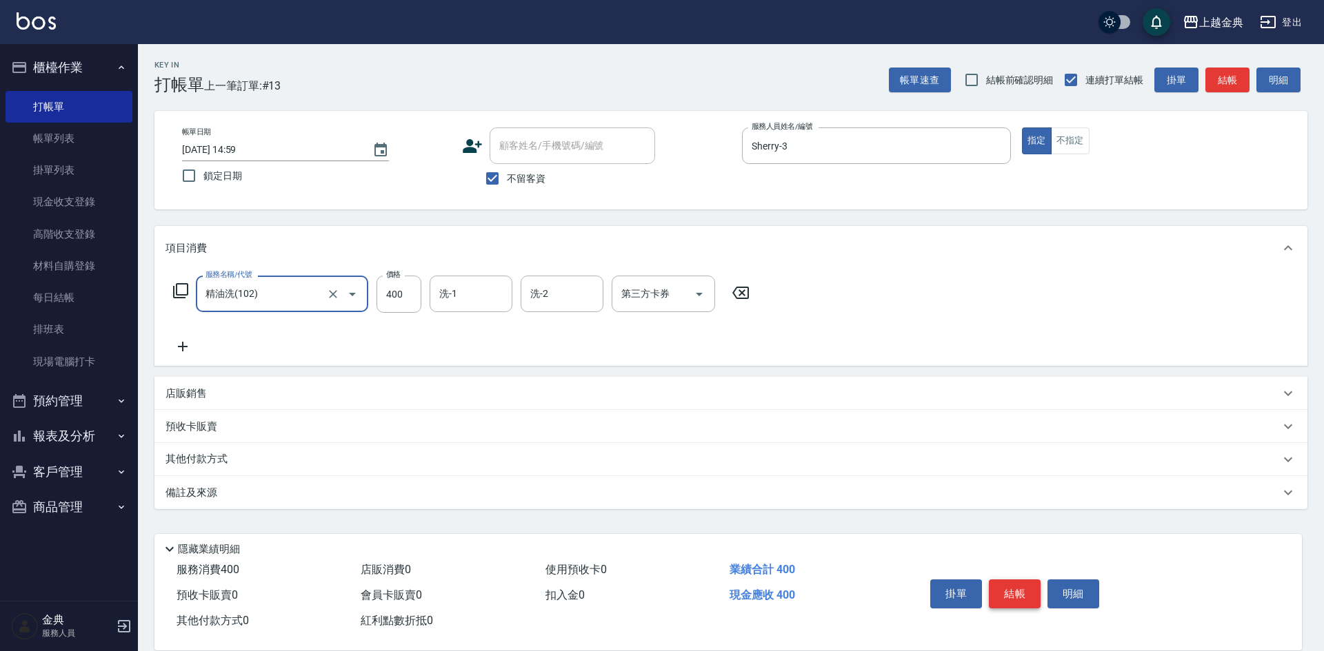
click at [1016, 580] on button "結帳" at bounding box center [1015, 594] width 52 height 29
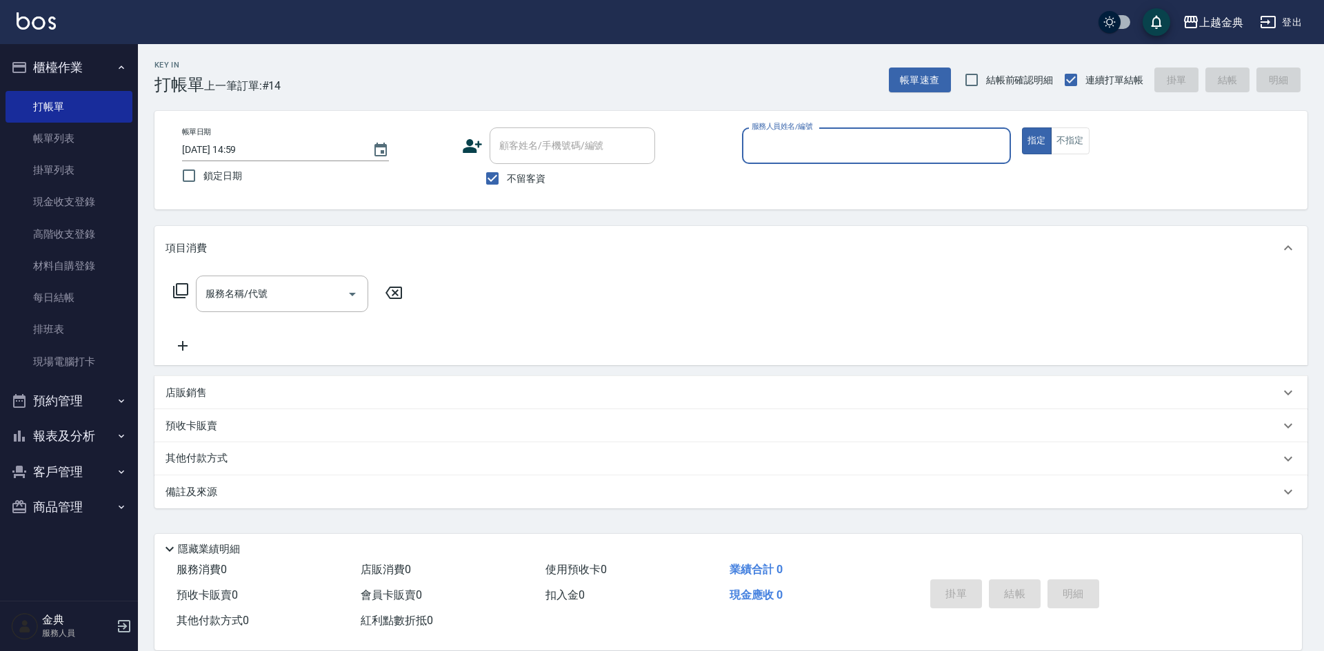
drag, startPoint x: 499, startPoint y: 180, endPoint x: 558, endPoint y: 172, distance: 59.9
click at [499, 179] on input "不留客資" at bounding box center [492, 178] width 29 height 29
checkbox input "false"
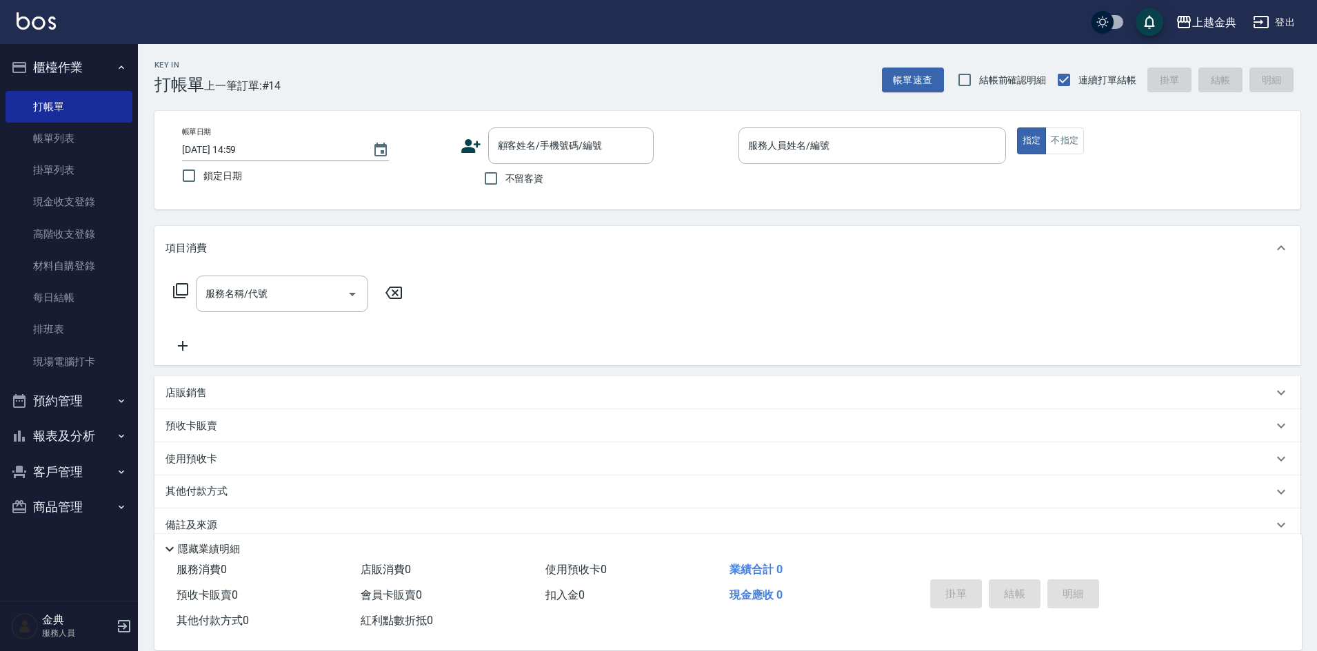
click at [559, 171] on div "不留客資" at bounding box center [557, 178] width 193 height 29
click at [567, 152] on input "顧客姓名/手機號碼/編號" at bounding box center [560, 146] width 132 height 24
type input "夝"
type input "琴"
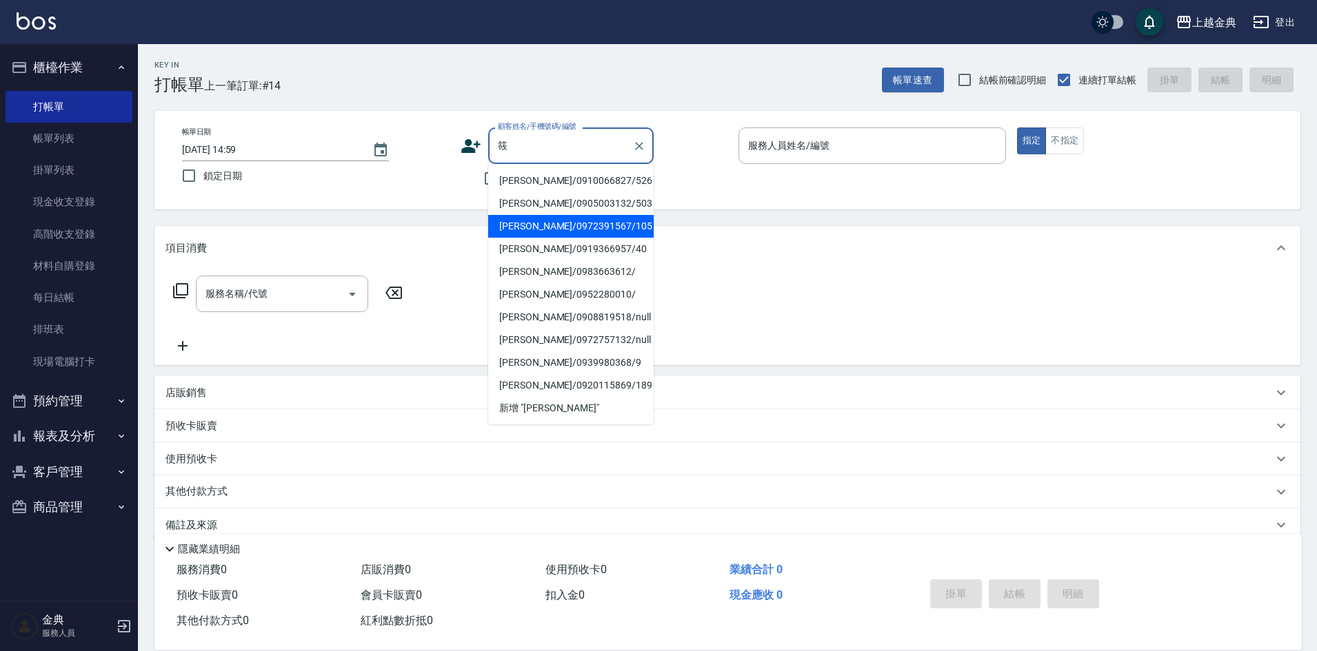
type input "筱"
click at [684, 193] on div "顧客姓名/手機號碼/編號 顧客姓名/手機號碼/編號 不留客資" at bounding box center [594, 160] width 267 height 65
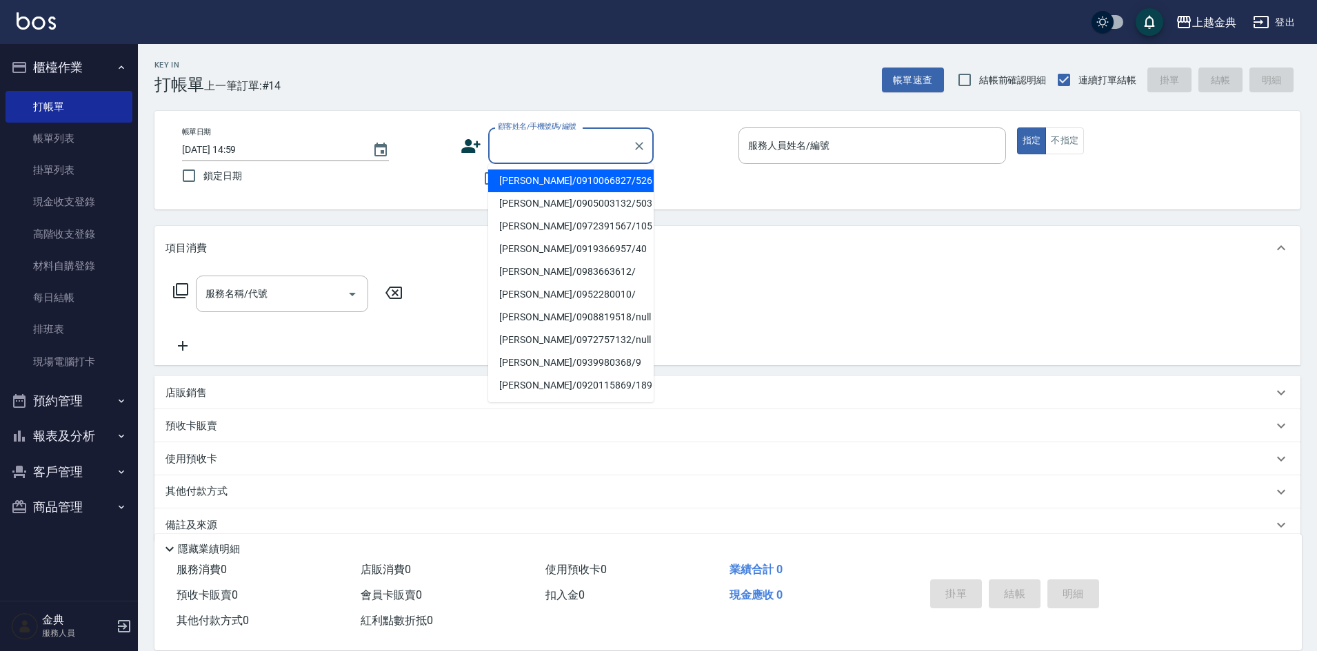
click at [580, 149] on input "顧客姓名/手機號碼/編號" at bounding box center [560, 146] width 132 height 24
click at [548, 181] on li "[PERSON_NAME]/0972391567/105" at bounding box center [570, 181] width 165 height 23
type input "[PERSON_NAME]/0972391567/105"
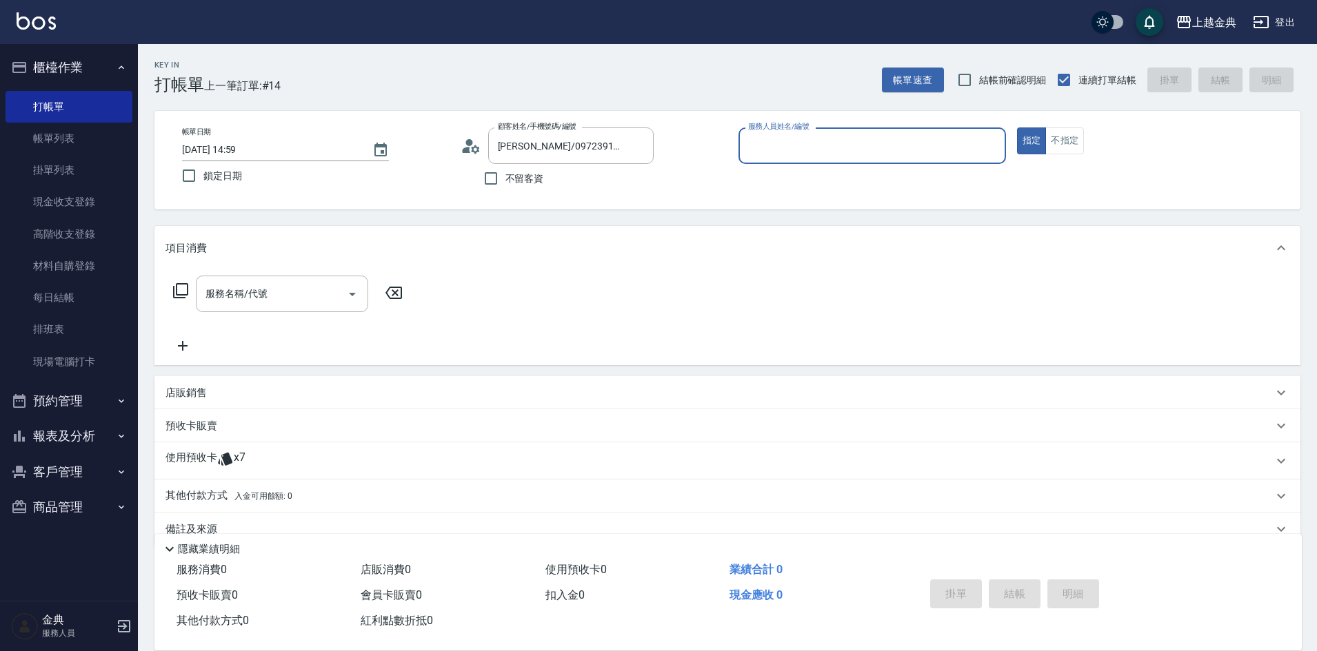
click at [220, 453] on icon at bounding box center [225, 459] width 17 height 17
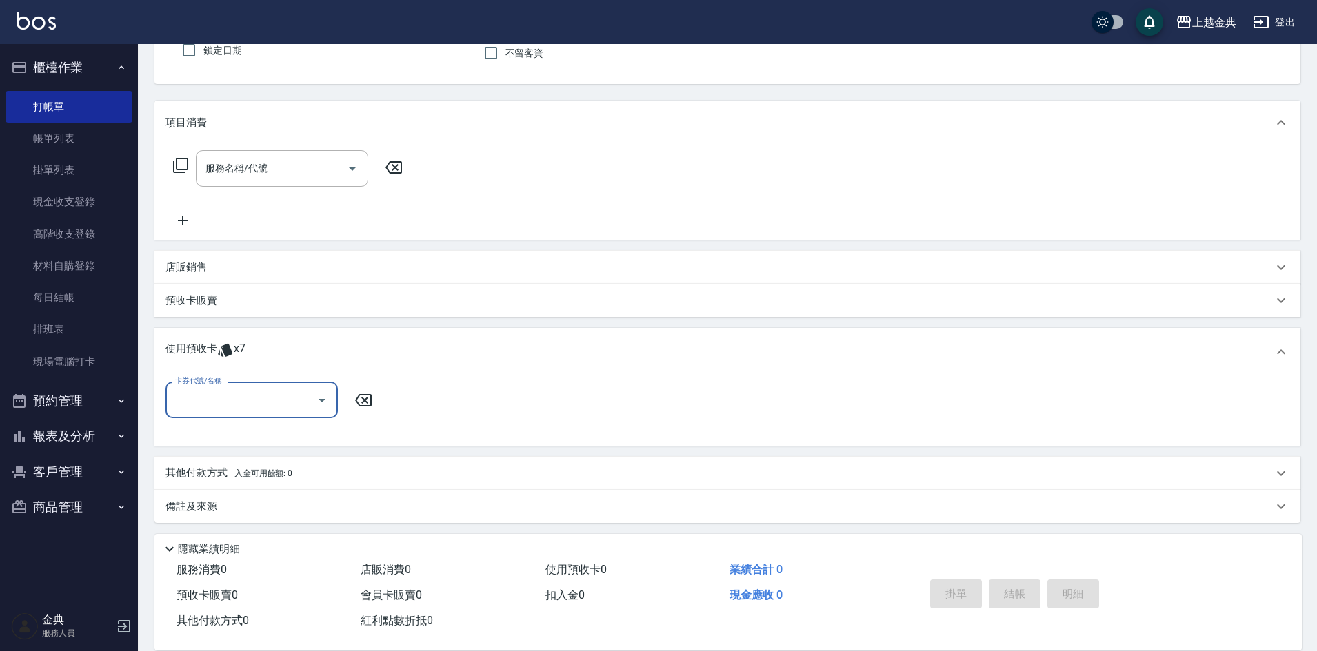
scroll to position [130, 0]
click at [259, 404] on input "卡券代號/名稱" at bounding box center [241, 396] width 139 height 24
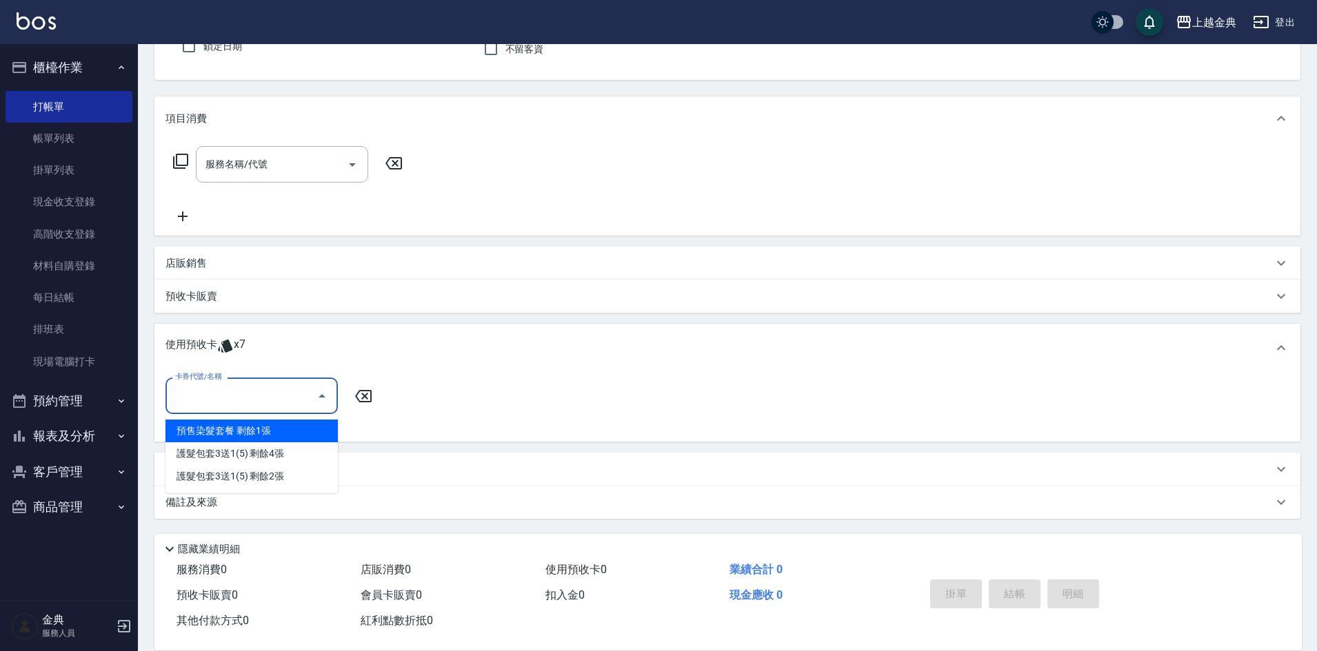
click at [290, 430] on div "預售染髮套餐 剩餘1張" at bounding box center [251, 431] width 172 height 23
type input "預售染髮套餐"
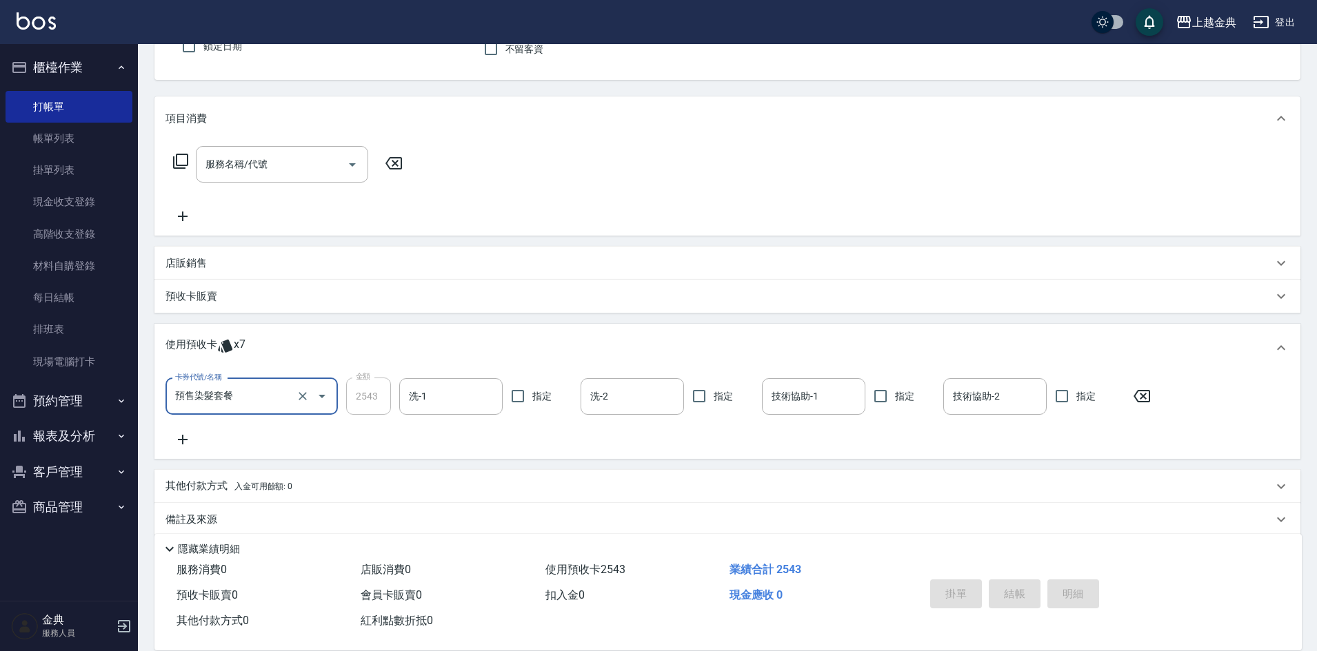
click at [322, 397] on icon "Open" at bounding box center [322, 396] width 7 height 3
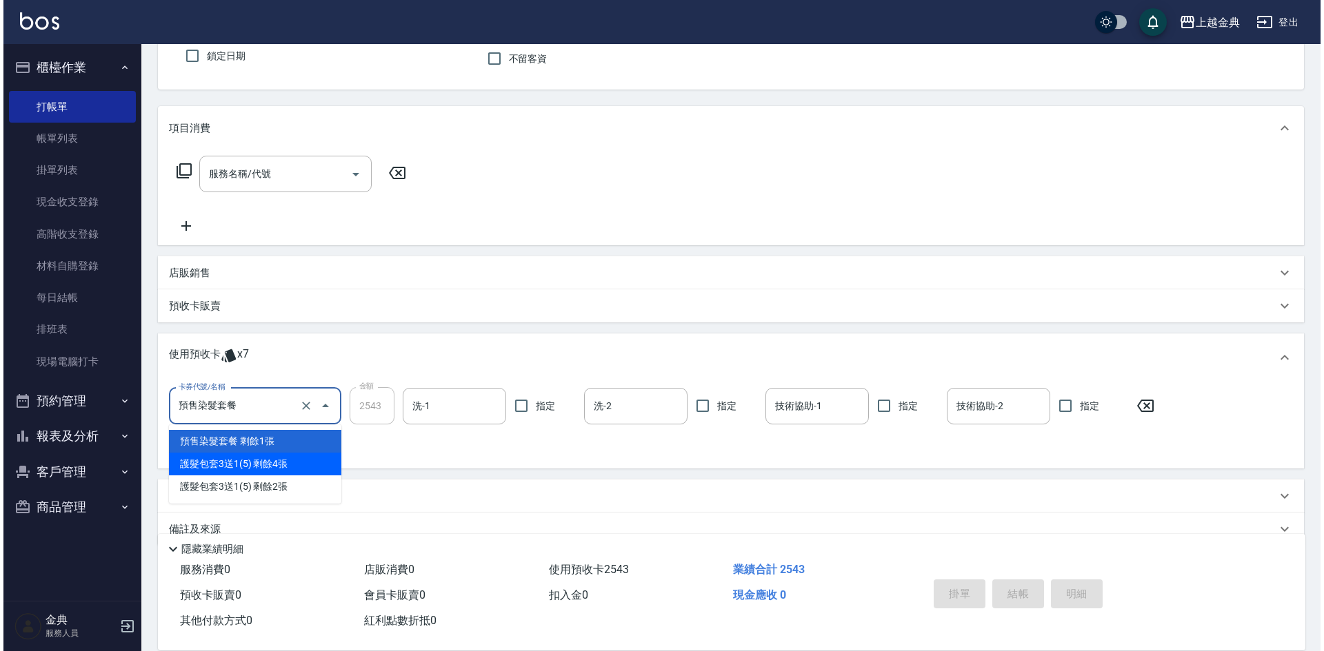
scroll to position [0, 0]
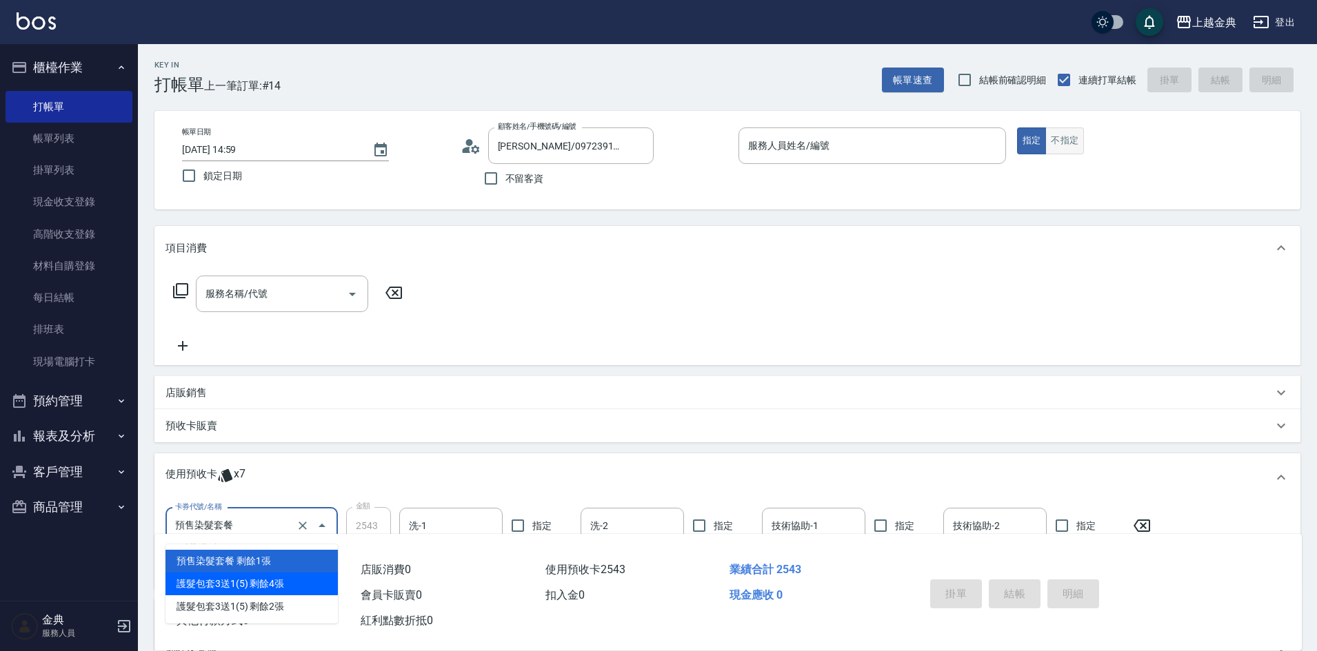
click at [1064, 135] on button "不指定" at bounding box center [1064, 141] width 39 height 27
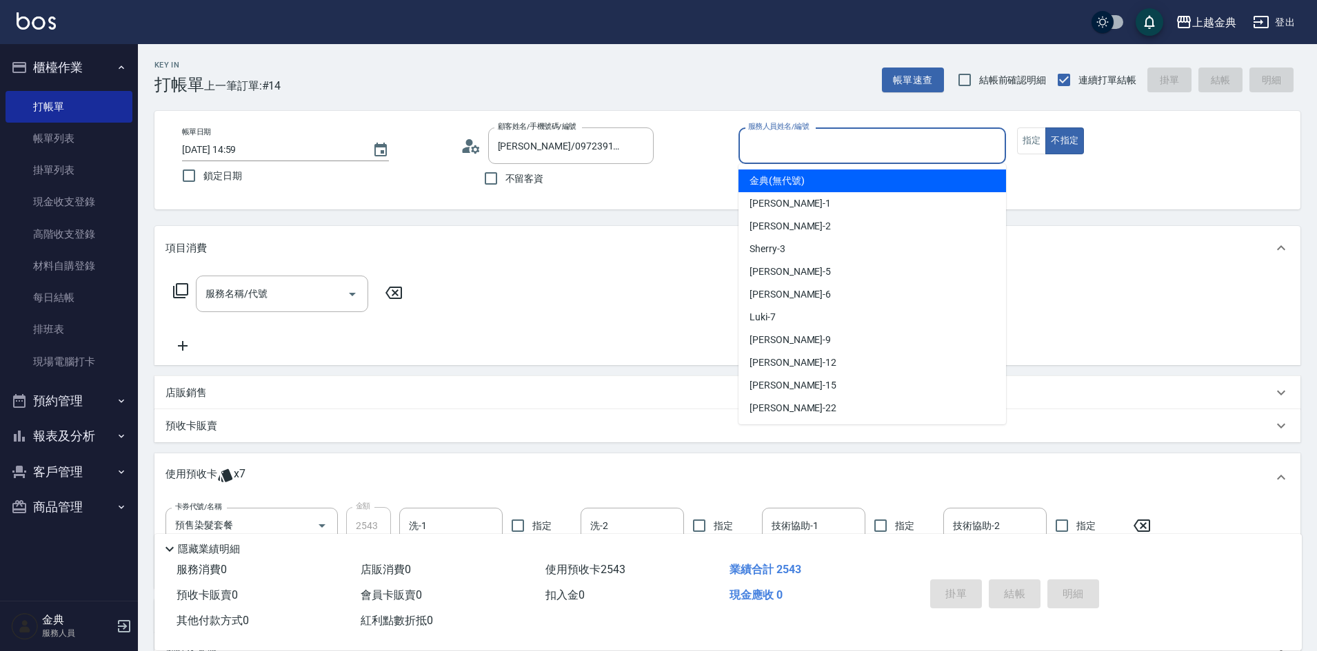
click at [928, 148] on input "服務人員姓名/編號" at bounding box center [872, 146] width 255 height 24
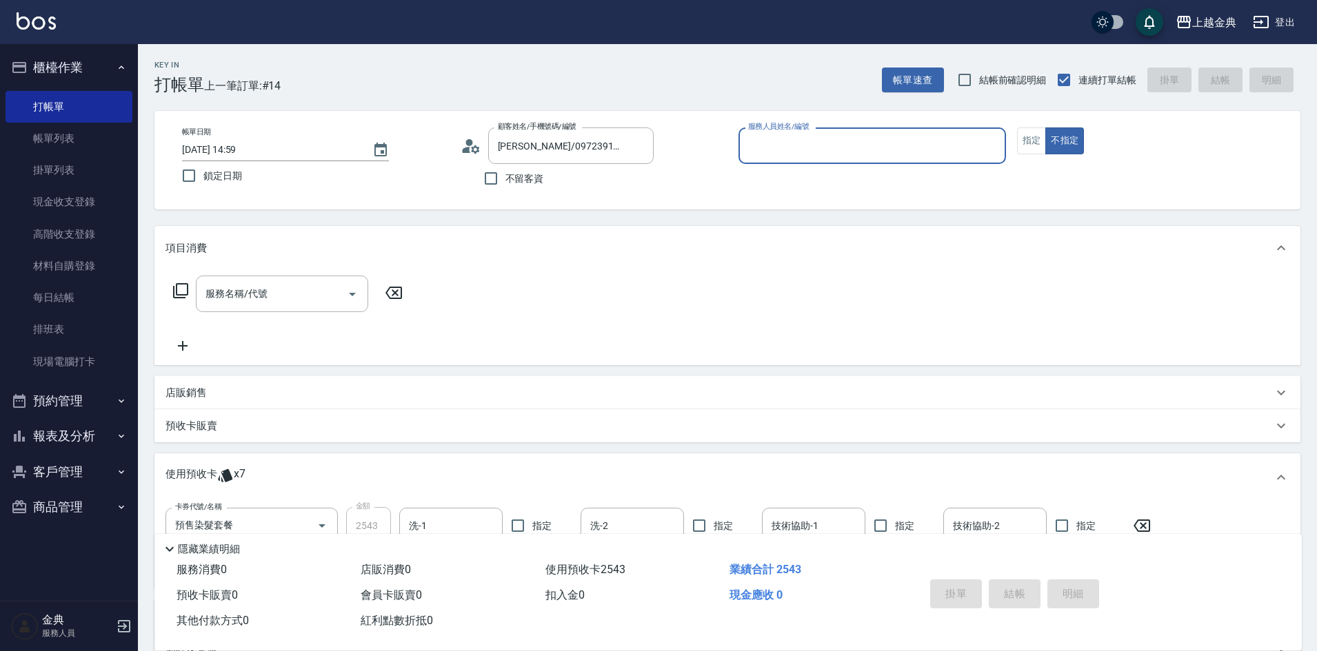
click at [825, 143] on input "服務人員姓名/編號" at bounding box center [872, 146] width 255 height 24
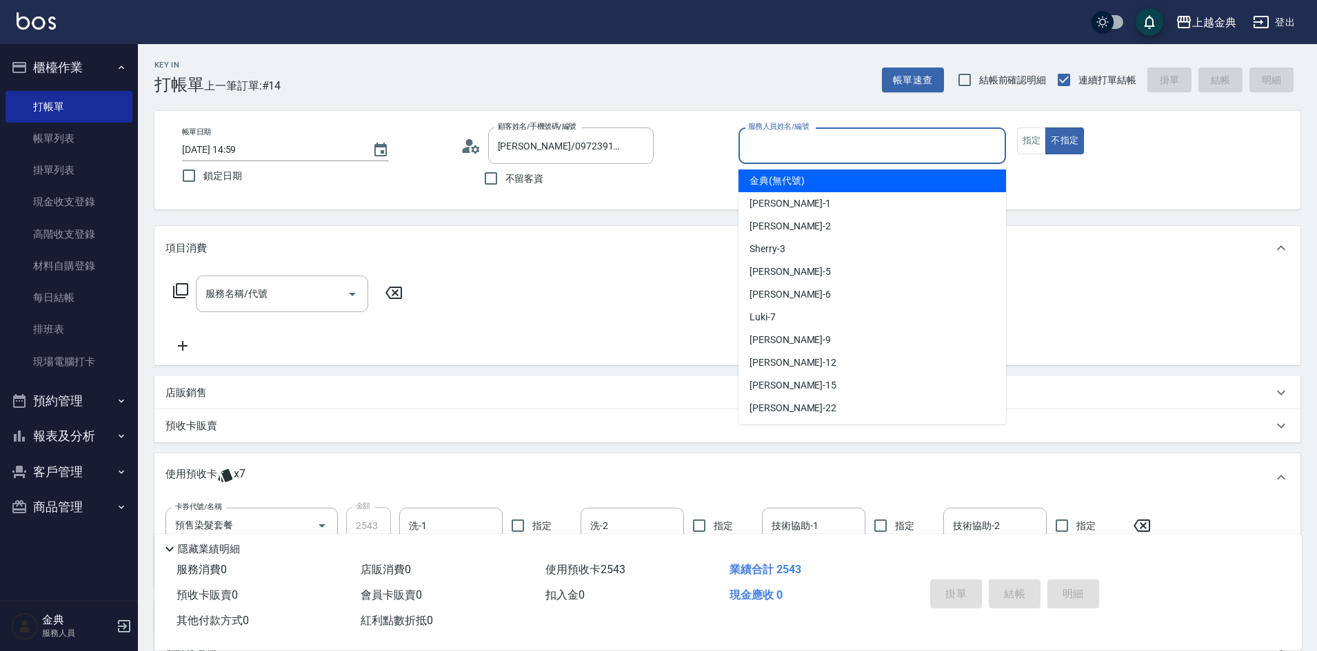
click at [825, 141] on input "服務人員姓名/編號" at bounding box center [872, 146] width 255 height 24
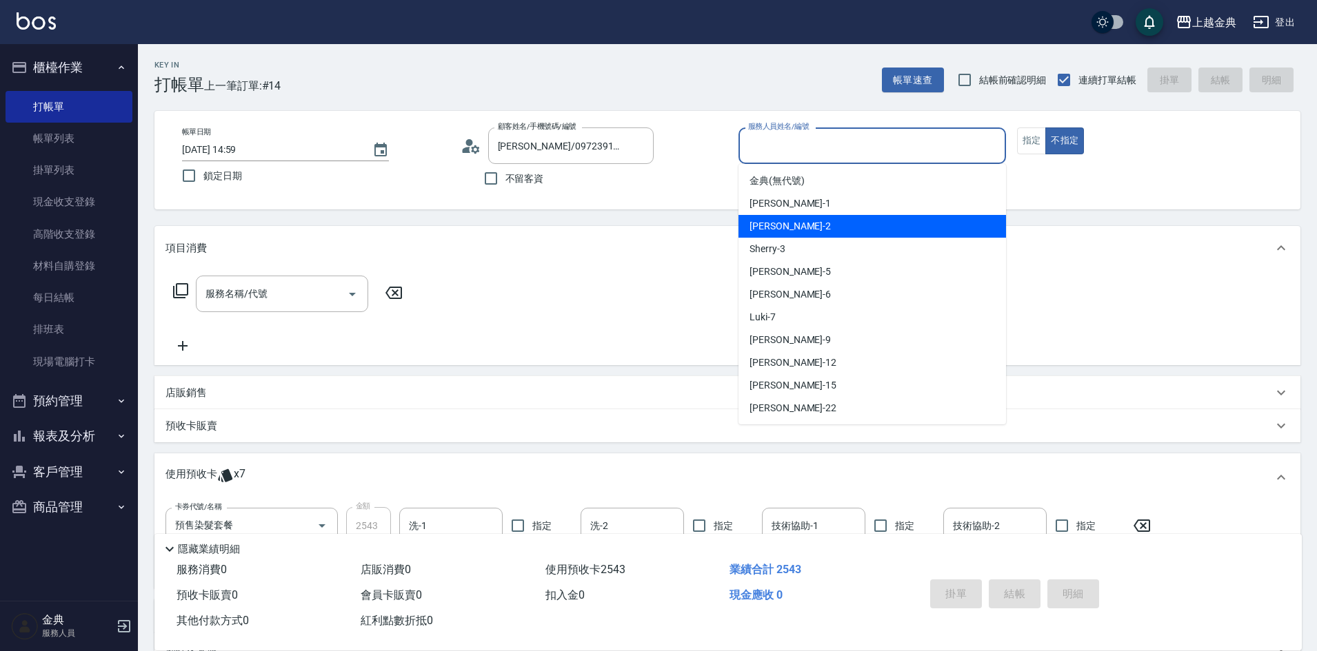
click at [820, 221] on div "Cindy -2" at bounding box center [871, 226] width 267 height 23
type input "Cindy-2"
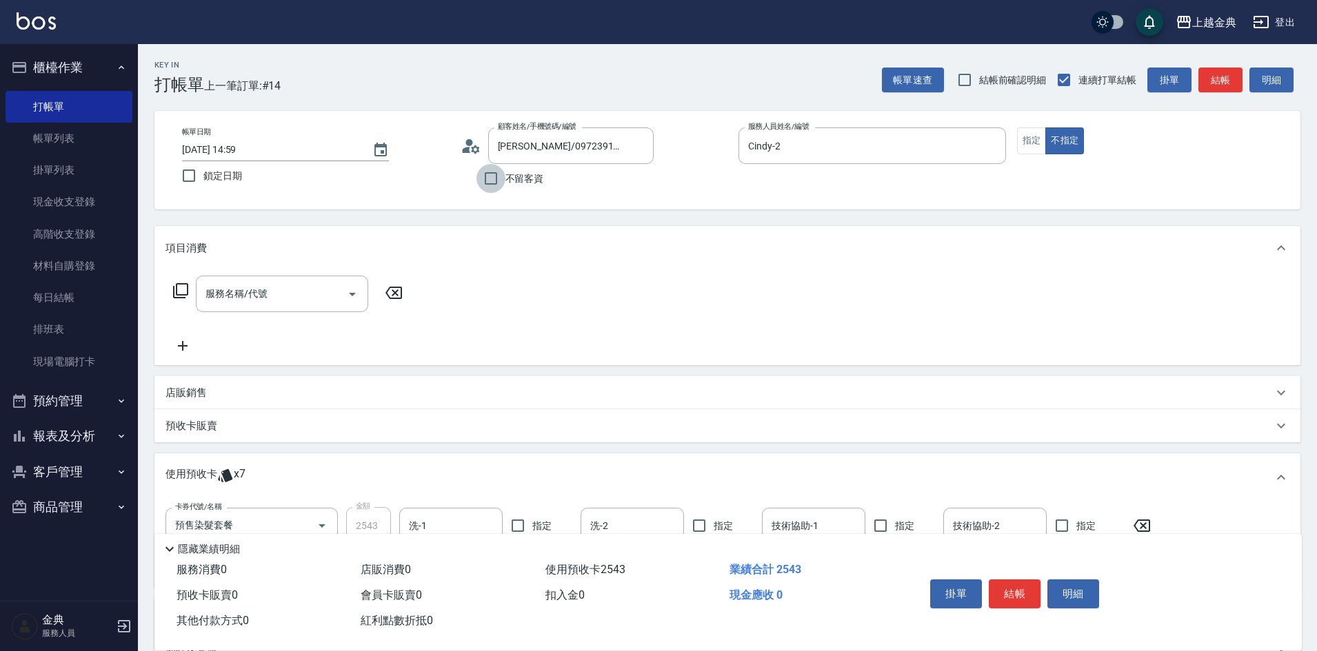
click at [491, 174] on input "不留客資" at bounding box center [490, 178] width 29 height 29
checkbox input "true"
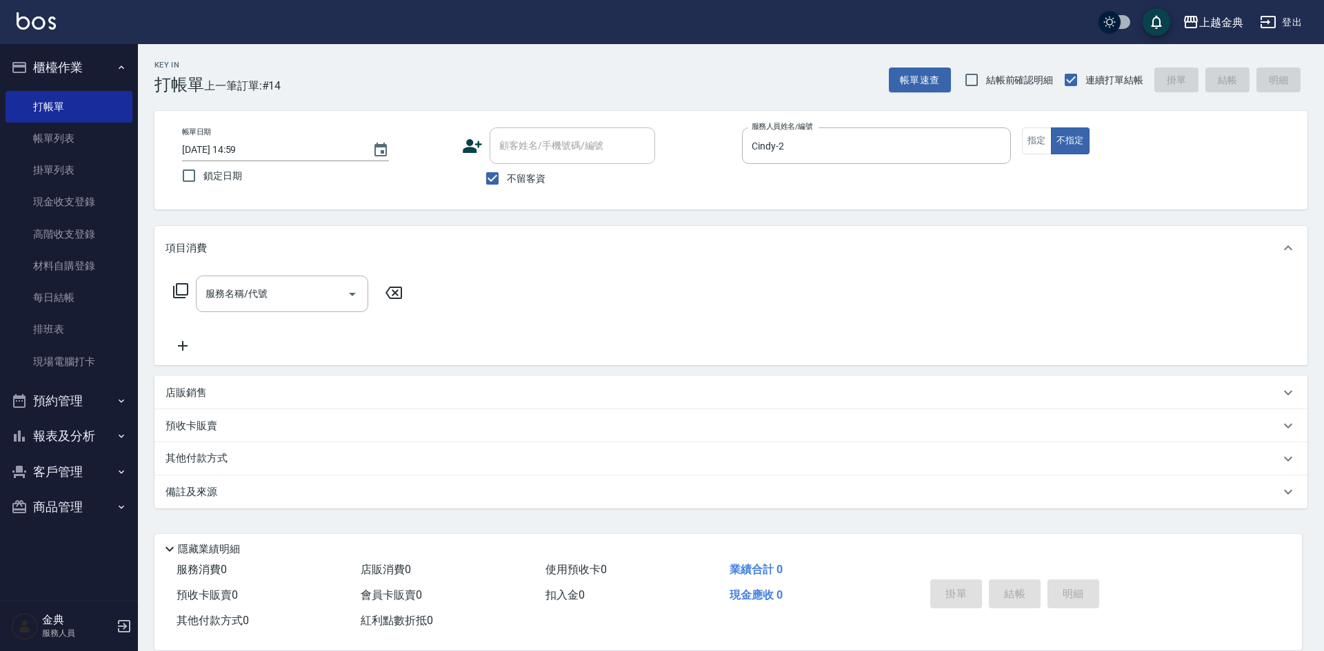
click at [174, 294] on icon at bounding box center [180, 290] width 15 height 15
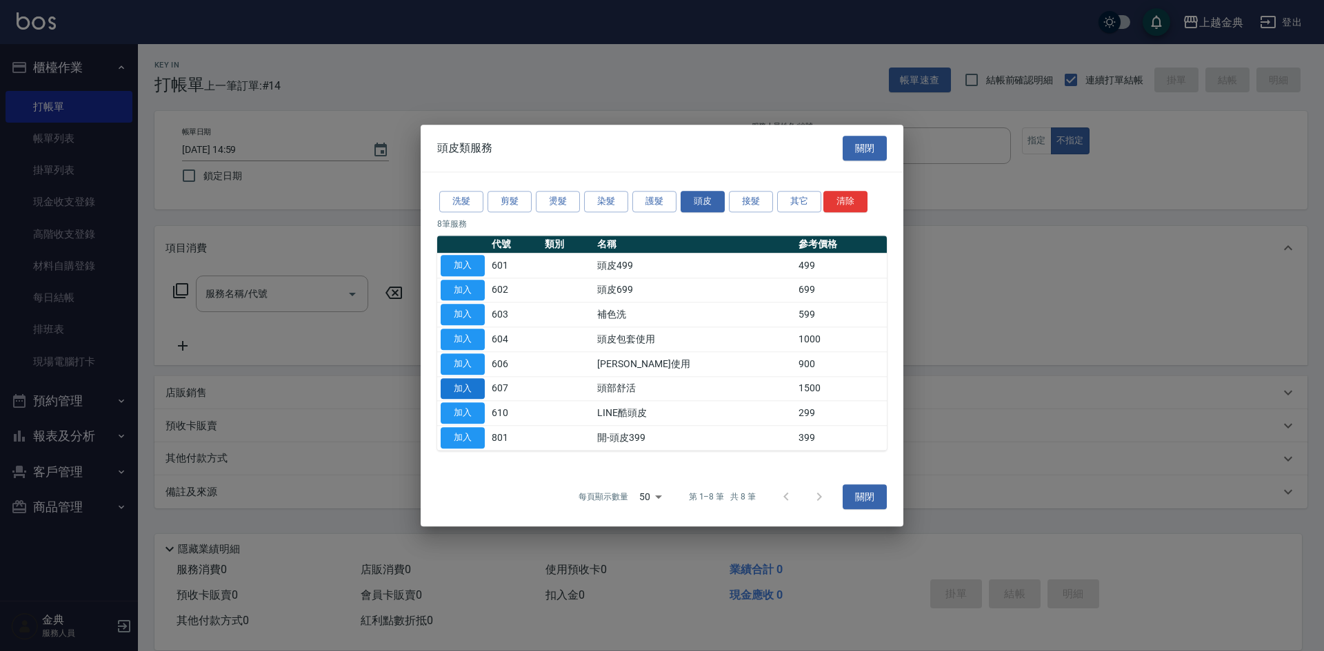
click at [471, 390] on button "加入" at bounding box center [463, 388] width 44 height 21
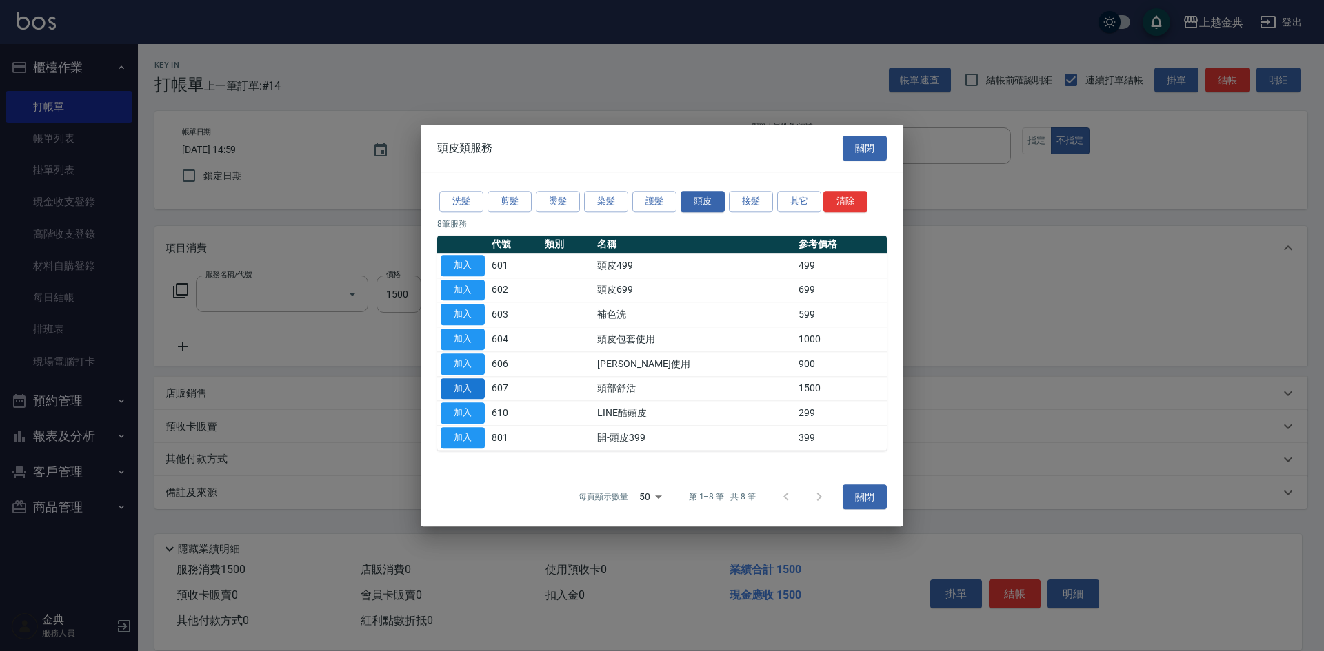
type input "頭部舒活(607)"
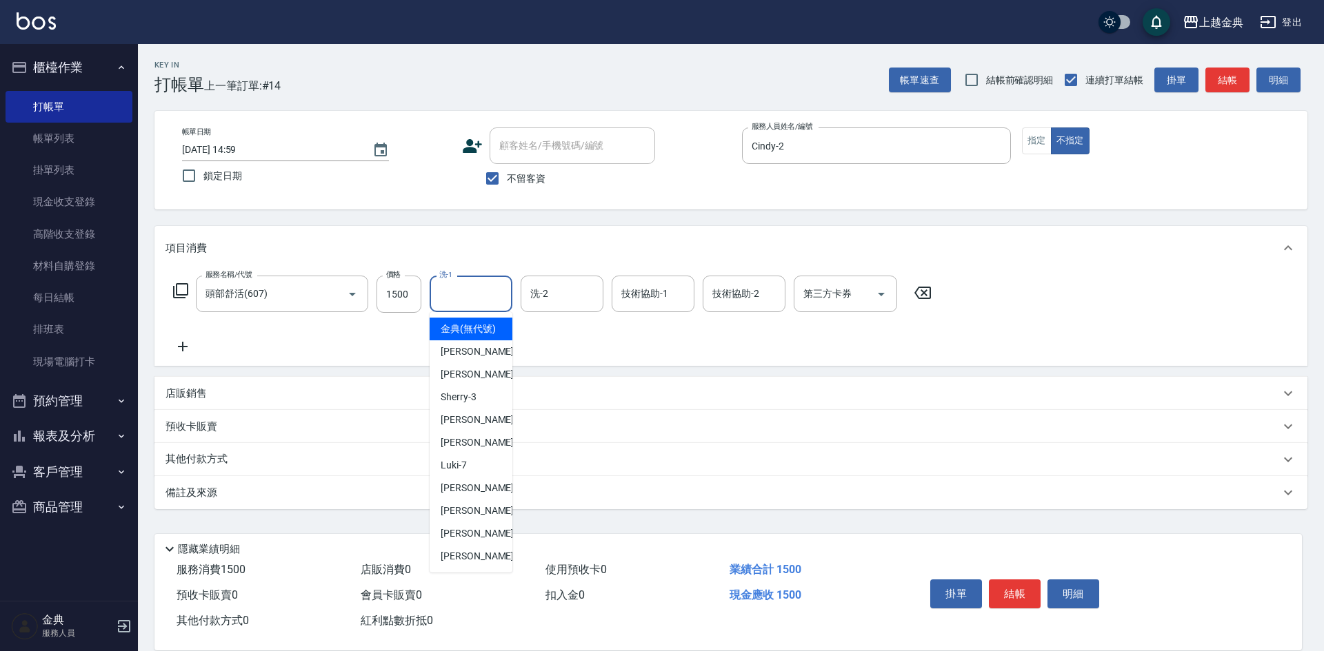
click at [472, 287] on input "洗-1" at bounding box center [471, 294] width 70 height 24
click at [473, 567] on div "[PERSON_NAME] -22" at bounding box center [471, 556] width 83 height 23
type input "[PERSON_NAME]-22"
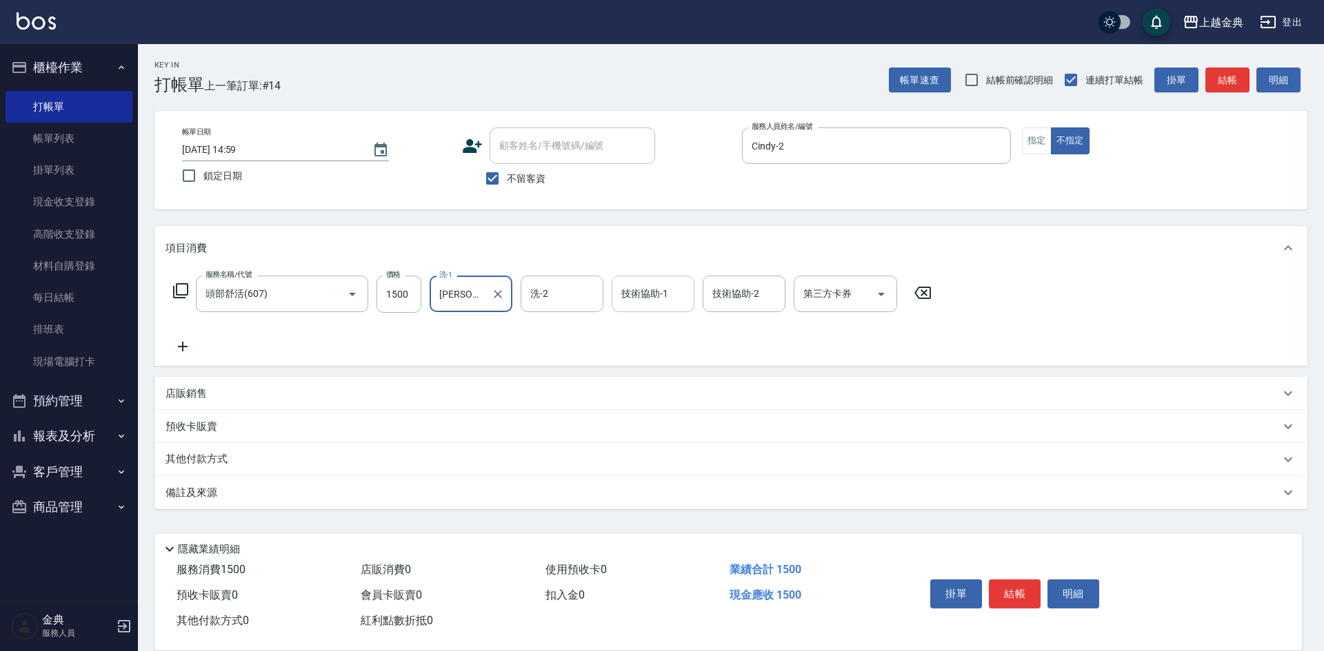
click at [629, 298] on input "技術協助-1" at bounding box center [653, 294] width 70 height 24
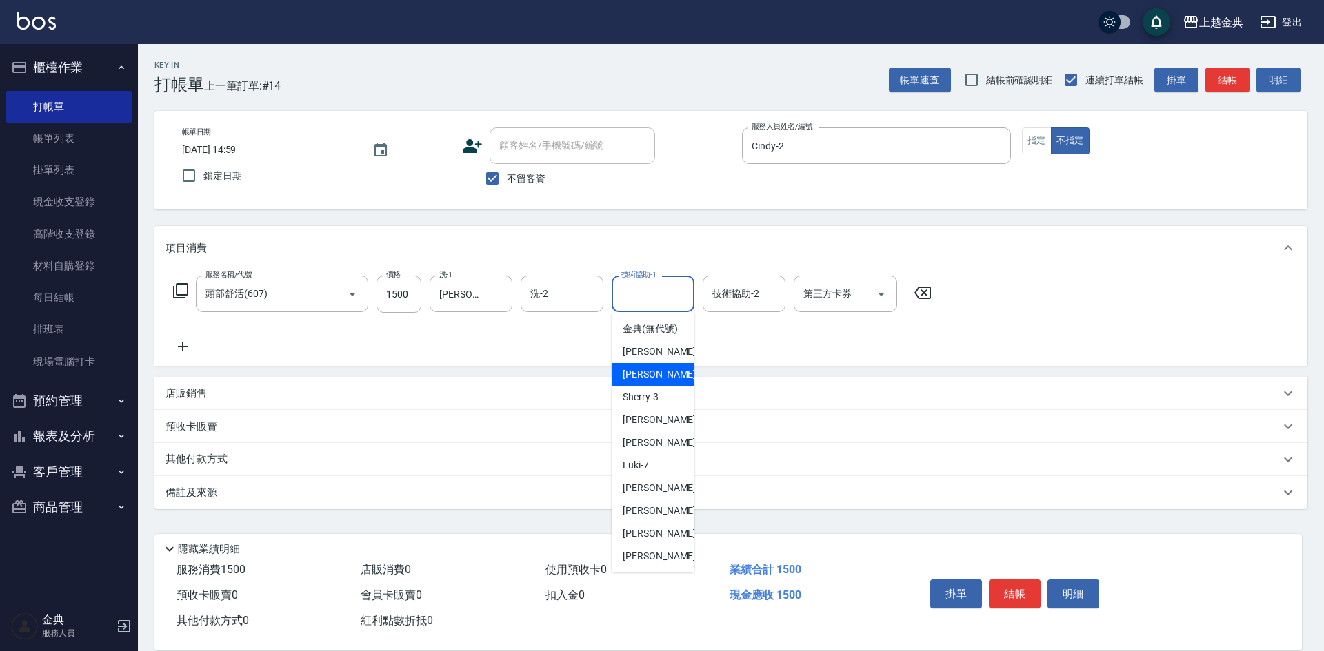
click at [655, 386] on div "Cindy -2" at bounding box center [653, 374] width 83 height 23
type input "Cindy-2"
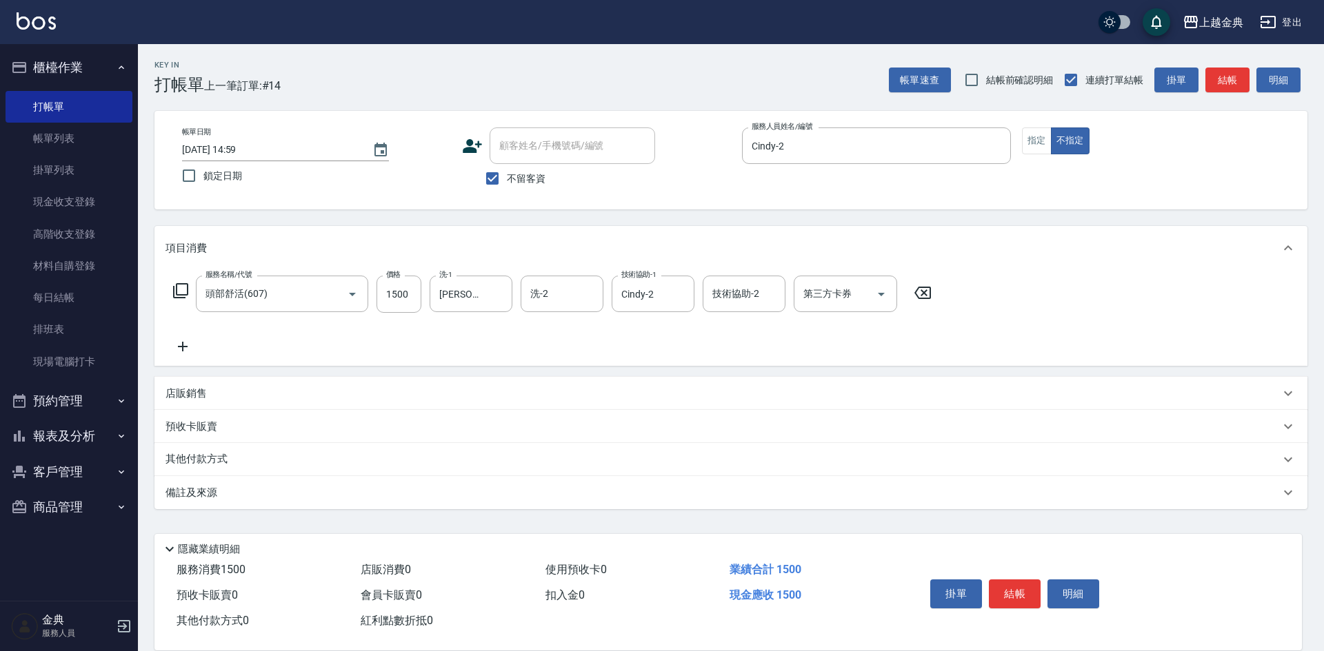
click at [244, 460] on div "其他付款方式" at bounding box center [722, 459] width 1114 height 15
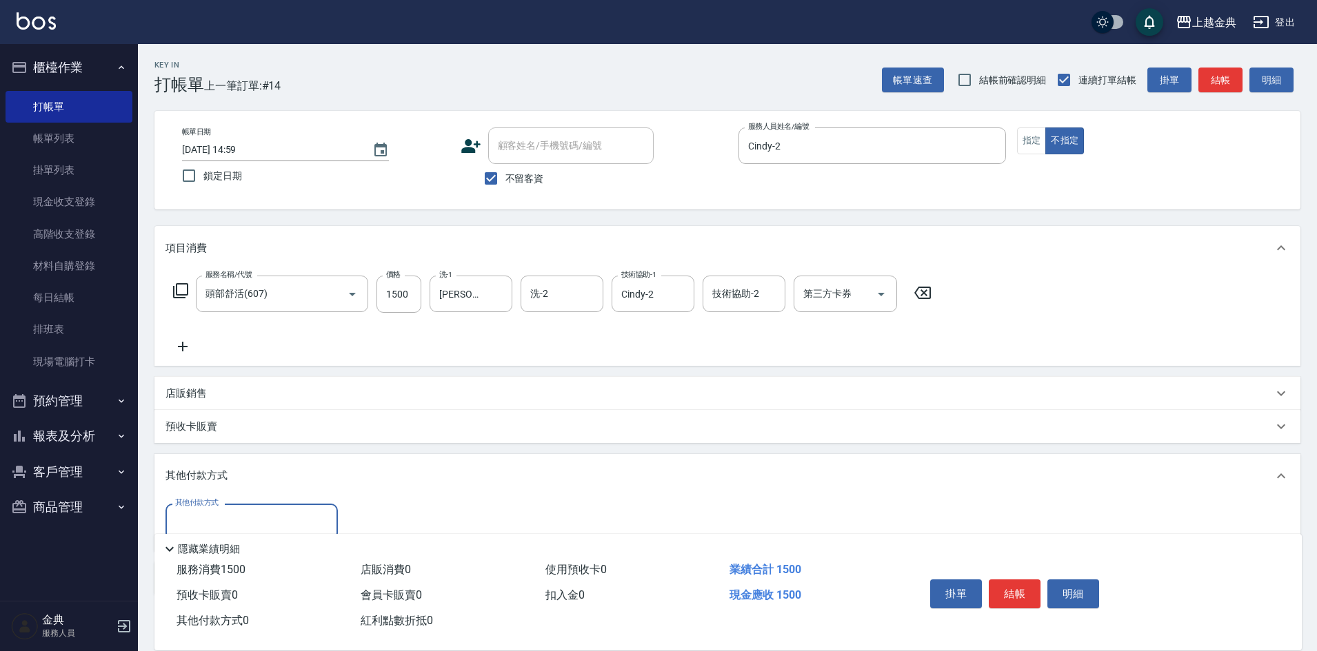
scroll to position [69, 0]
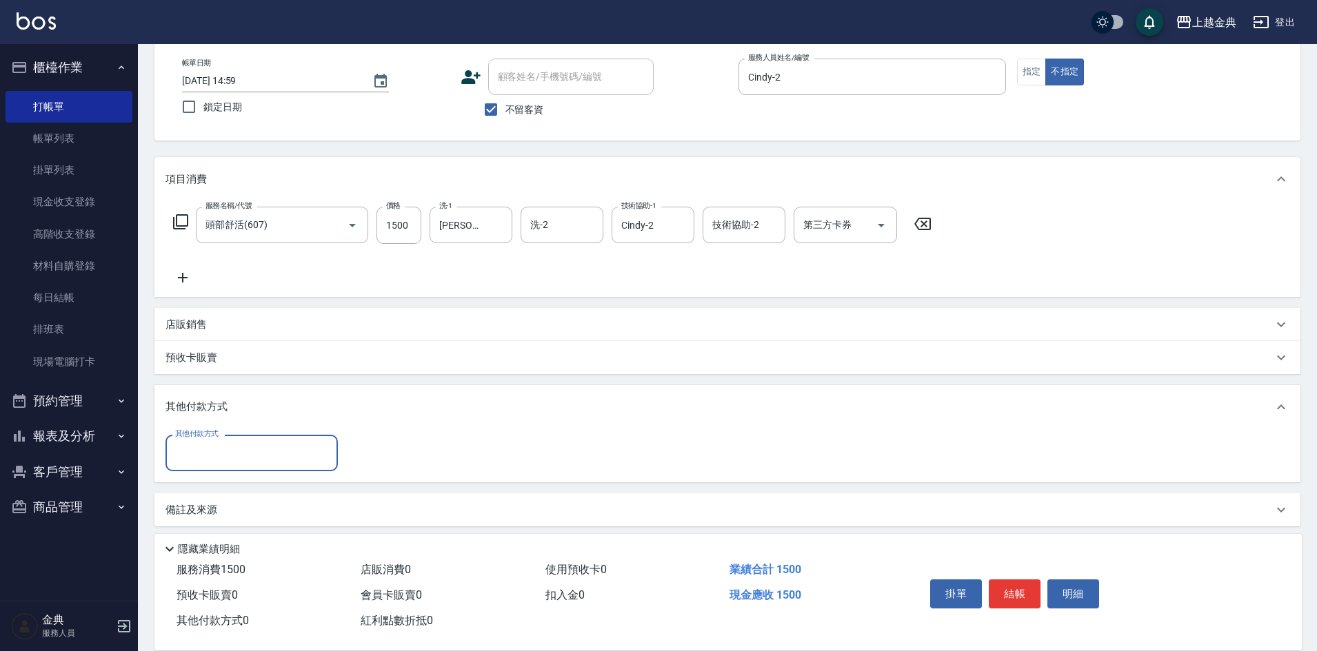
click at [230, 438] on div "其他付款方式" at bounding box center [251, 453] width 172 height 37
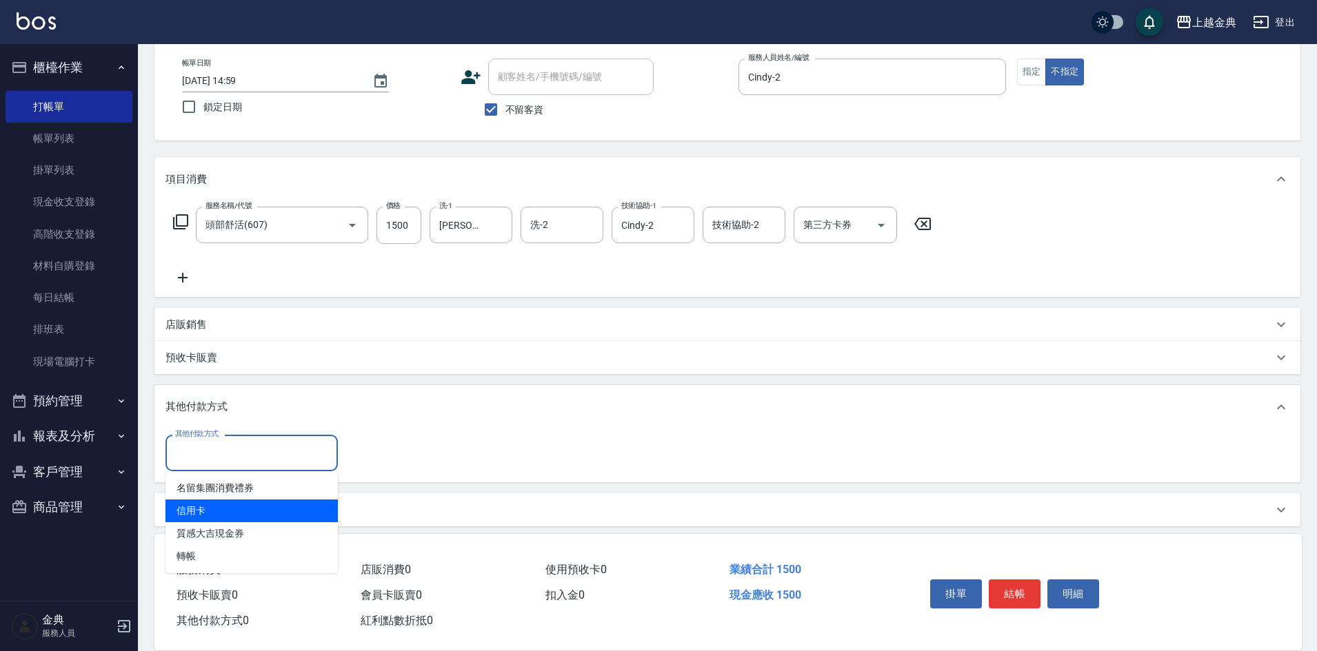
click at [210, 509] on span "信用卡" at bounding box center [251, 511] width 172 height 23
type input "信用卡"
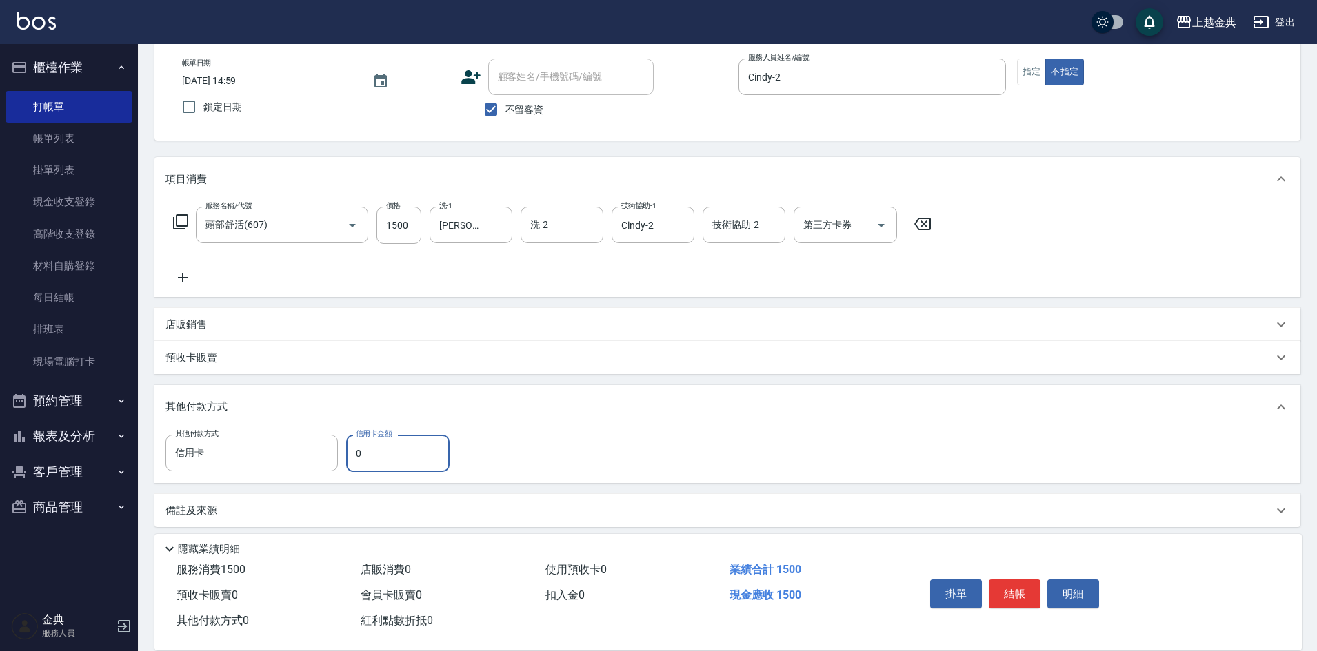
click at [346, 448] on input "0" at bounding box center [397, 453] width 103 height 37
type input "1500"
click at [1009, 586] on button "結帳" at bounding box center [1015, 594] width 52 height 29
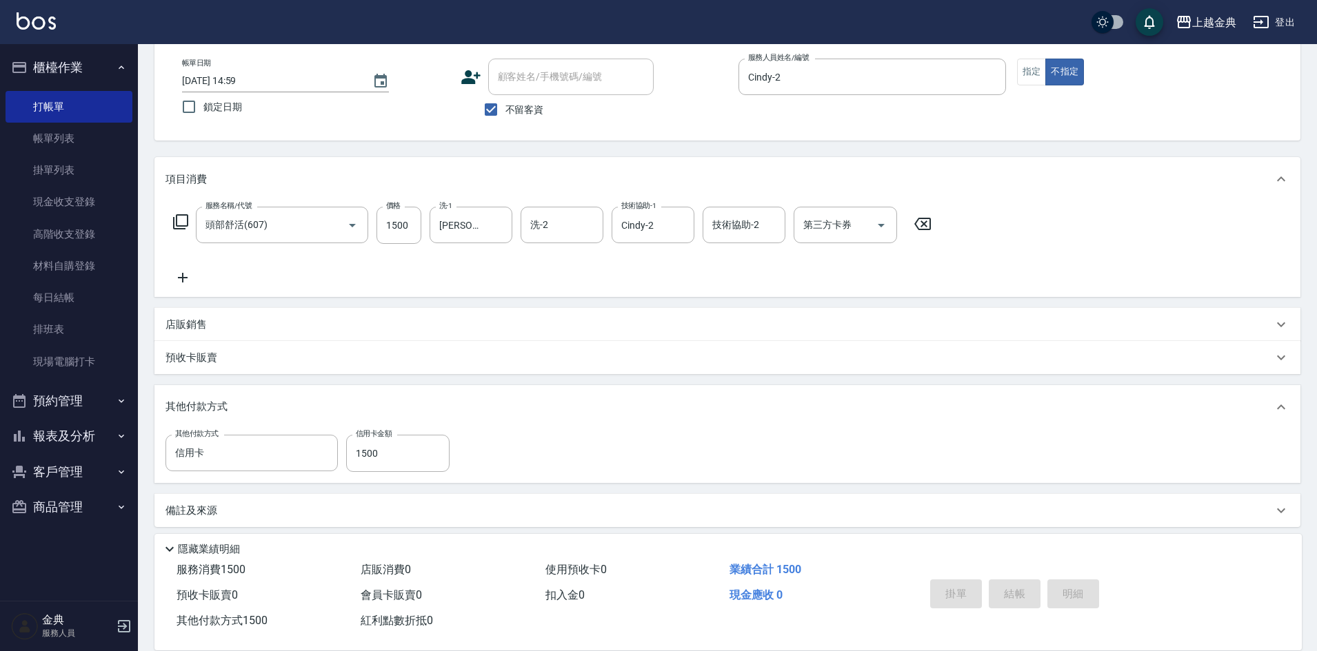
type input "[DATE] 15:39"
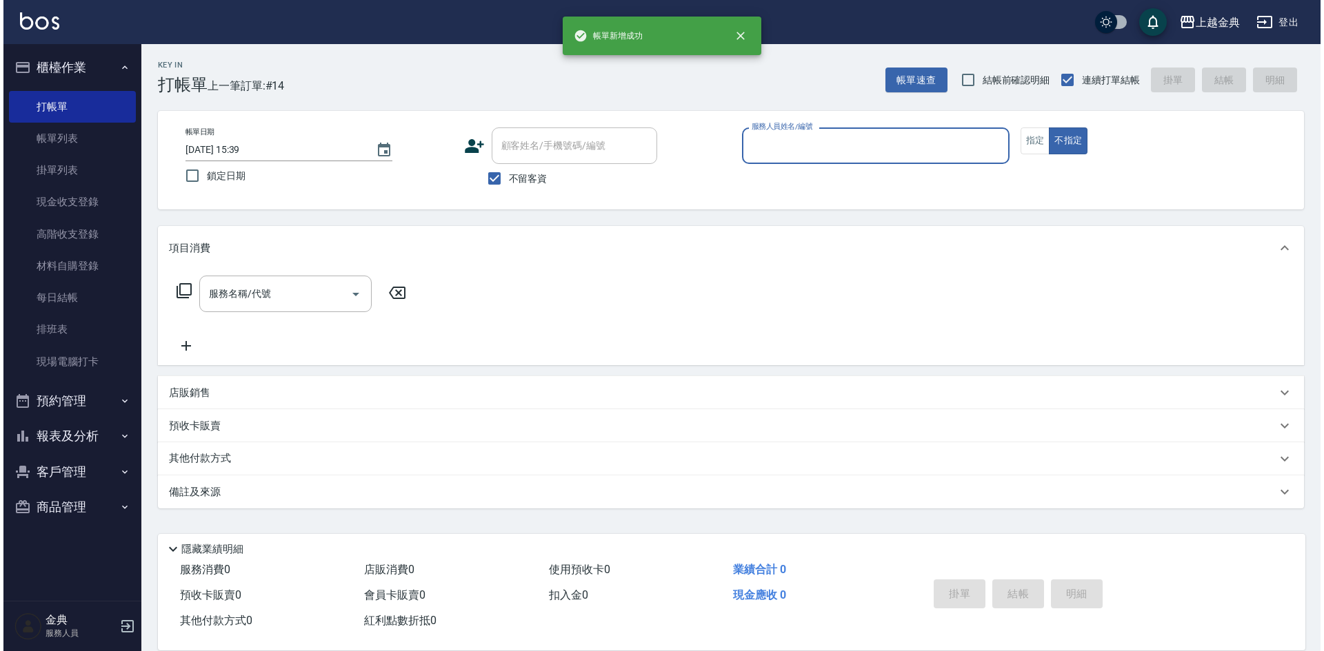
scroll to position [0, 0]
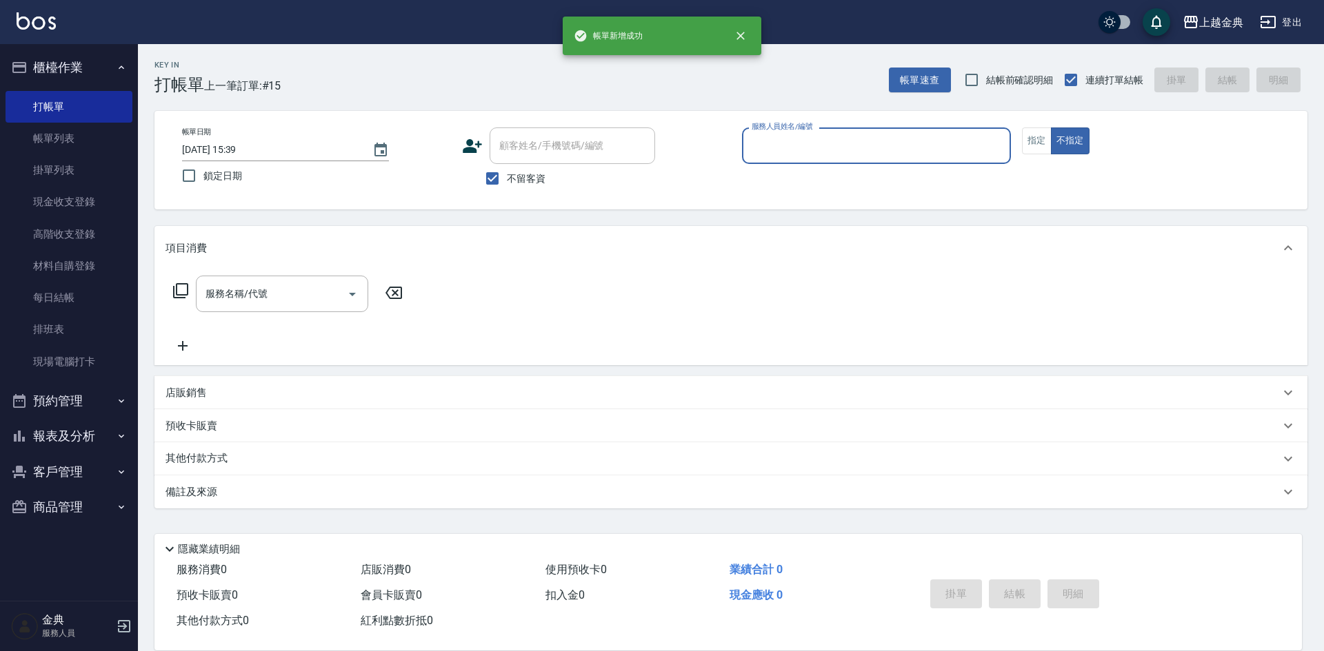
click at [918, 142] on input "服務人員姓名/編號" at bounding box center [876, 146] width 256 height 24
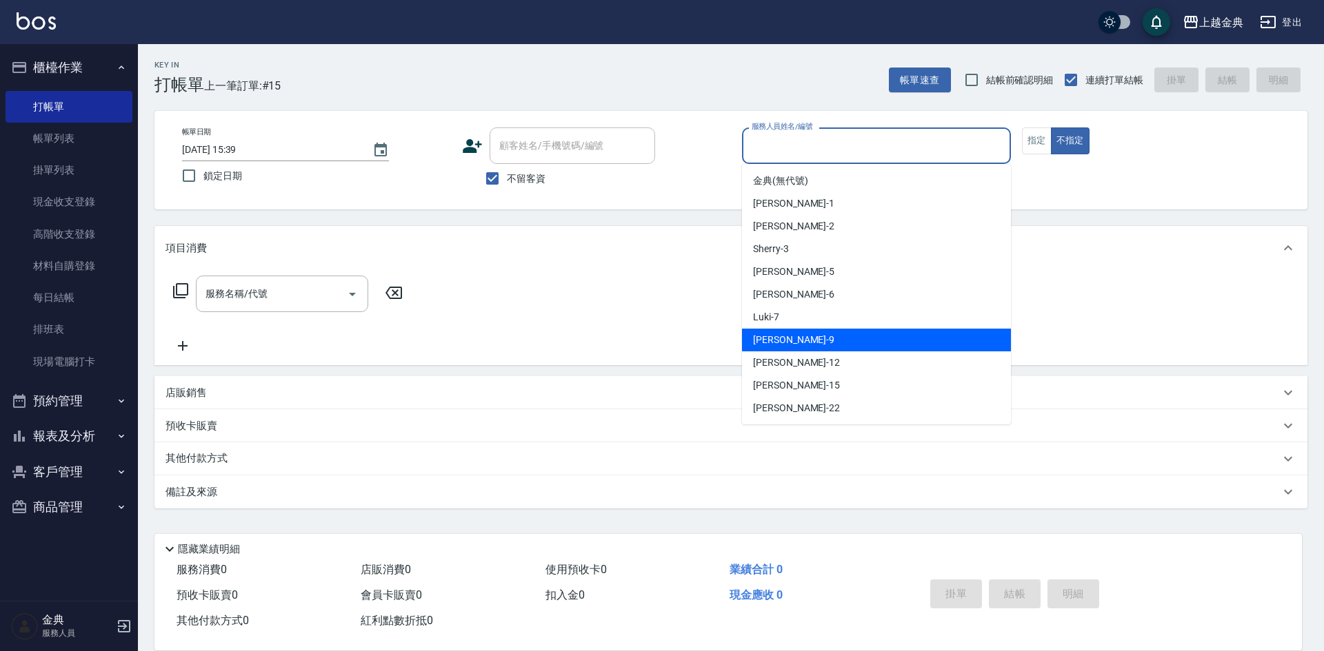
click at [868, 343] on div "[PERSON_NAME] -9" at bounding box center [876, 340] width 269 height 23
type input "[PERSON_NAME]-9"
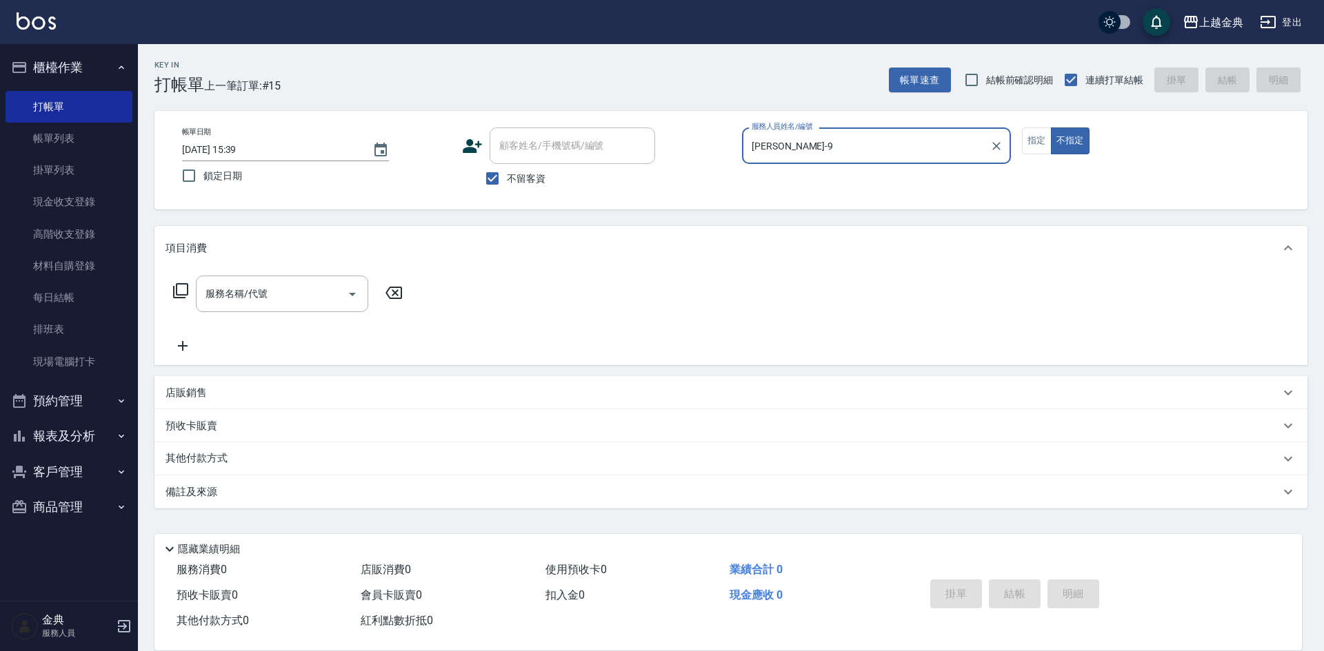
click at [182, 290] on icon at bounding box center [180, 291] width 17 height 17
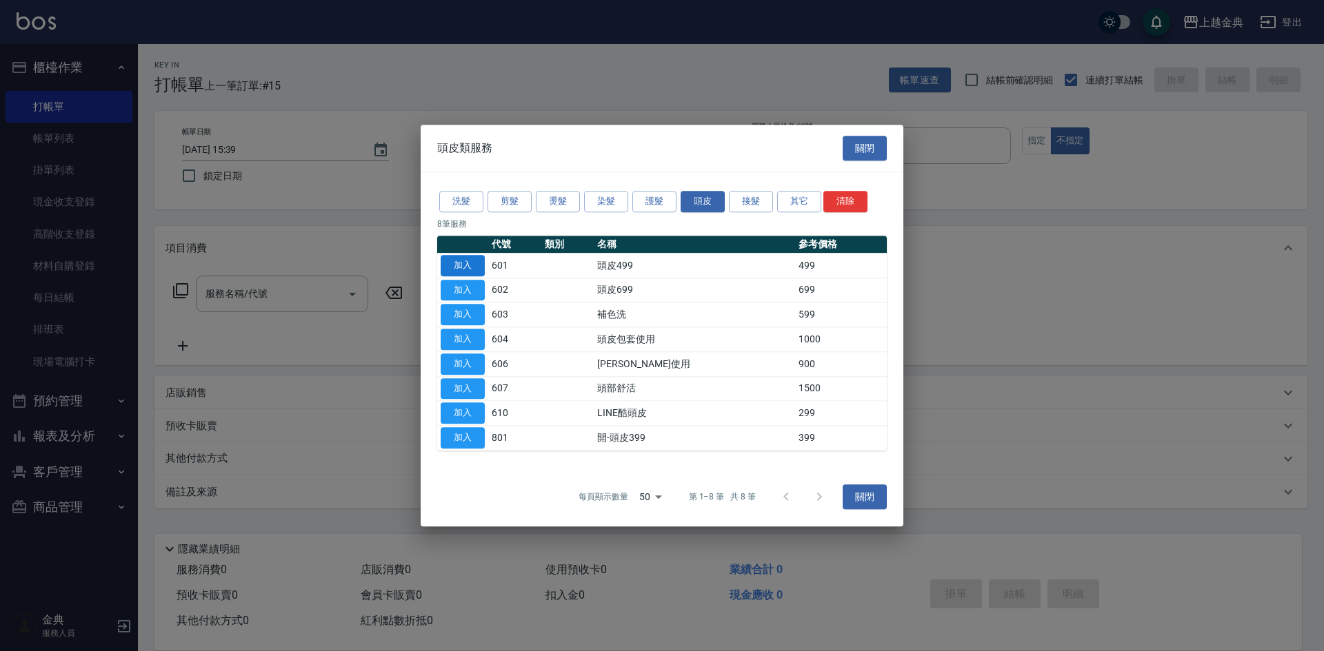
click at [461, 267] on button "加入" at bounding box center [463, 265] width 44 height 21
type input "頭皮499(601)"
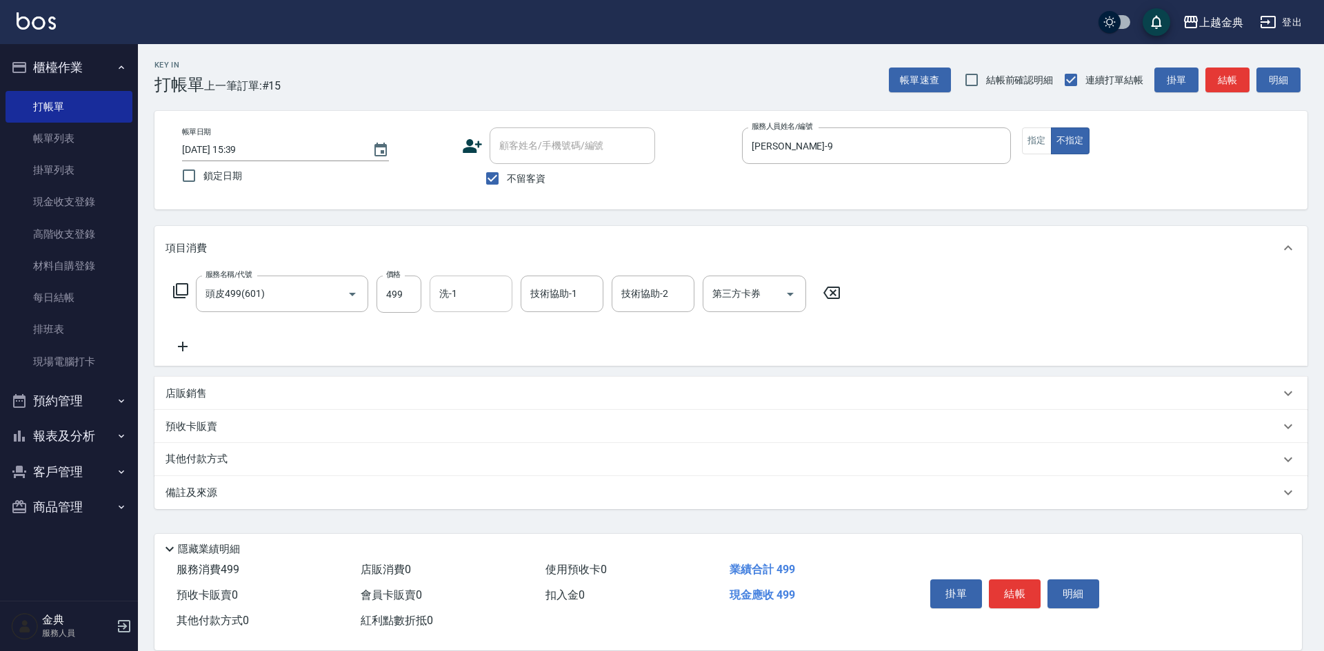
click at [473, 284] on input "洗-1" at bounding box center [471, 294] width 70 height 24
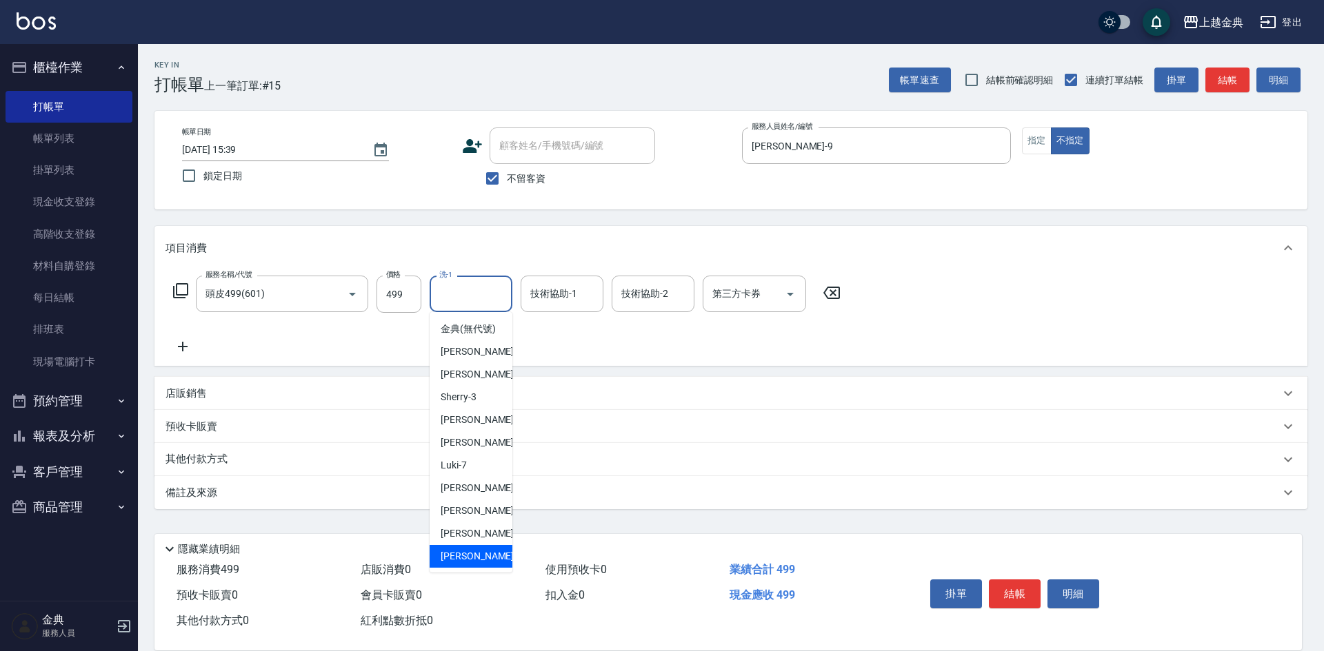
click at [465, 574] on div "店販消費 0" at bounding box center [447, 571] width 184 height 26
click at [456, 296] on input "洗-1" at bounding box center [471, 294] width 70 height 24
click at [483, 568] on div "[PERSON_NAME] -22" at bounding box center [471, 556] width 83 height 23
type input "[PERSON_NAME]-22"
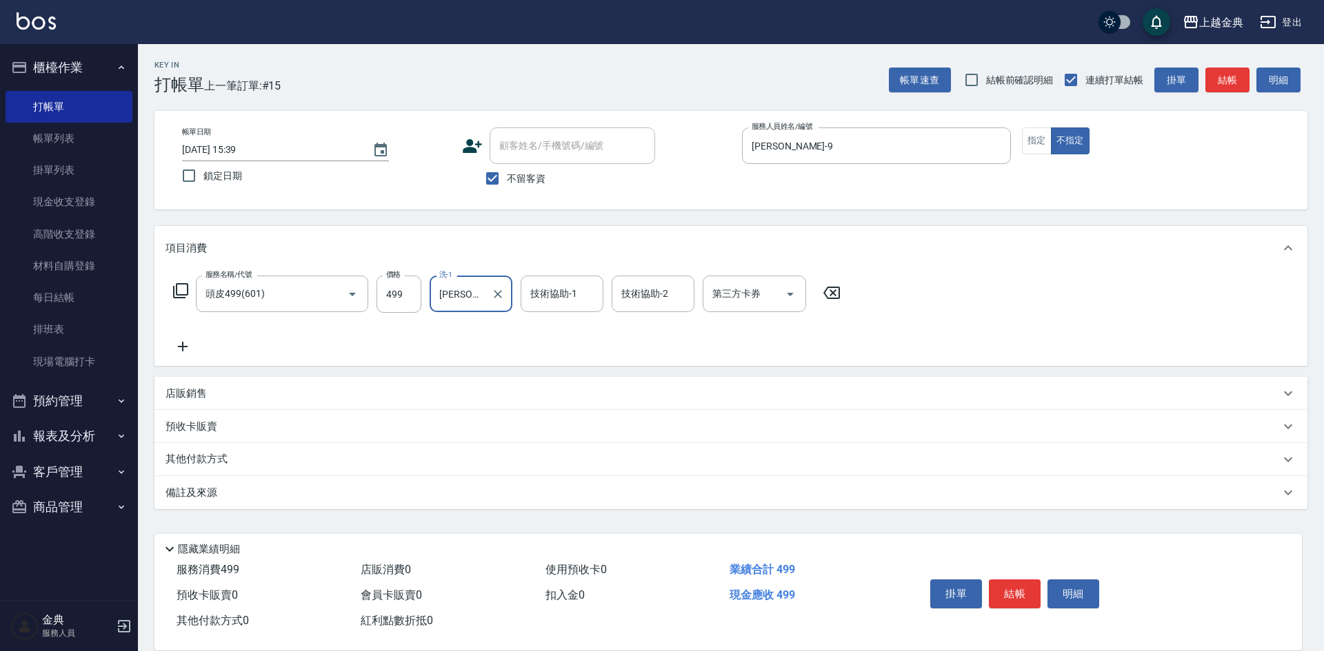
click at [222, 462] on p "其他付款方式" at bounding box center [199, 459] width 69 height 15
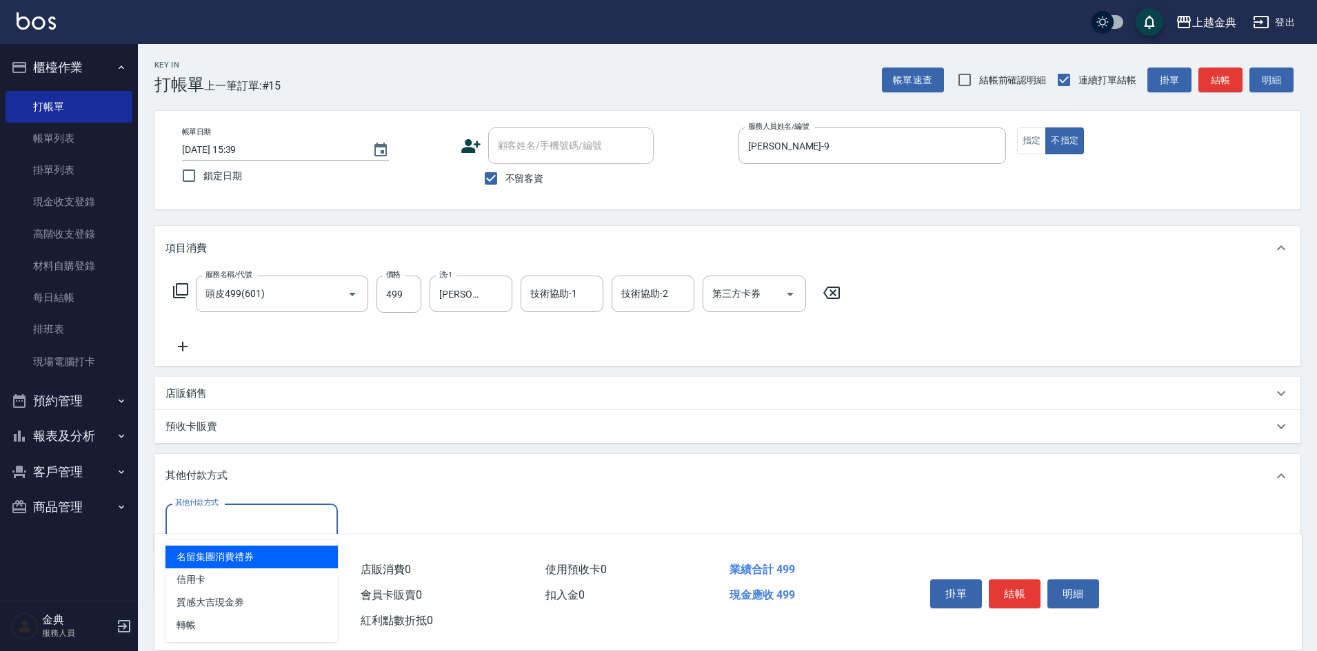
click at [265, 525] on input "其他付款方式" at bounding box center [252, 522] width 160 height 24
click at [243, 580] on span "信用卡" at bounding box center [251, 580] width 172 height 23
type input "信用卡"
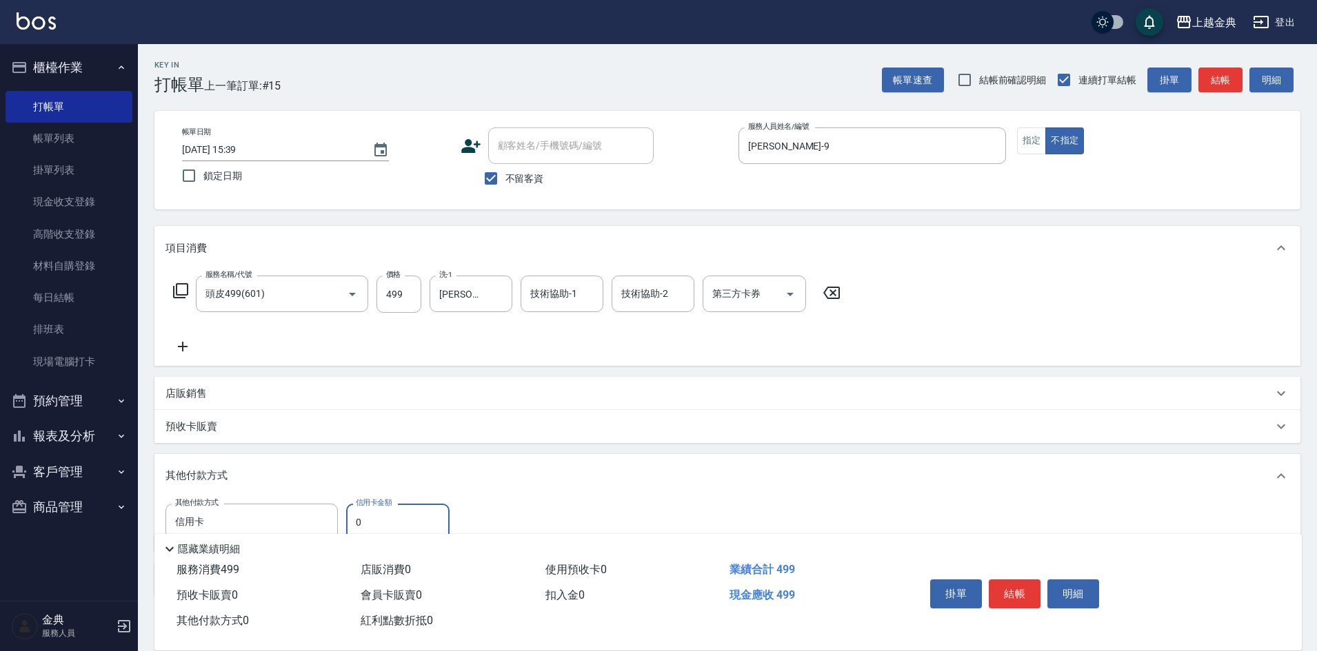
click at [356, 521] on input "0" at bounding box center [397, 522] width 103 height 37
type input "499"
click at [1016, 583] on button "結帳" at bounding box center [1015, 594] width 52 height 29
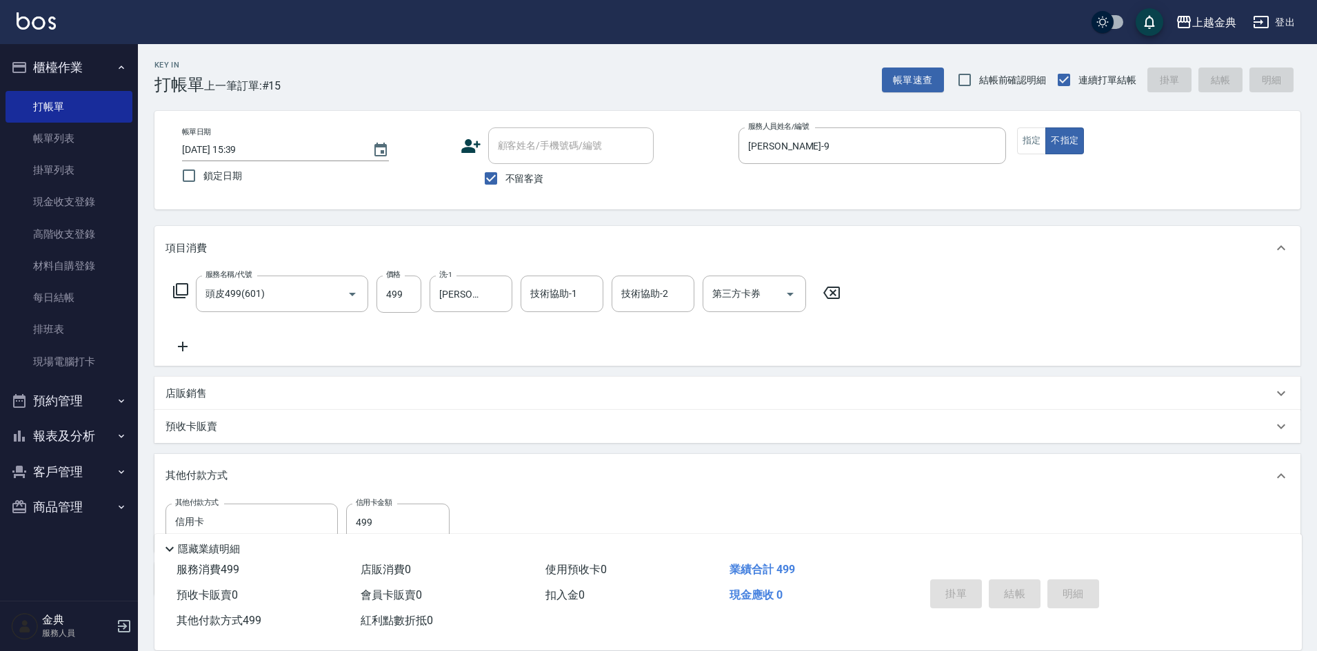
type input "[DATE] 15:40"
